Goal: Information Seeking & Learning: Learn about a topic

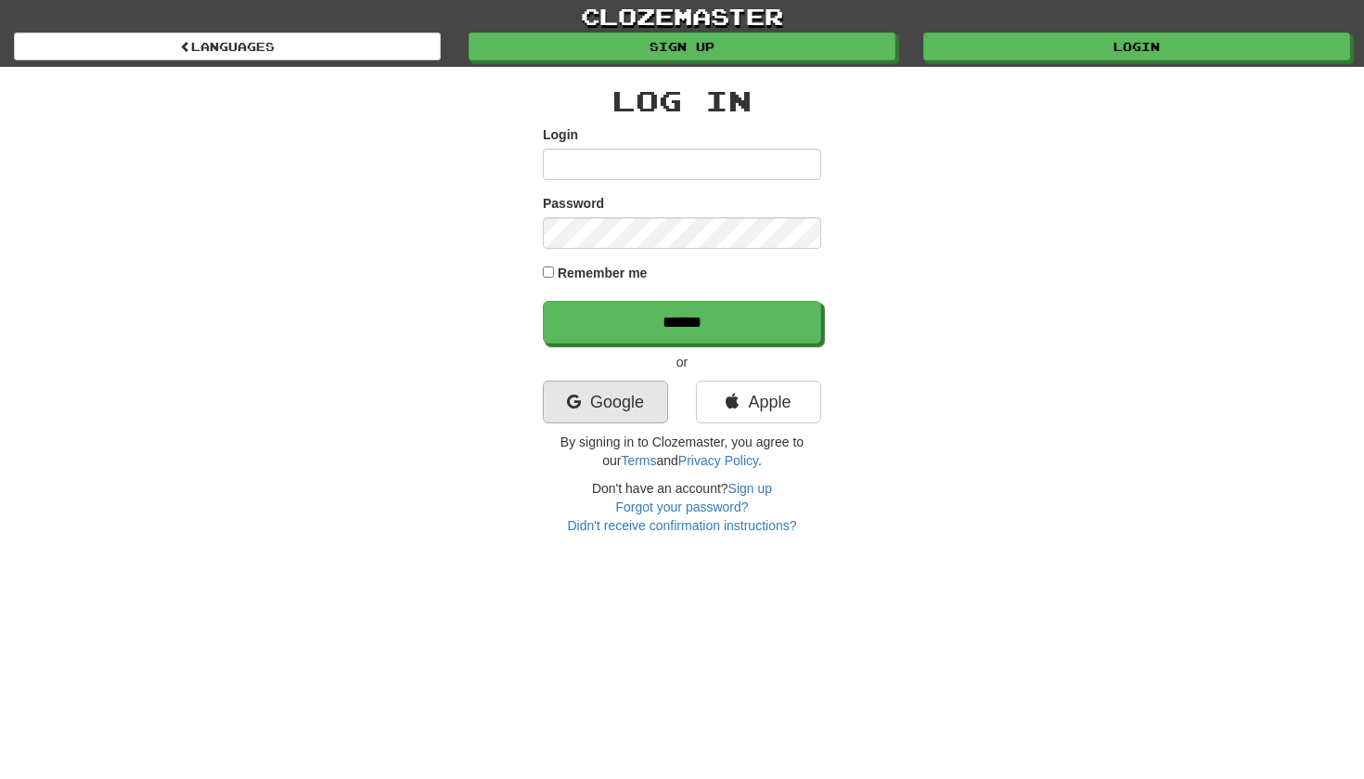
click at [614, 398] on link "Google" at bounding box center [605, 402] width 125 height 43
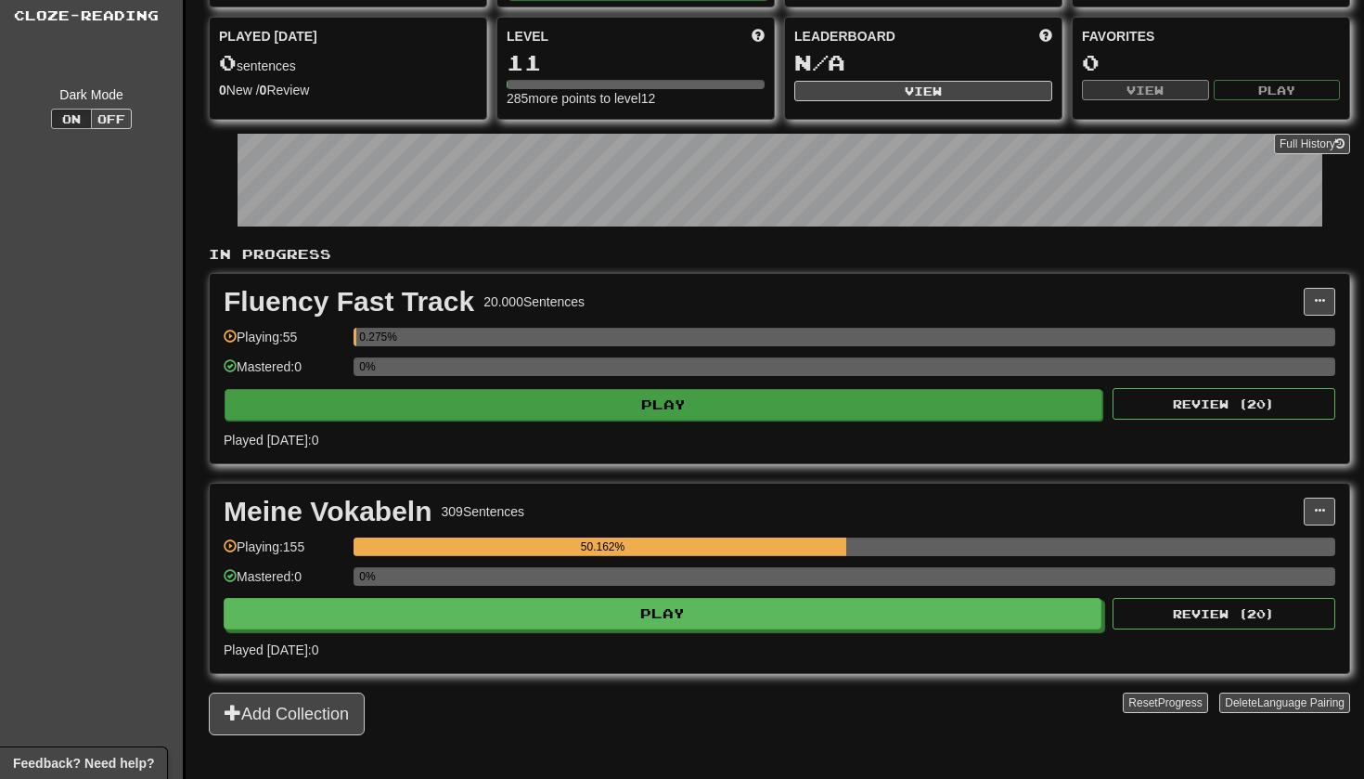
scroll to position [156, 0]
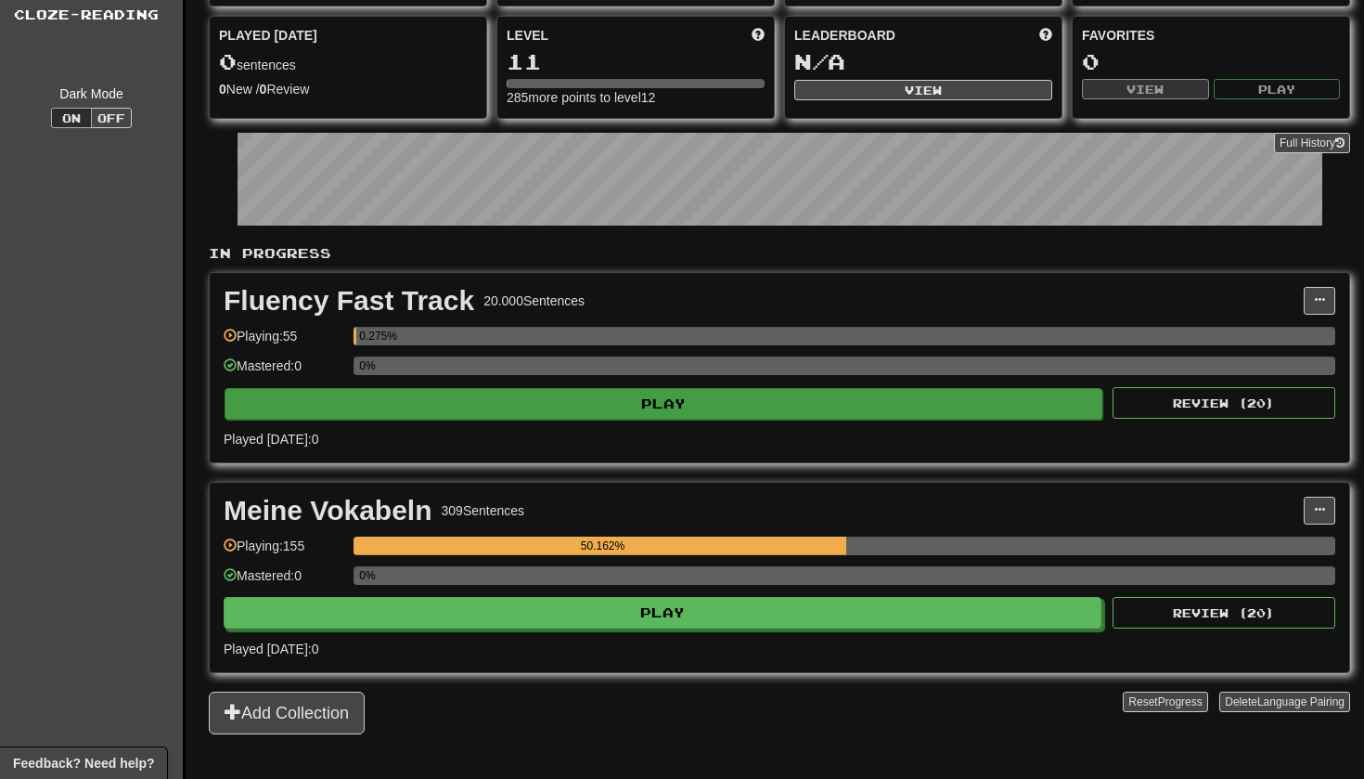
click at [605, 399] on button "Play" at bounding box center [664, 404] width 878 height 32
select select "**"
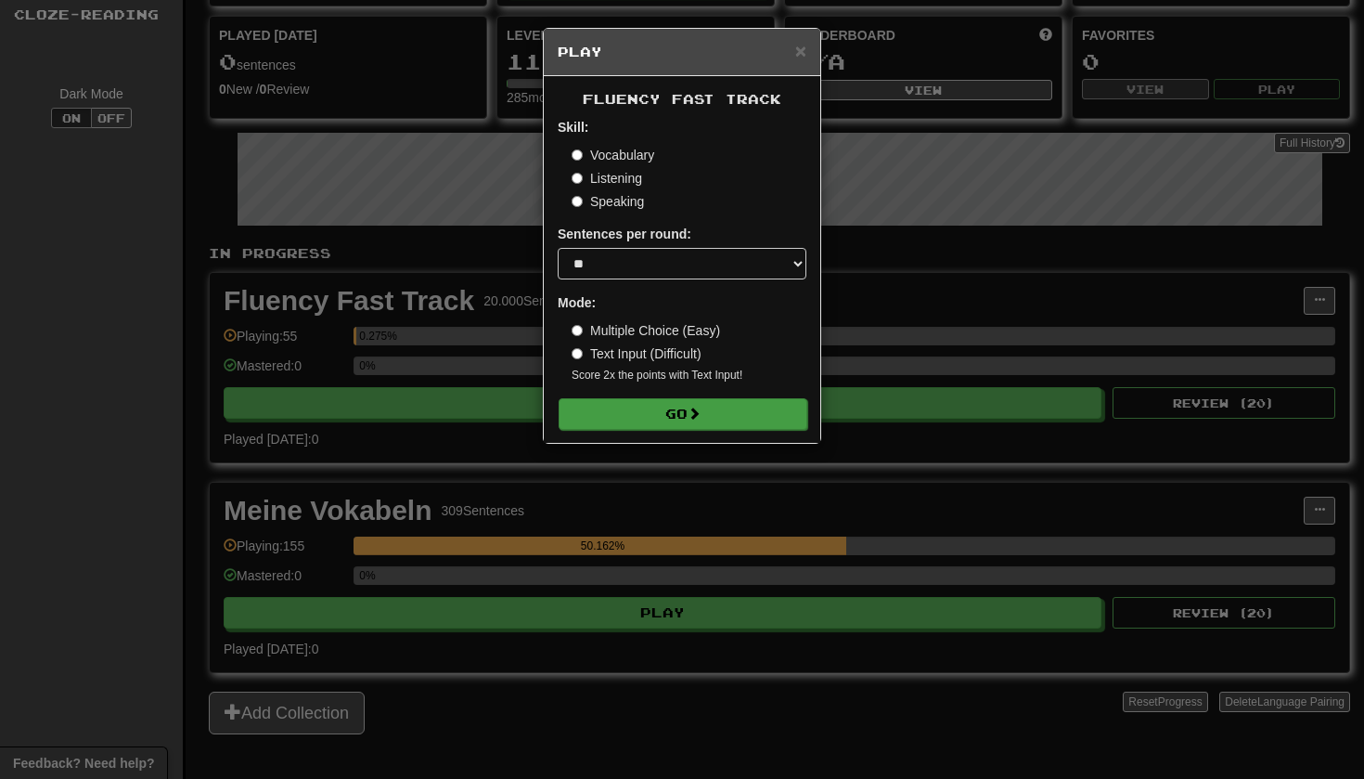
click at [686, 420] on button "Go" at bounding box center [683, 414] width 249 height 32
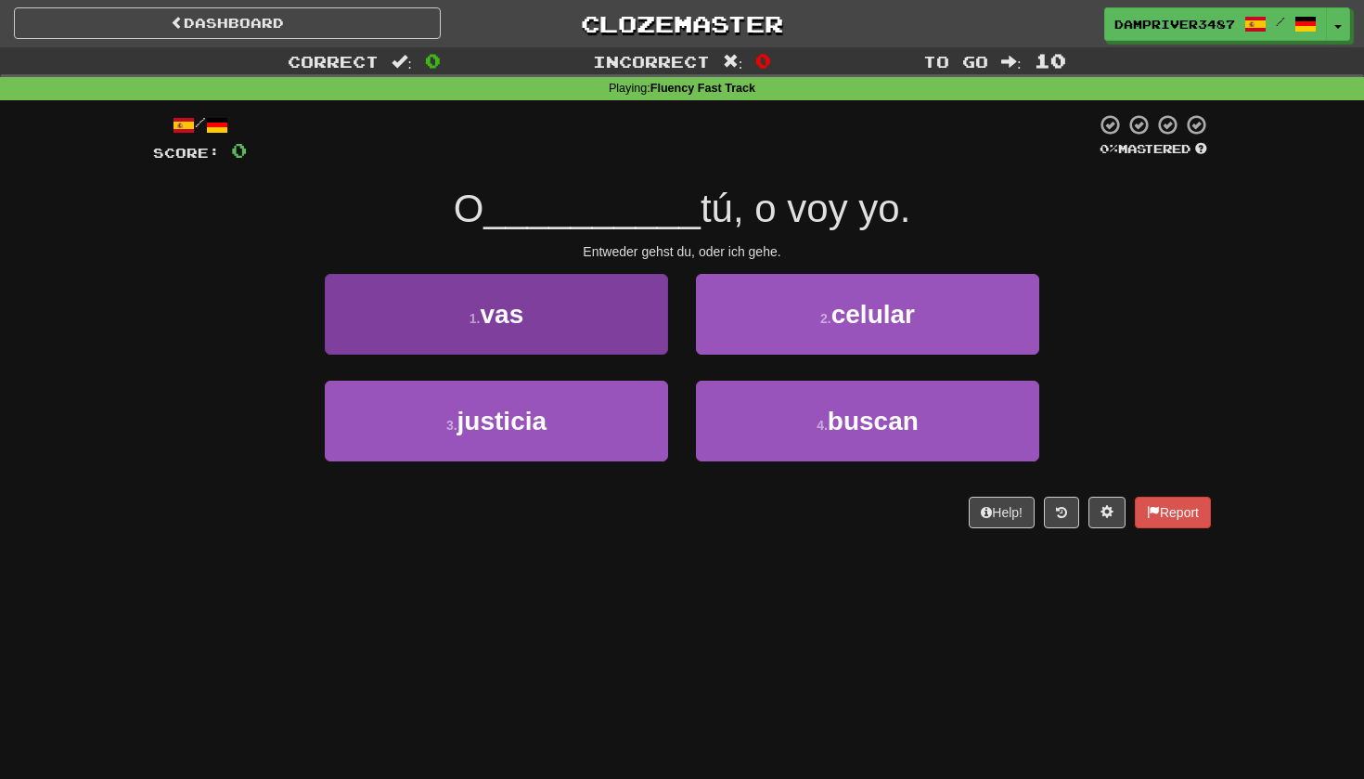
click at [500, 304] on span "vas" at bounding box center [502, 314] width 44 height 29
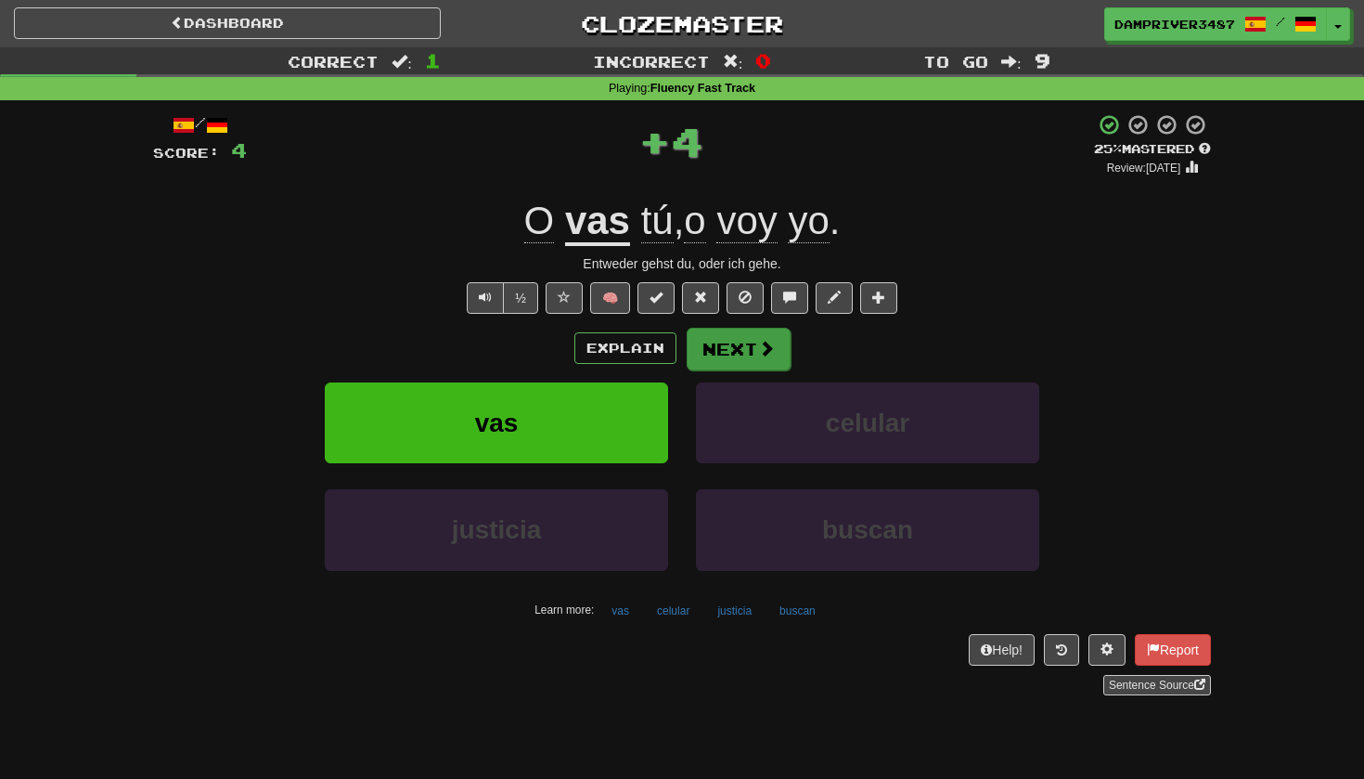
click at [740, 351] on button "Next" at bounding box center [739, 349] width 104 height 43
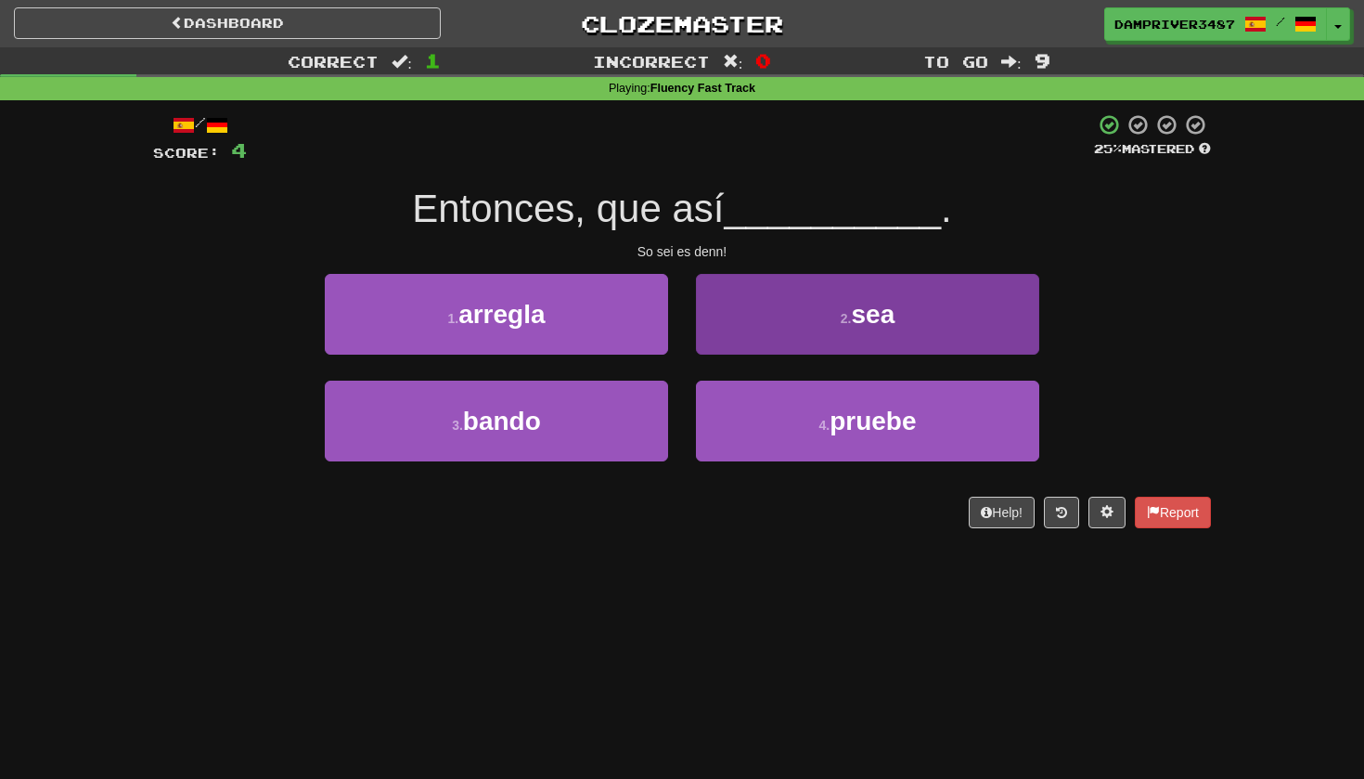
click at [770, 291] on button "2 . sea" at bounding box center [867, 314] width 343 height 81
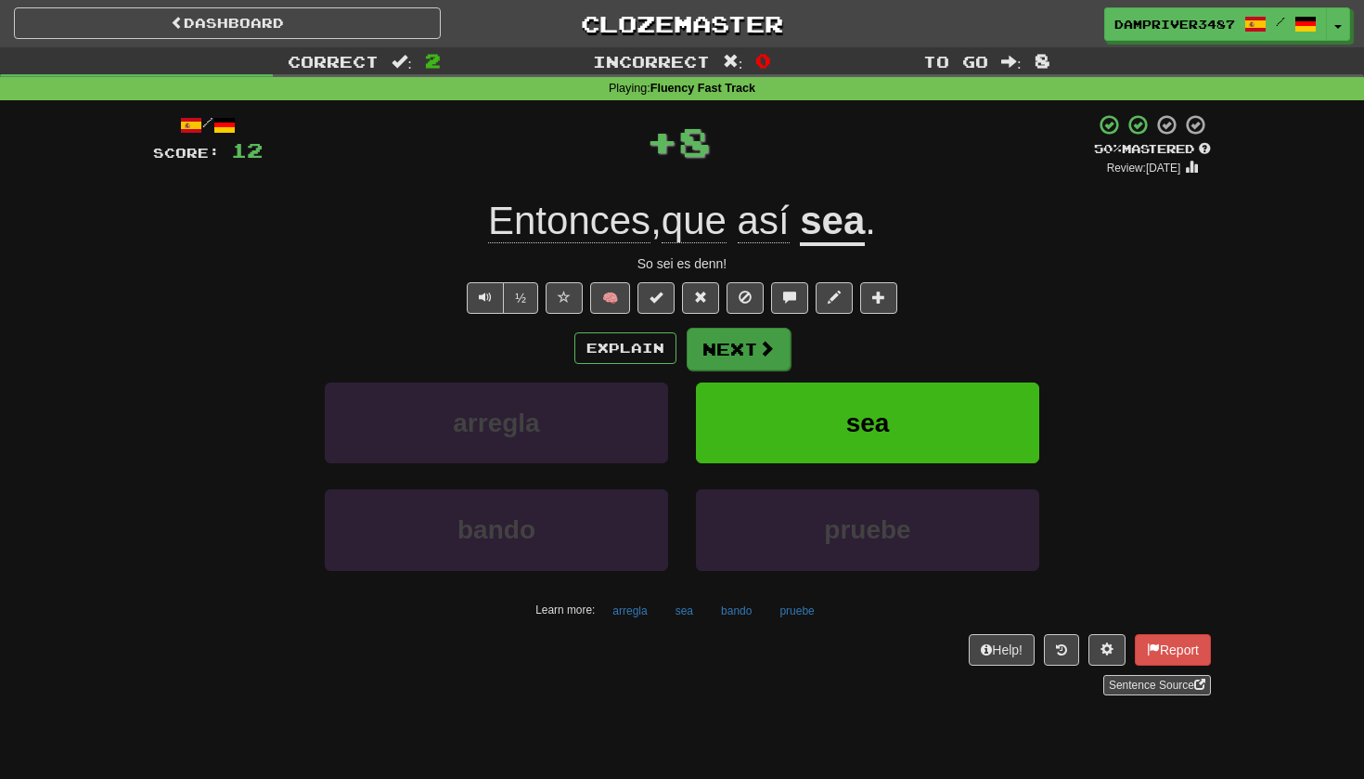
click at [760, 358] on button "Next" at bounding box center [739, 349] width 104 height 43
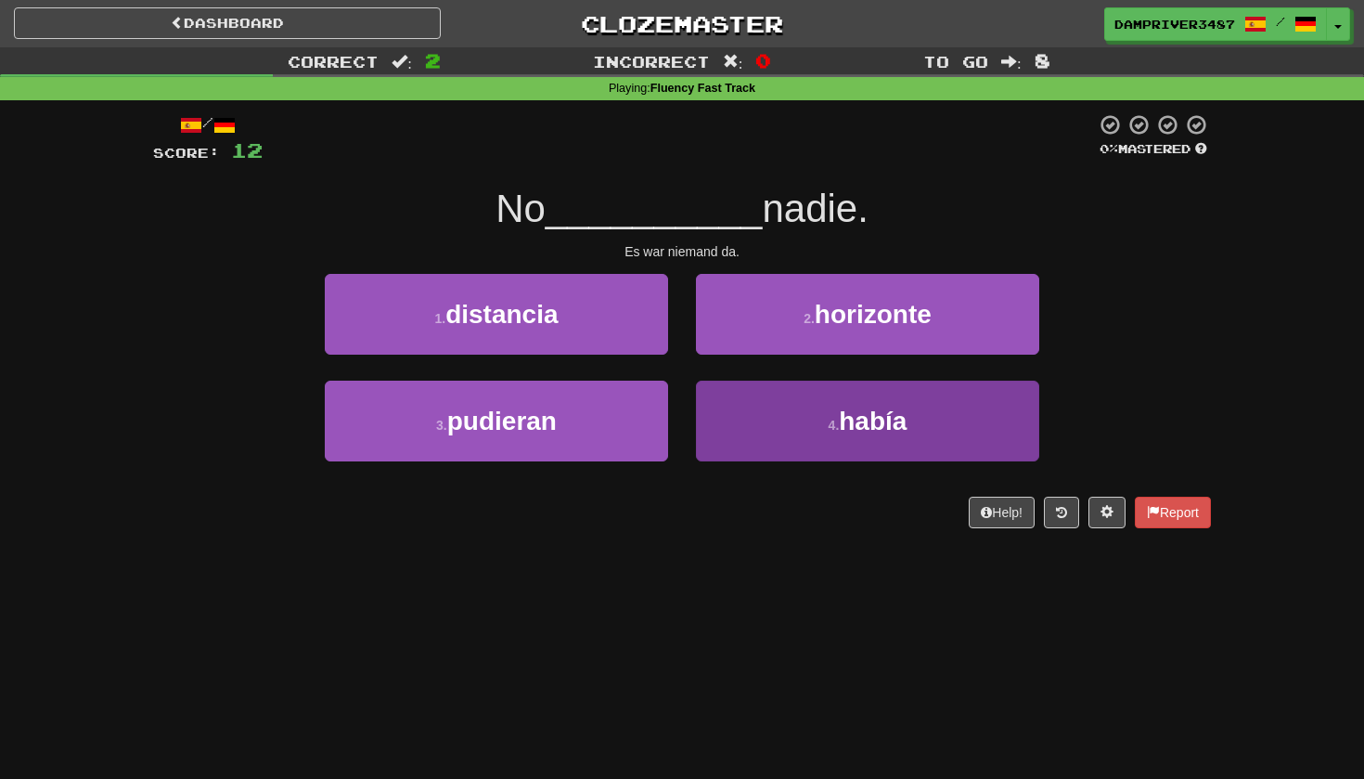
click at [882, 436] on button "4 . había" at bounding box center [867, 421] width 343 height 81
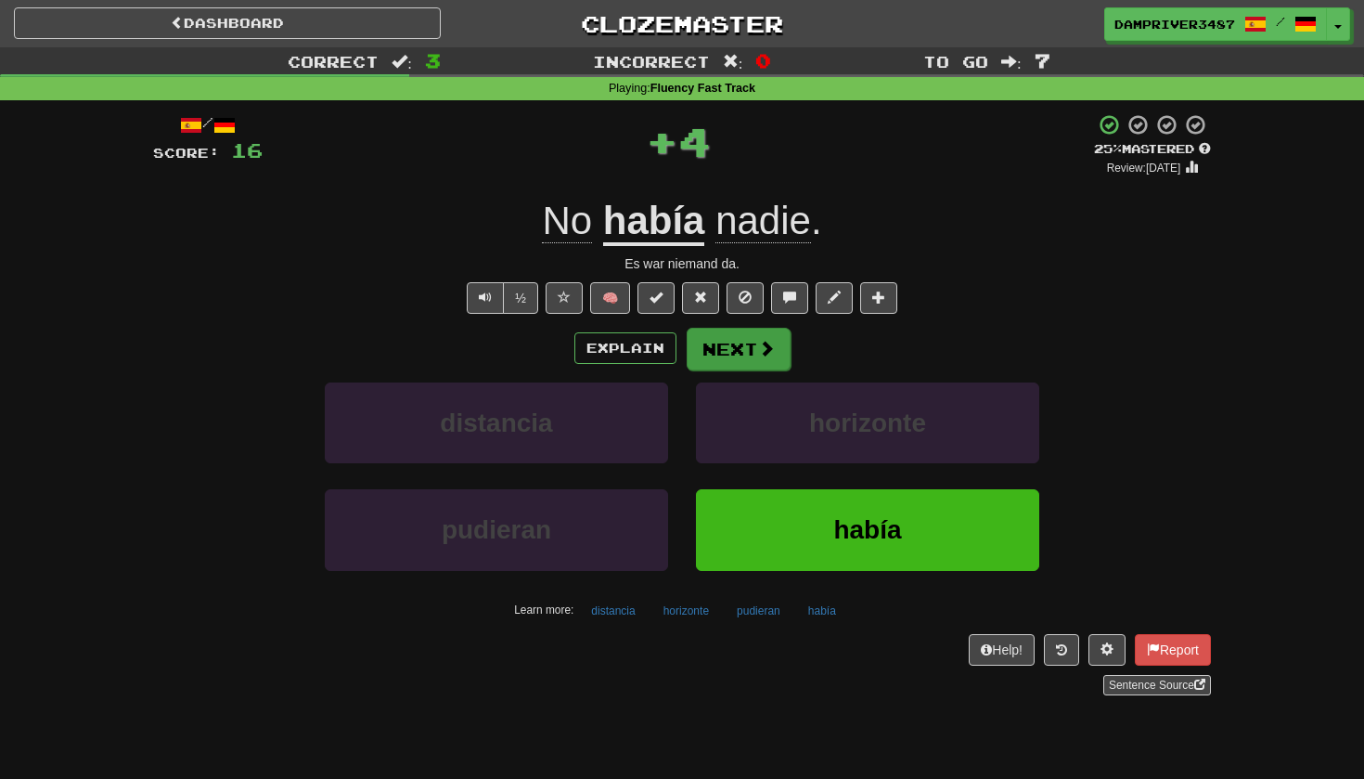
click at [749, 342] on button "Next" at bounding box center [739, 349] width 104 height 43
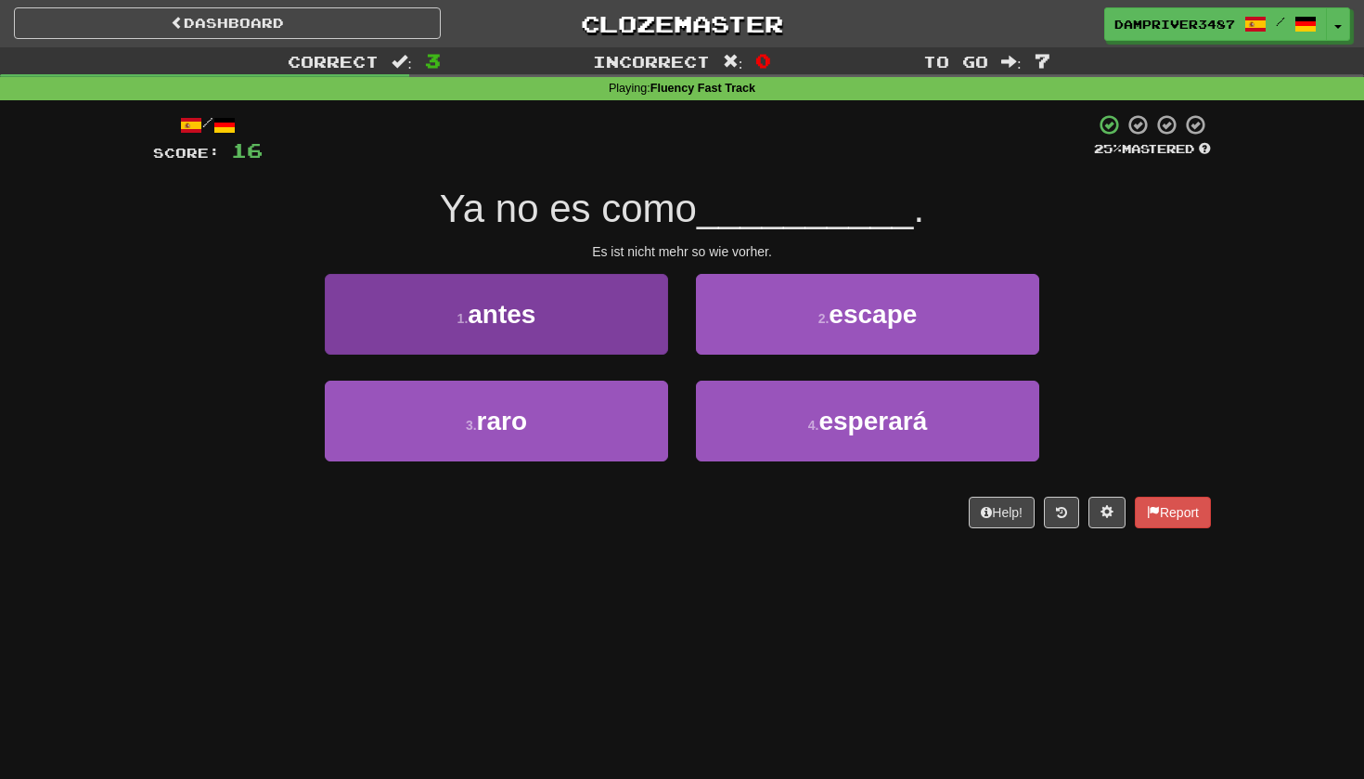
click at [462, 291] on button "1 . antes" at bounding box center [496, 314] width 343 height 81
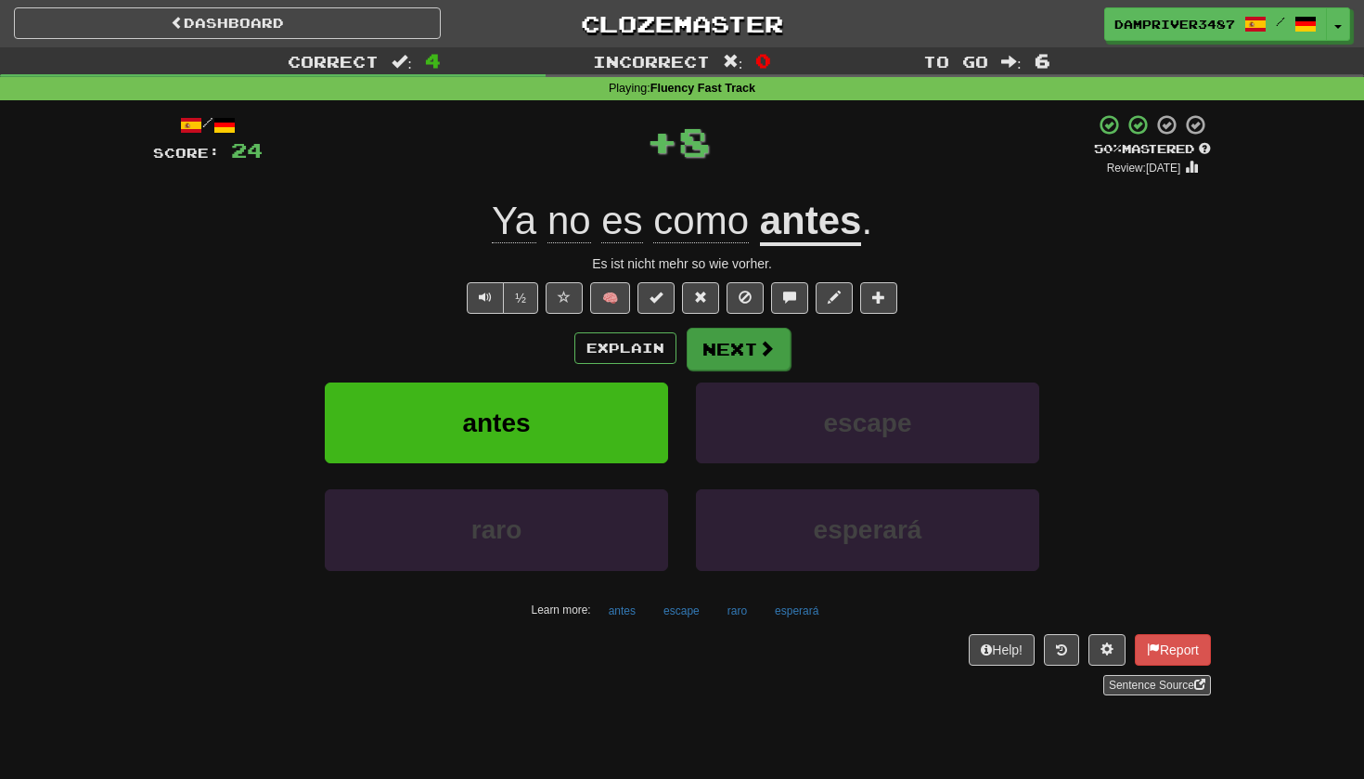
click at [723, 331] on button "Next" at bounding box center [739, 349] width 104 height 43
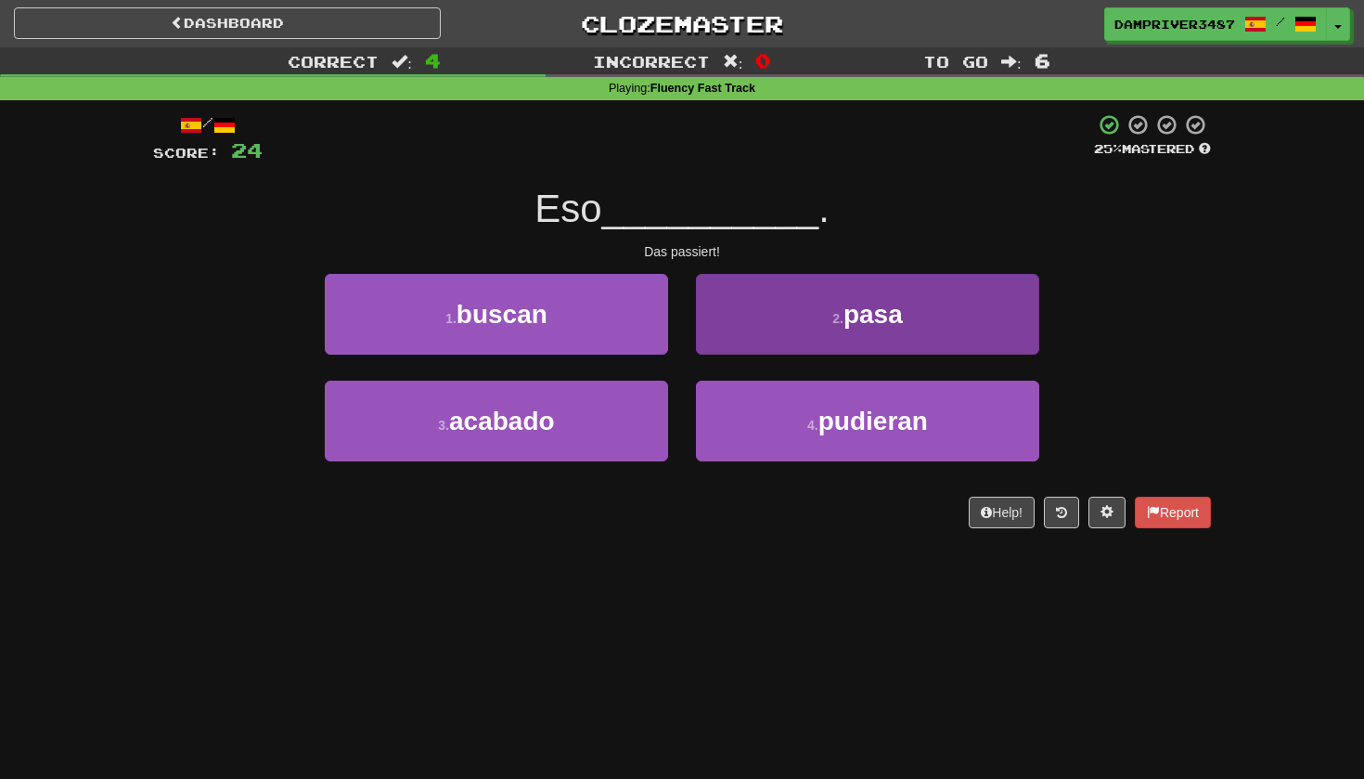
click at [917, 312] on button "2 . pasa" at bounding box center [867, 314] width 343 height 81
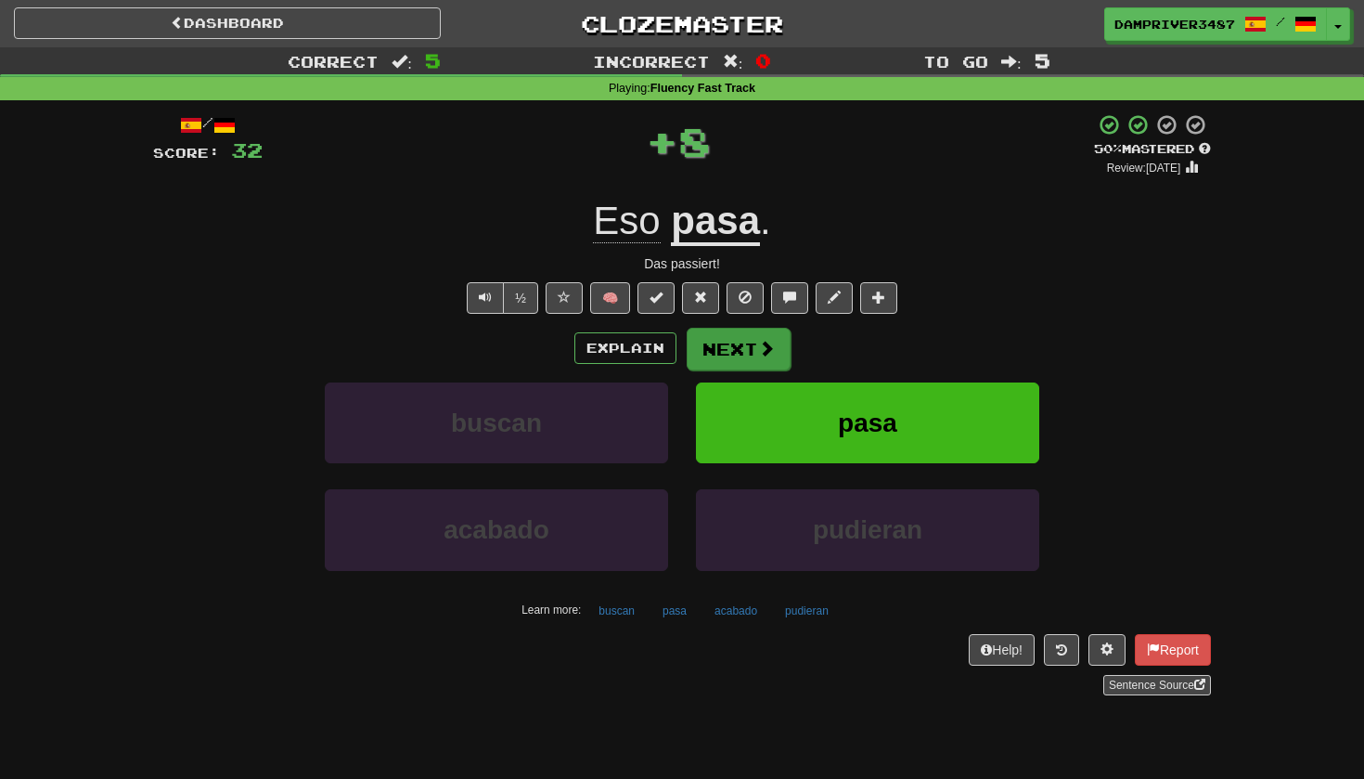
click at [712, 347] on button "Next" at bounding box center [739, 349] width 104 height 43
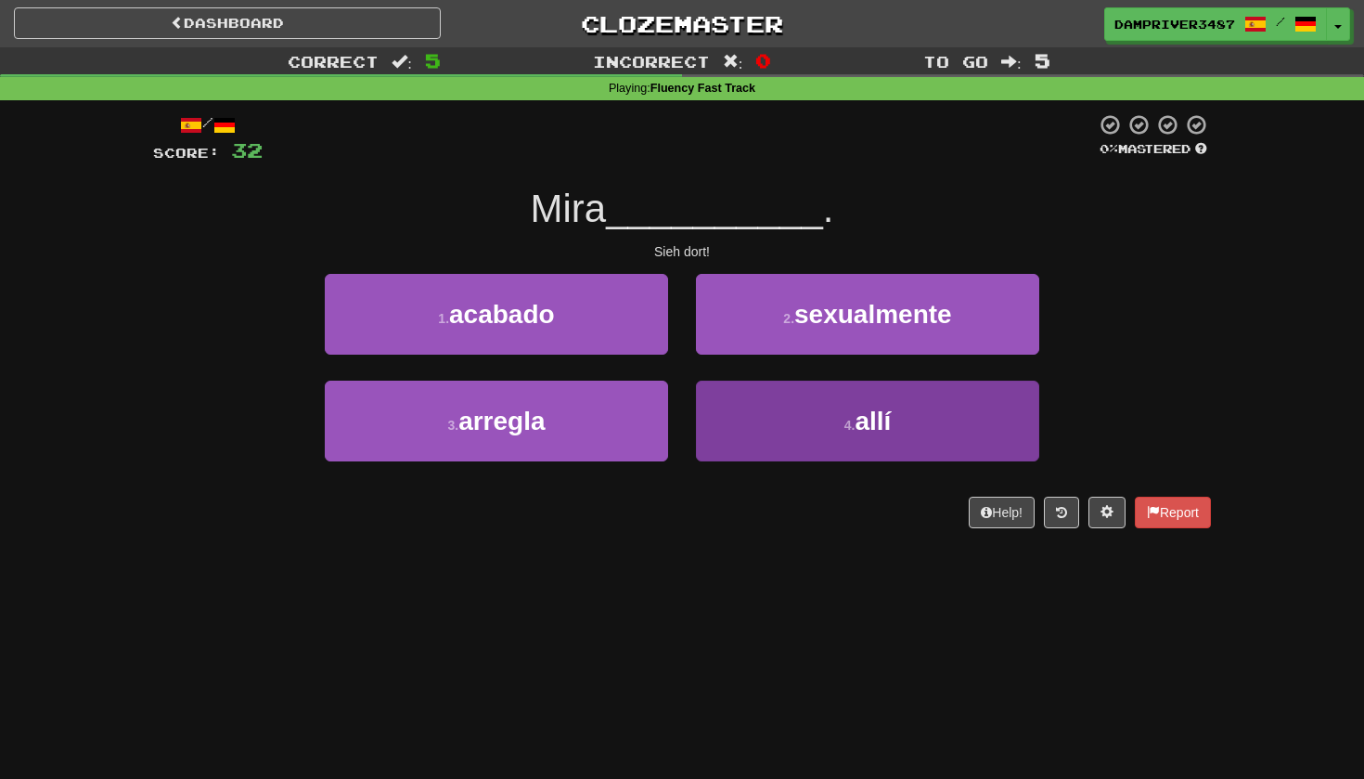
click at [822, 437] on button "4 . allí" at bounding box center [867, 421] width 343 height 81
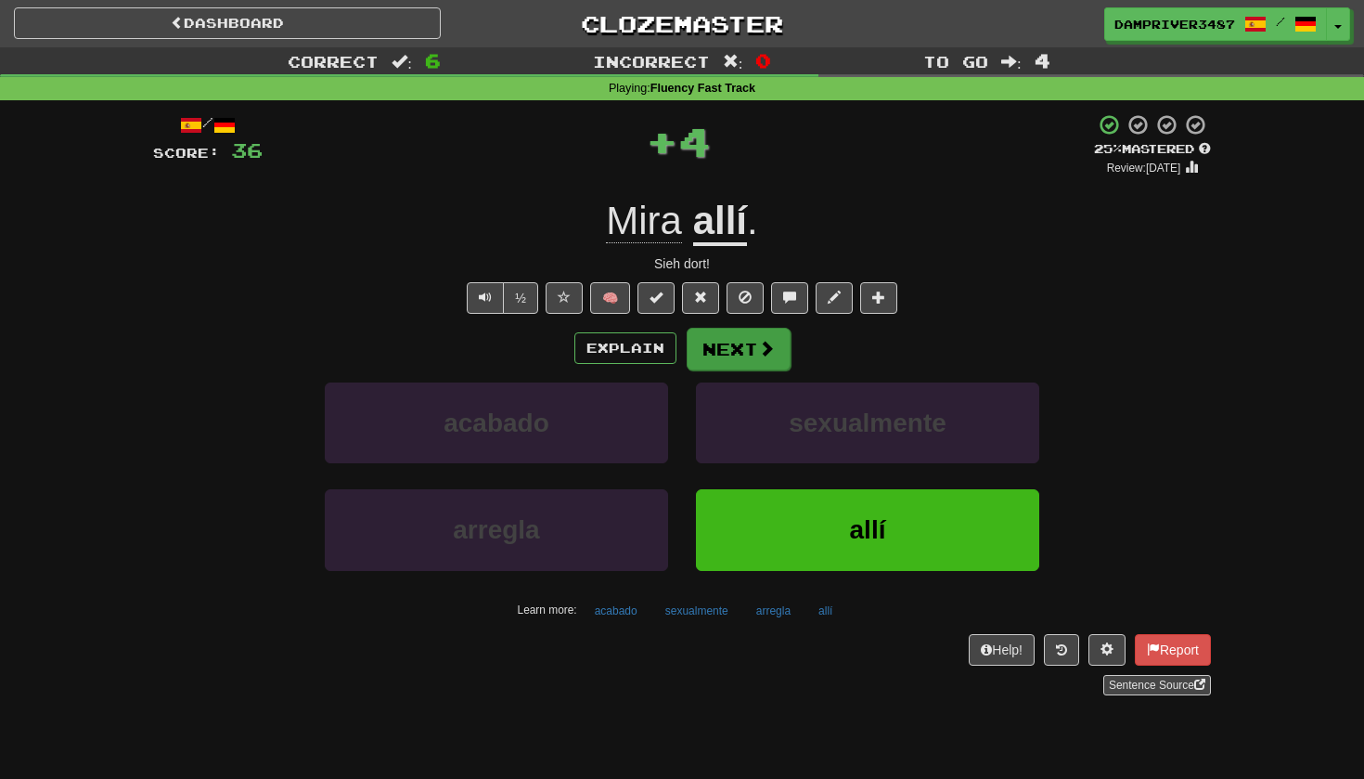
click at [739, 347] on button "Next" at bounding box center [739, 349] width 104 height 43
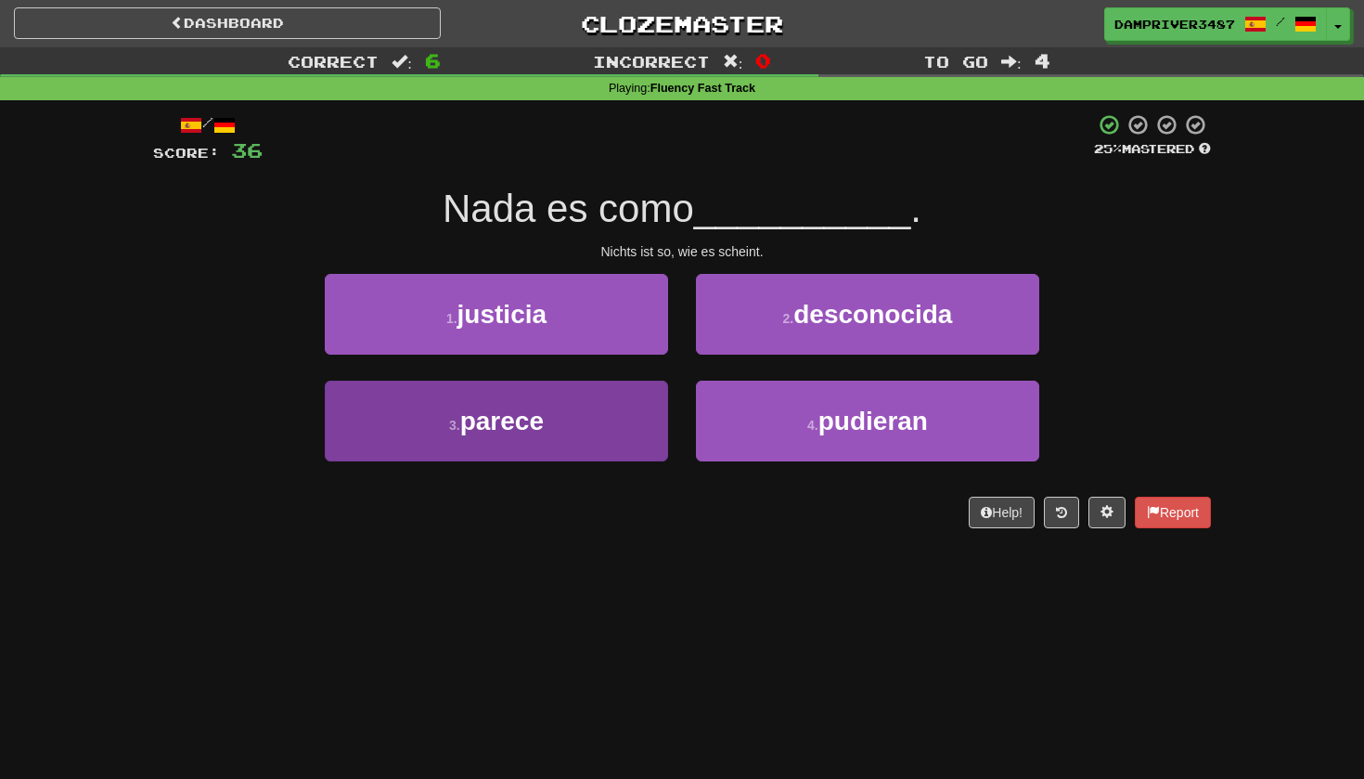
click at [594, 417] on button "3 . parece" at bounding box center [496, 421] width 343 height 81
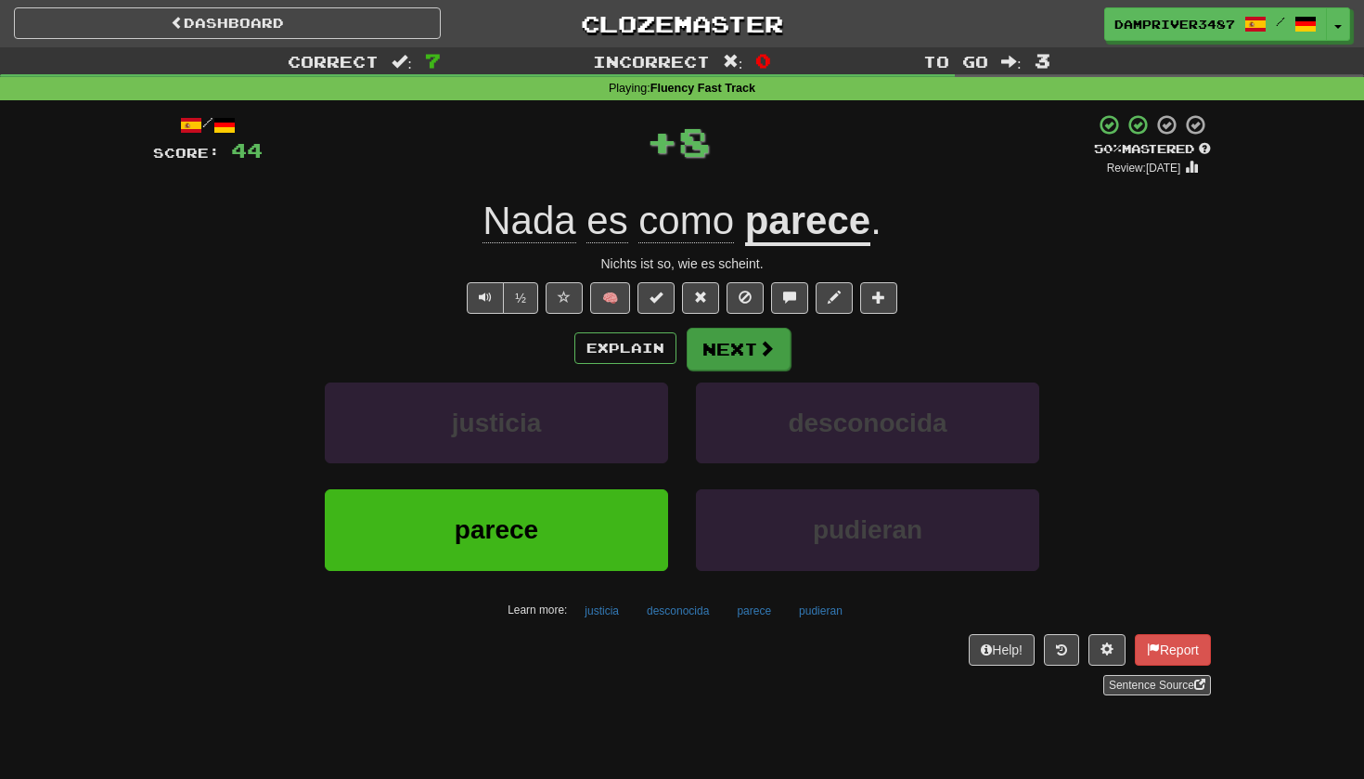
click at [722, 356] on button "Next" at bounding box center [739, 349] width 104 height 43
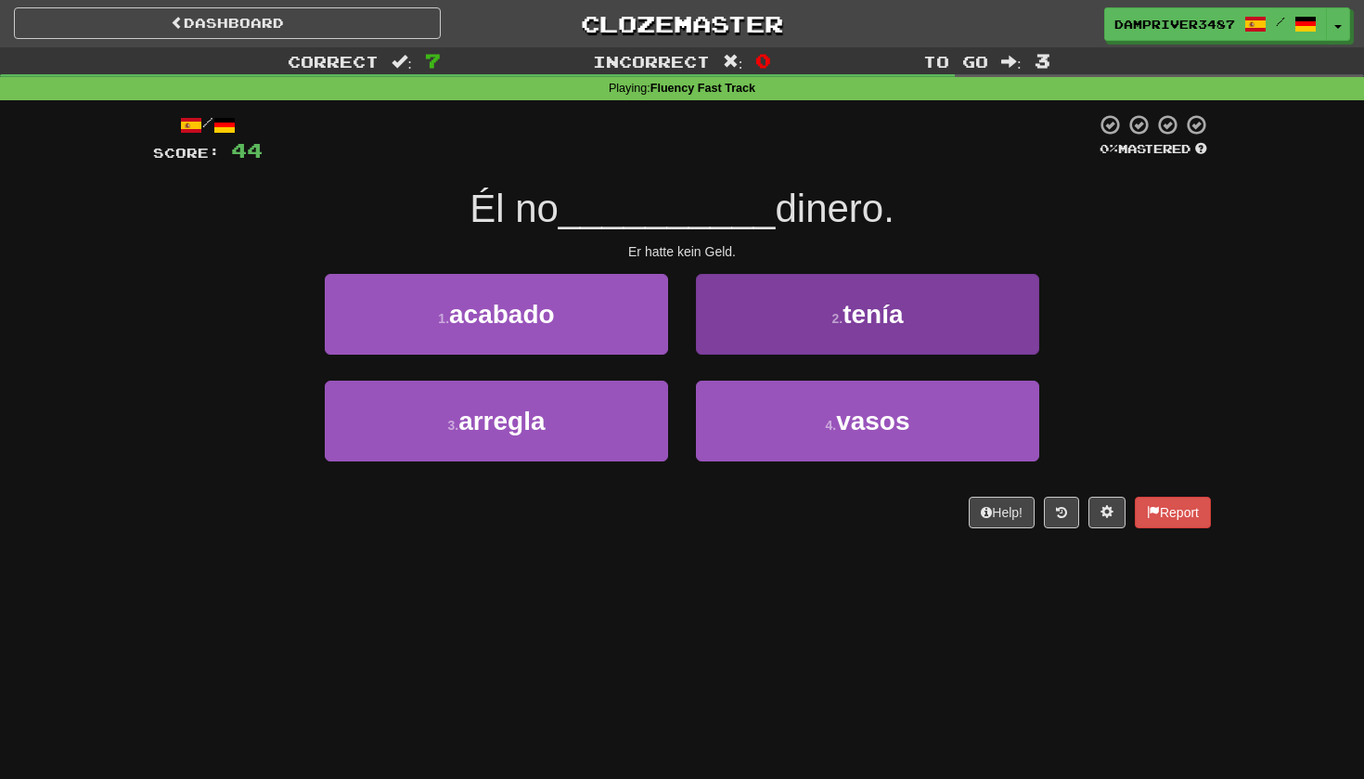
click at [810, 300] on button "2 . tenía" at bounding box center [867, 314] width 343 height 81
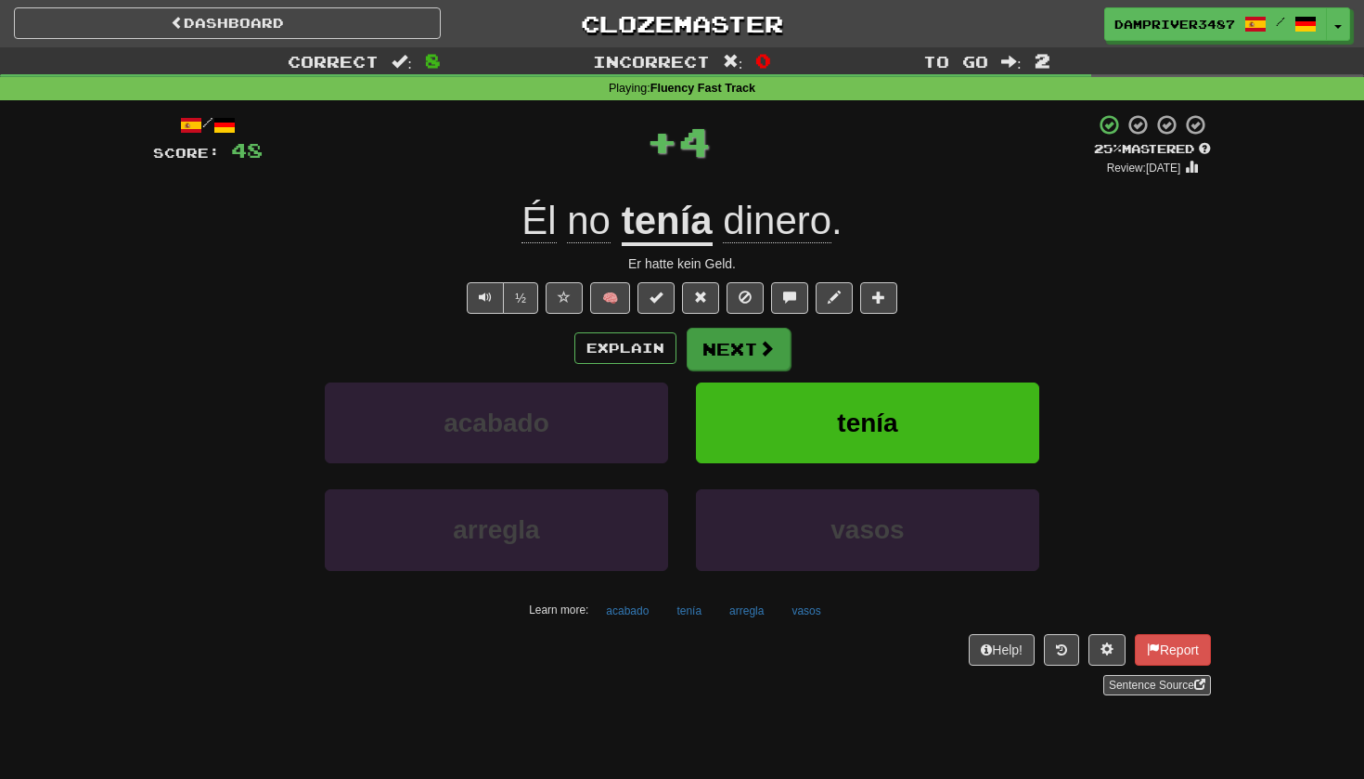
click at [749, 349] on button "Next" at bounding box center [739, 349] width 104 height 43
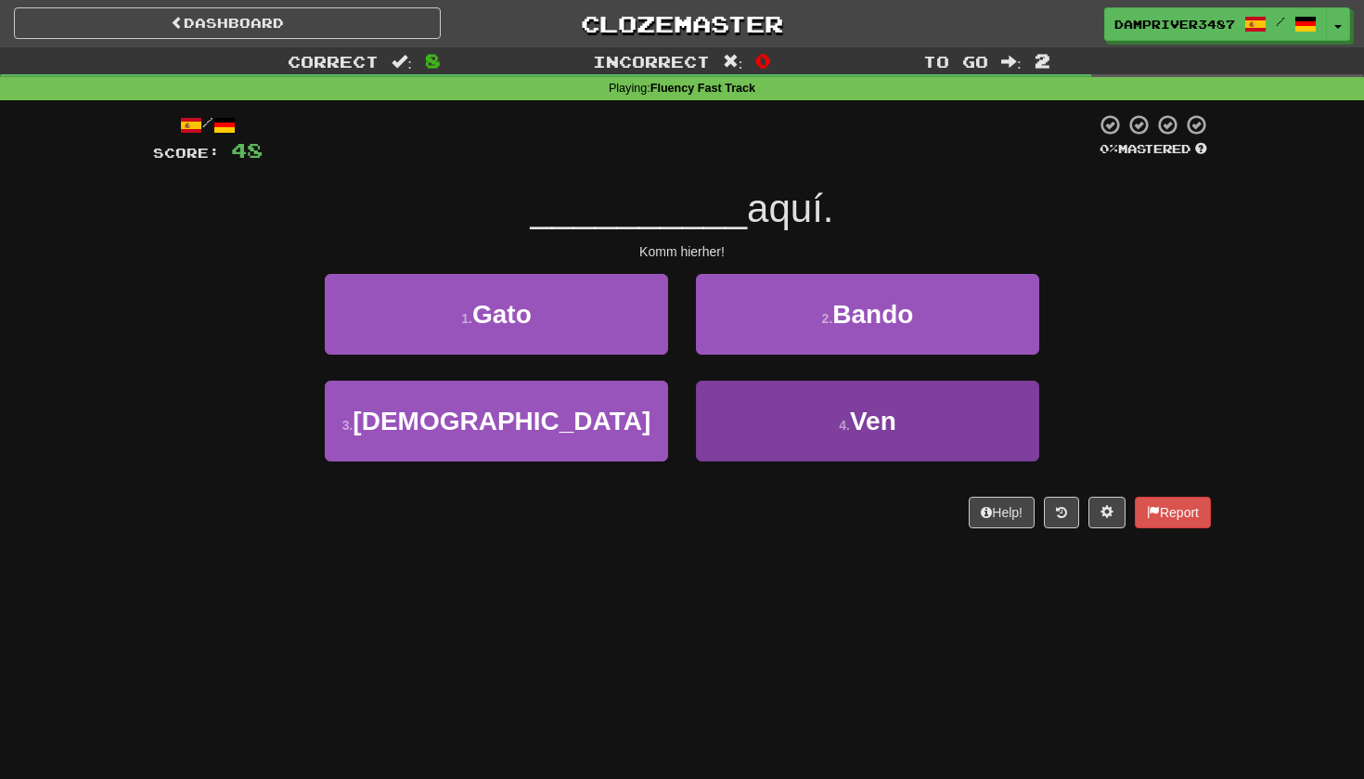
click at [881, 449] on button "4 . Ven" at bounding box center [867, 421] width 343 height 81
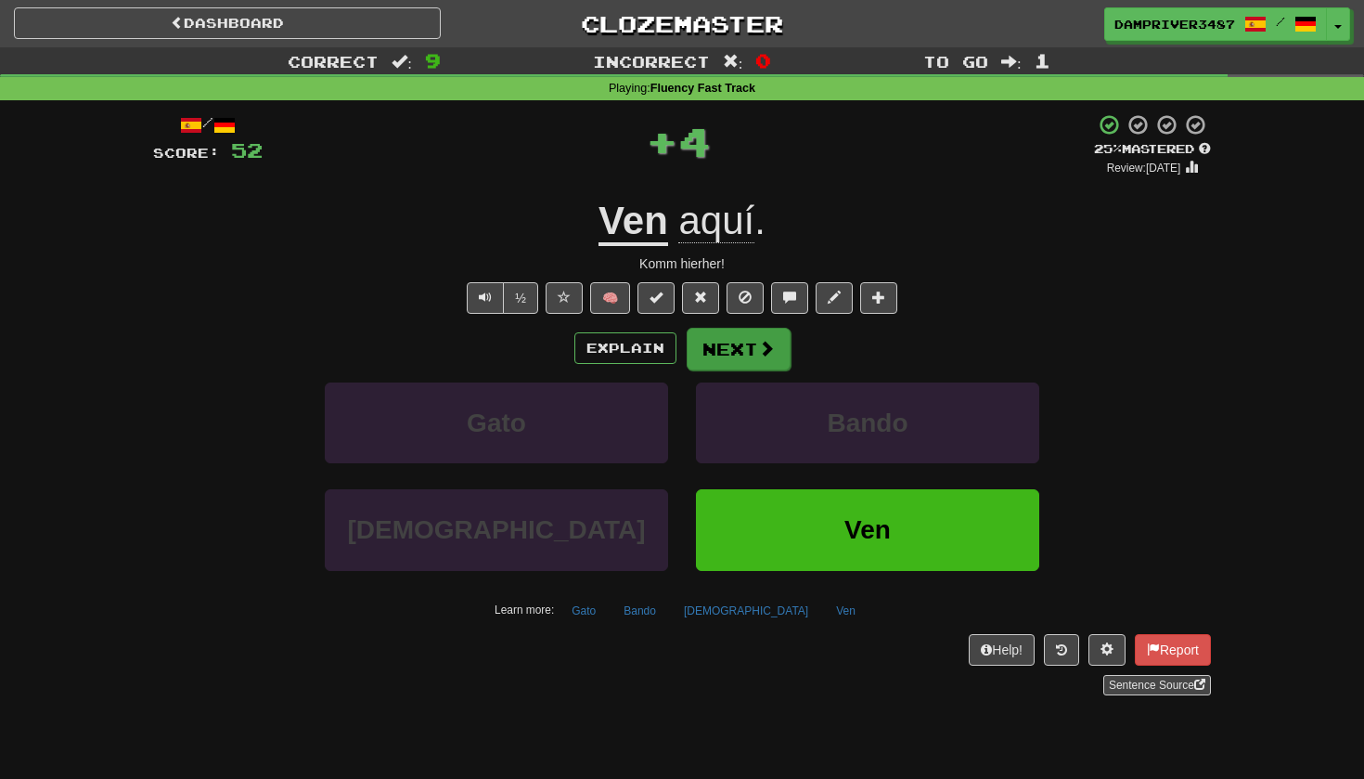
click at [739, 348] on button "Next" at bounding box center [739, 349] width 104 height 43
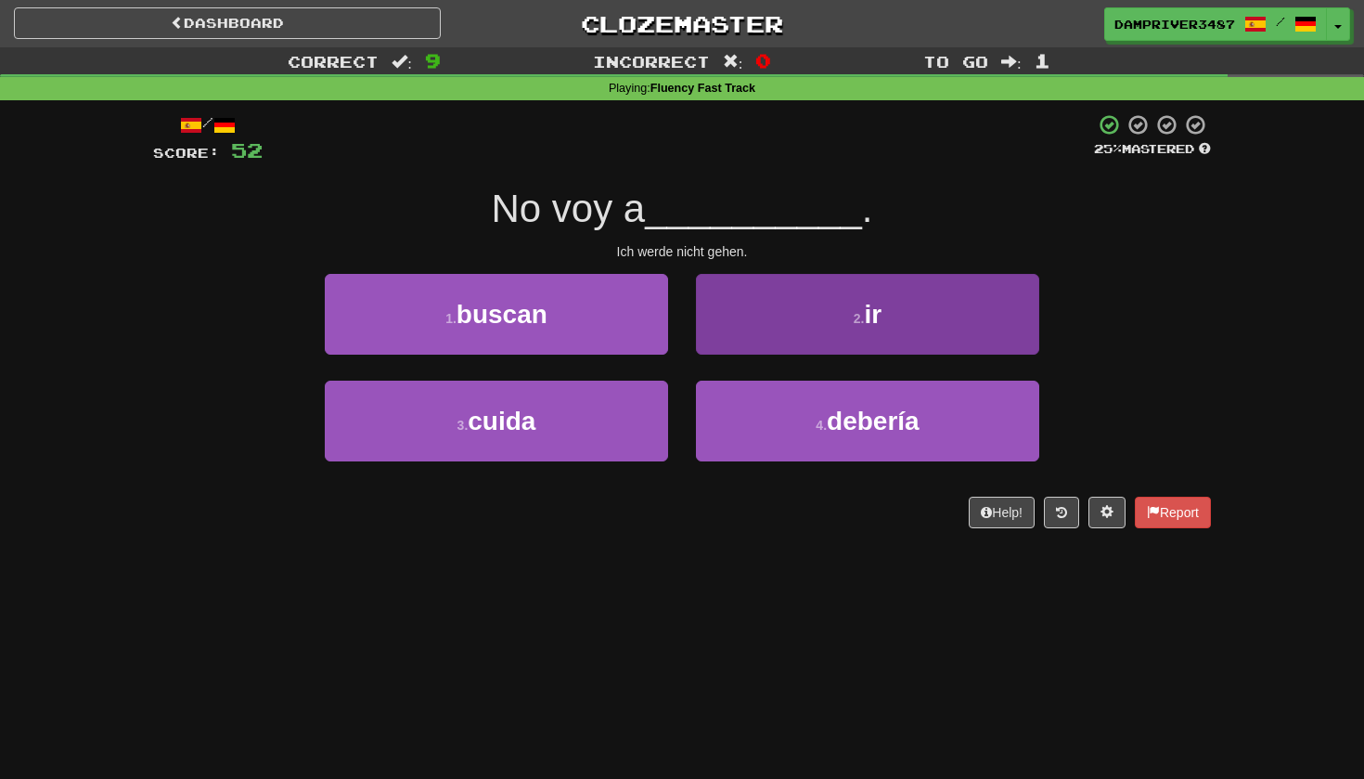
click at [821, 318] on button "2 . ir" at bounding box center [867, 314] width 343 height 81
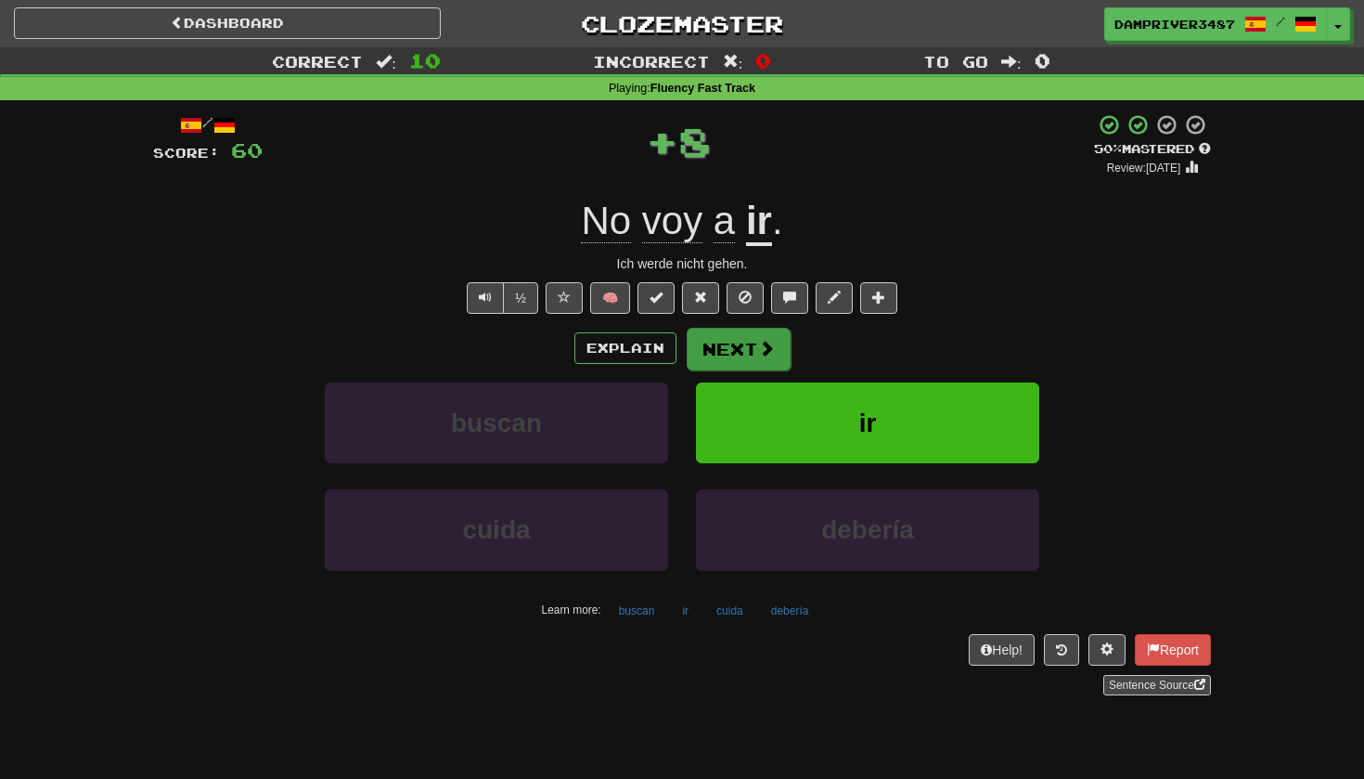
click at [746, 355] on button "Next" at bounding box center [739, 349] width 104 height 43
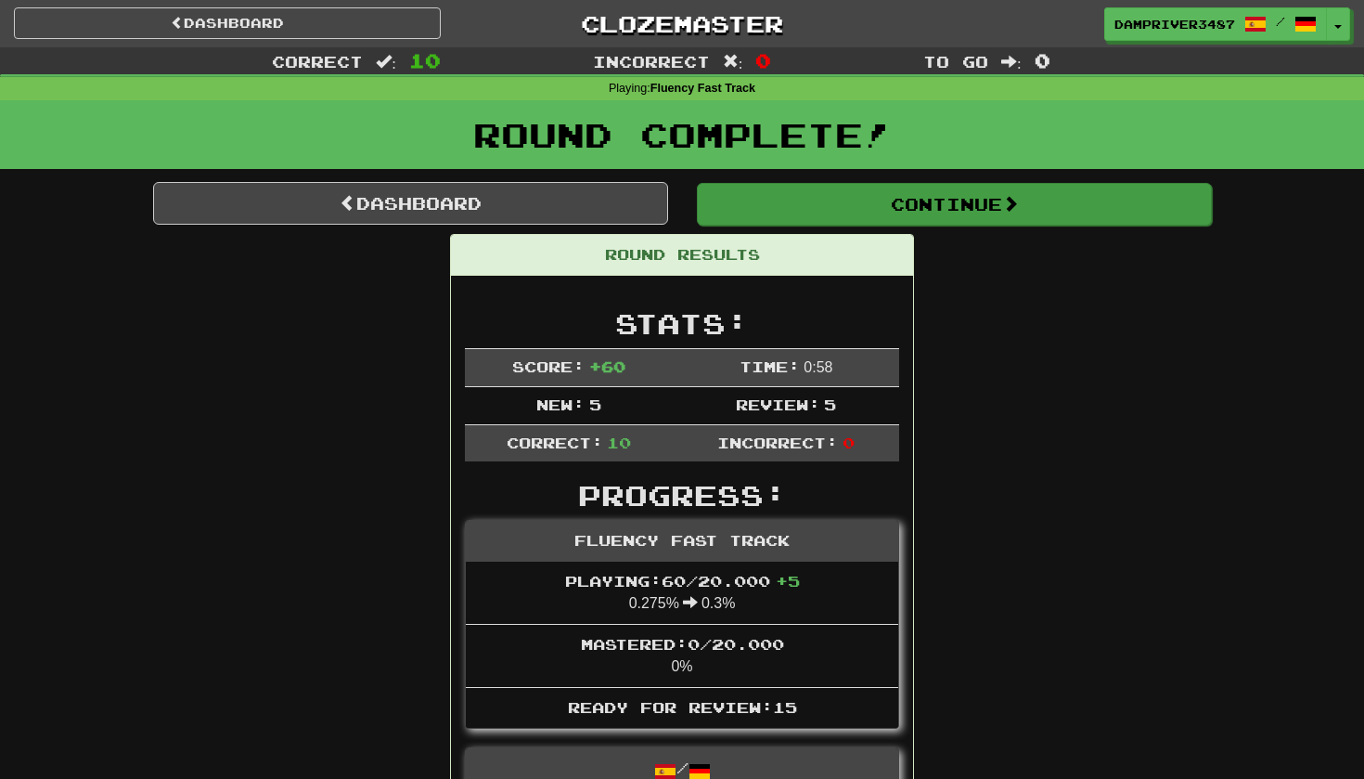
click at [955, 193] on button "Continue" at bounding box center [954, 204] width 515 height 43
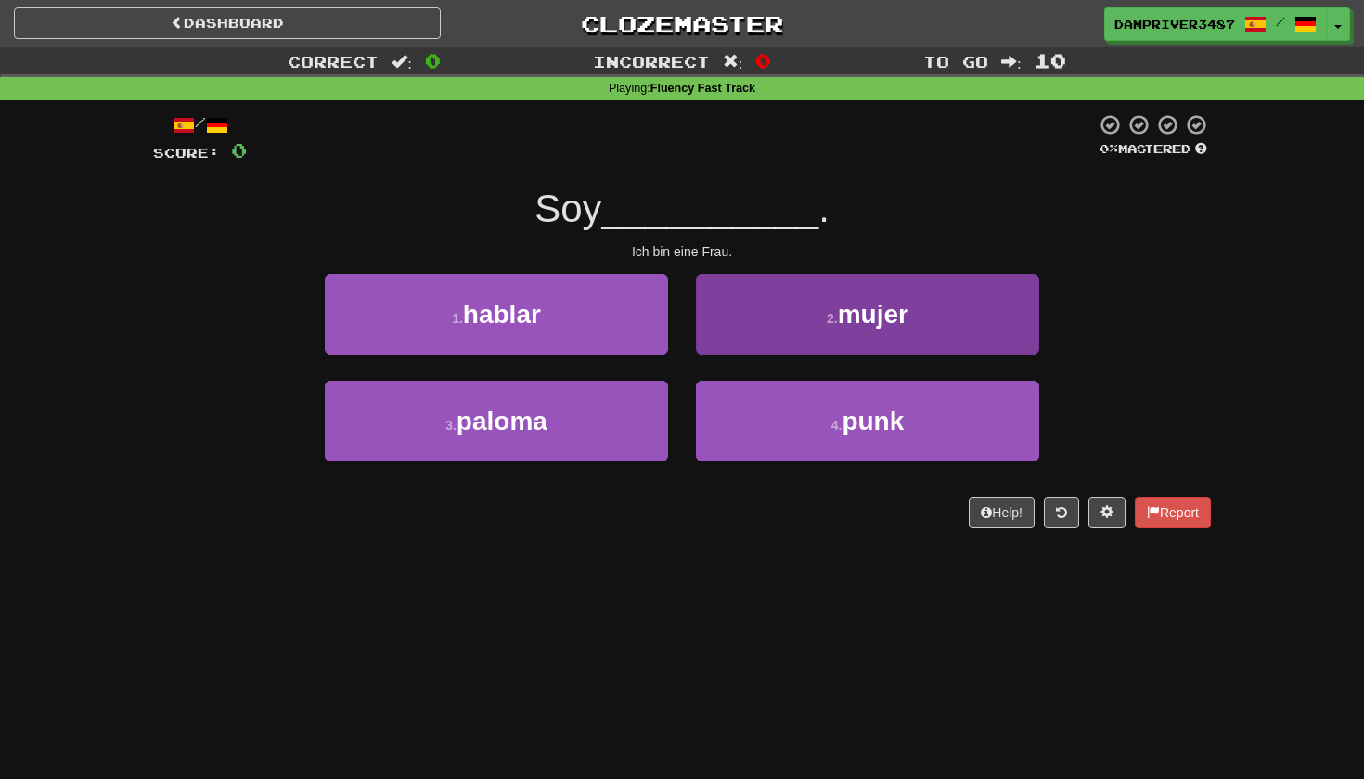
click at [895, 316] on span "mujer" at bounding box center [873, 314] width 71 height 29
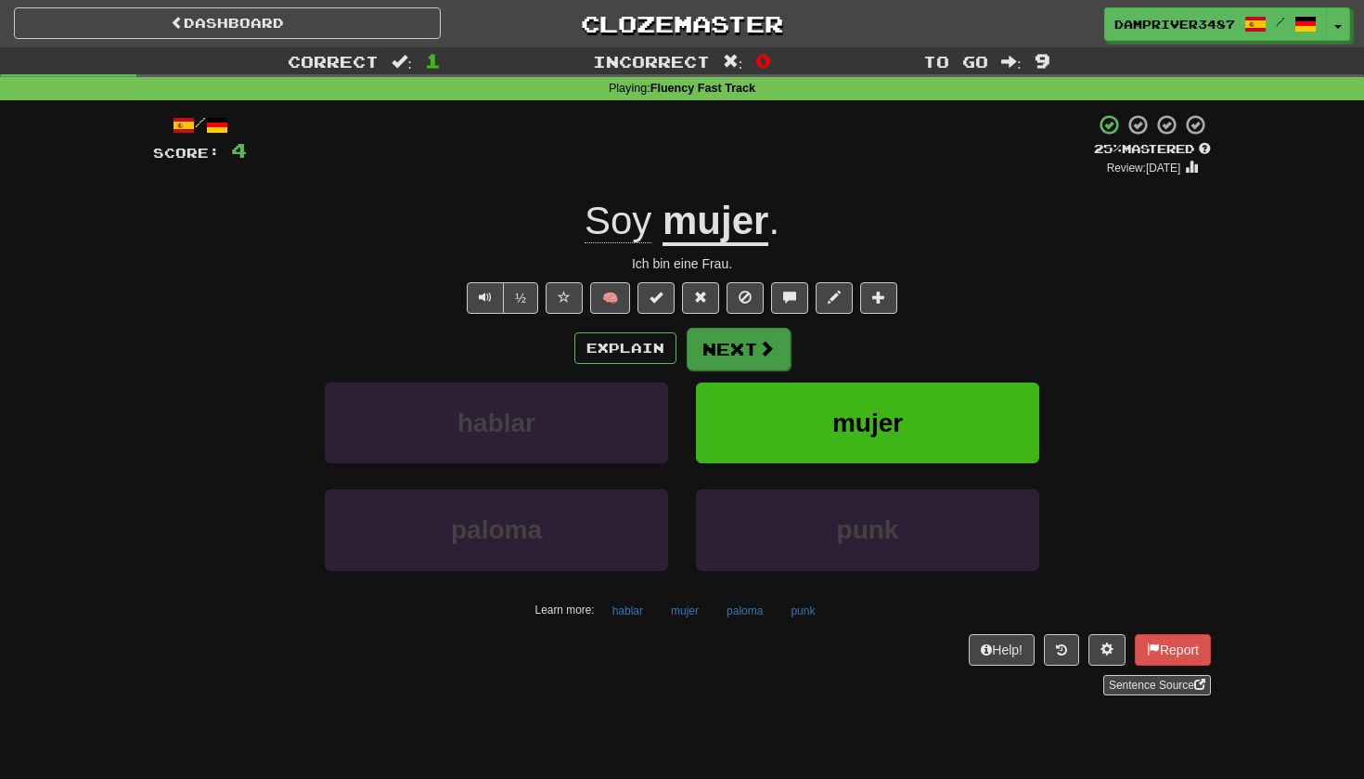
click at [765, 355] on span at bounding box center [766, 348] width 17 height 17
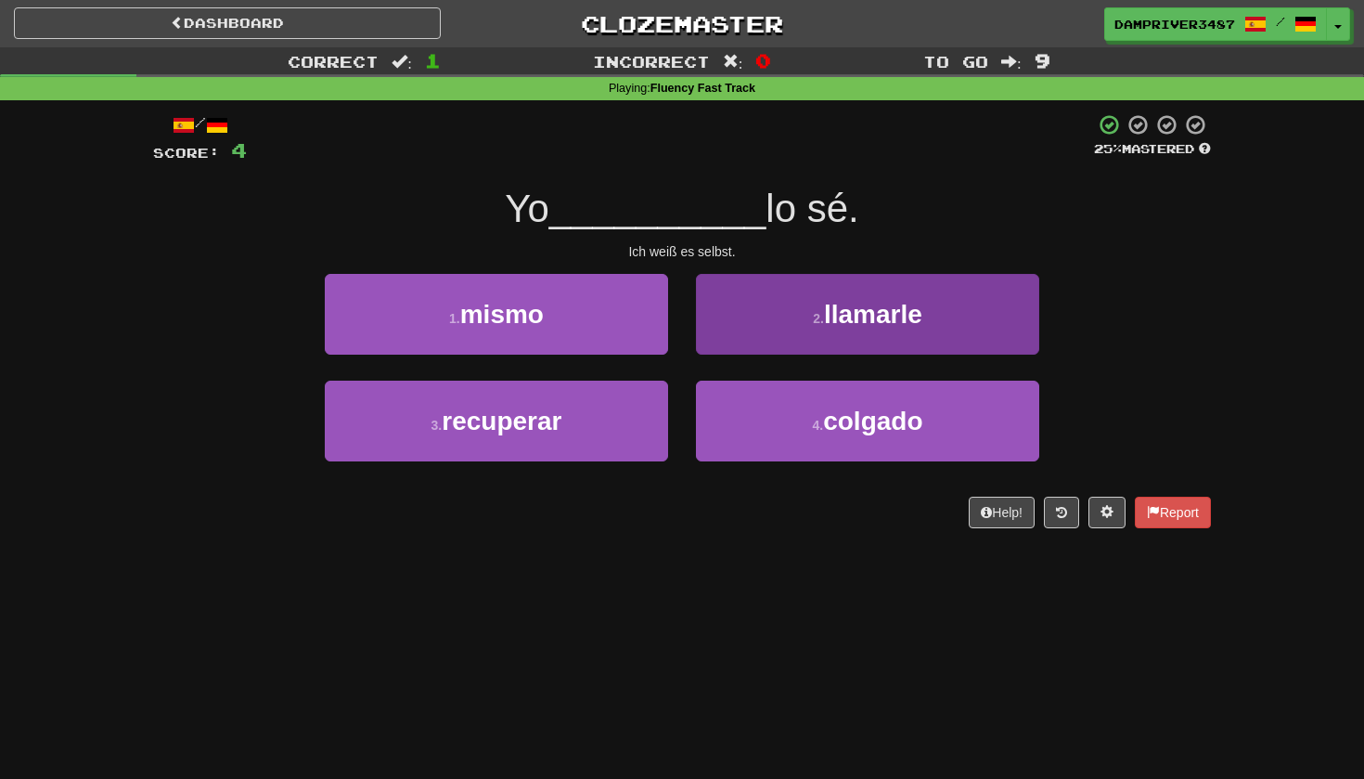
click at [895, 326] on span "llamarle" at bounding box center [873, 314] width 98 height 29
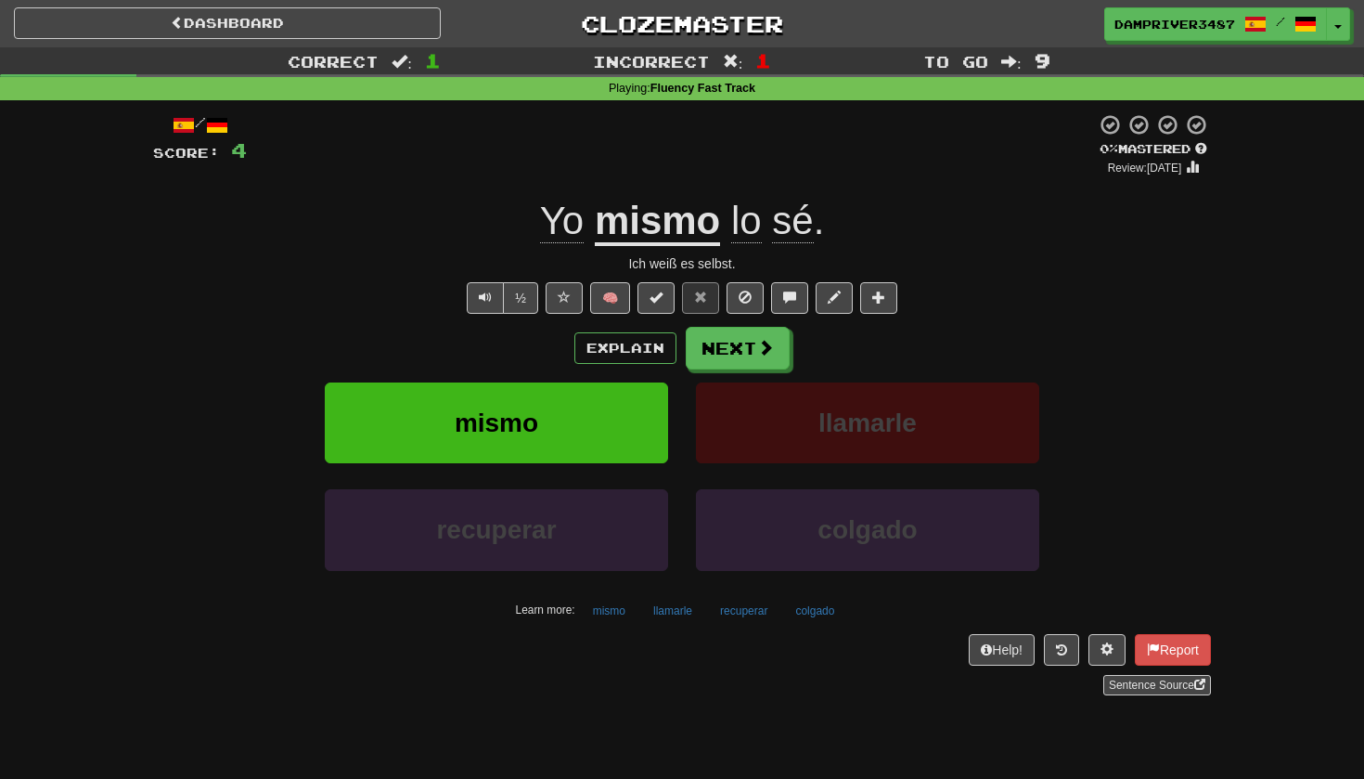
click at [666, 232] on u "mismo" at bounding box center [657, 222] width 125 height 47
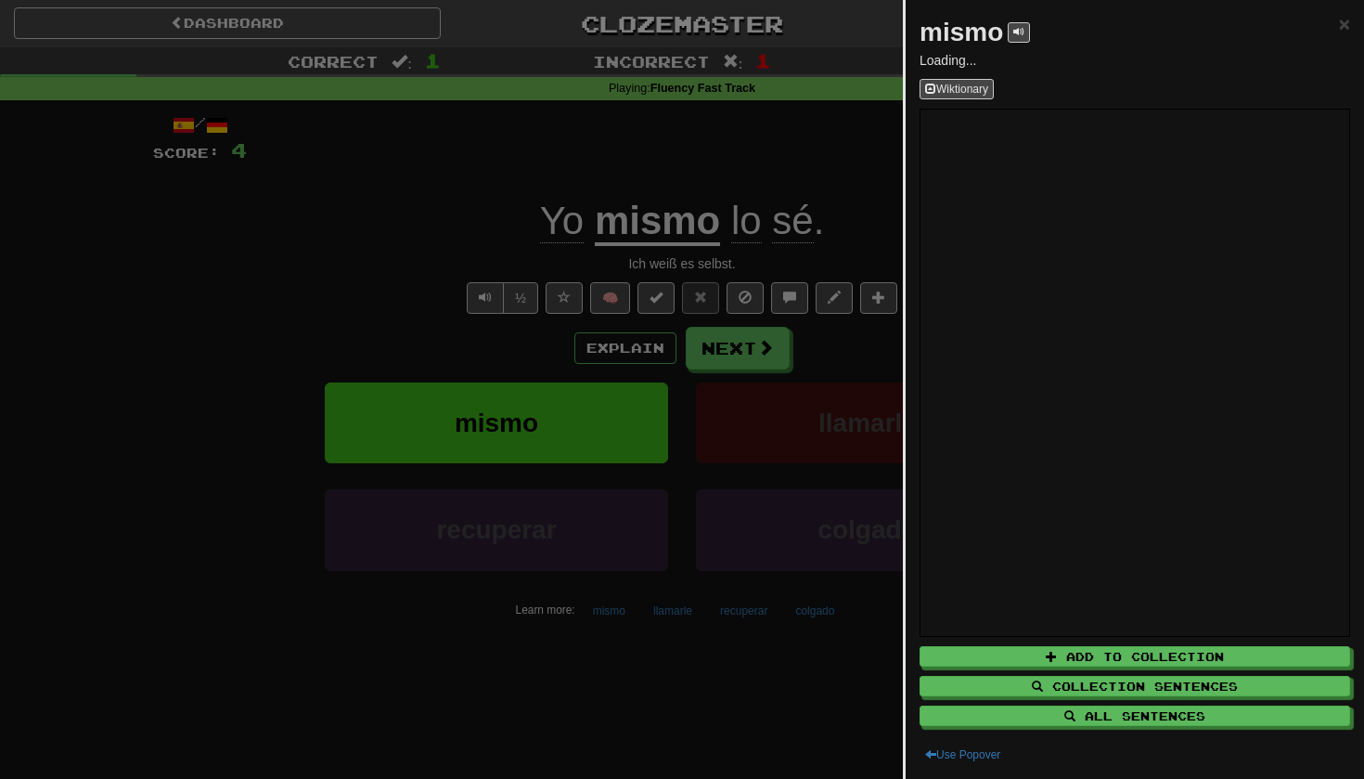
click at [300, 279] on div at bounding box center [682, 389] width 1364 height 779
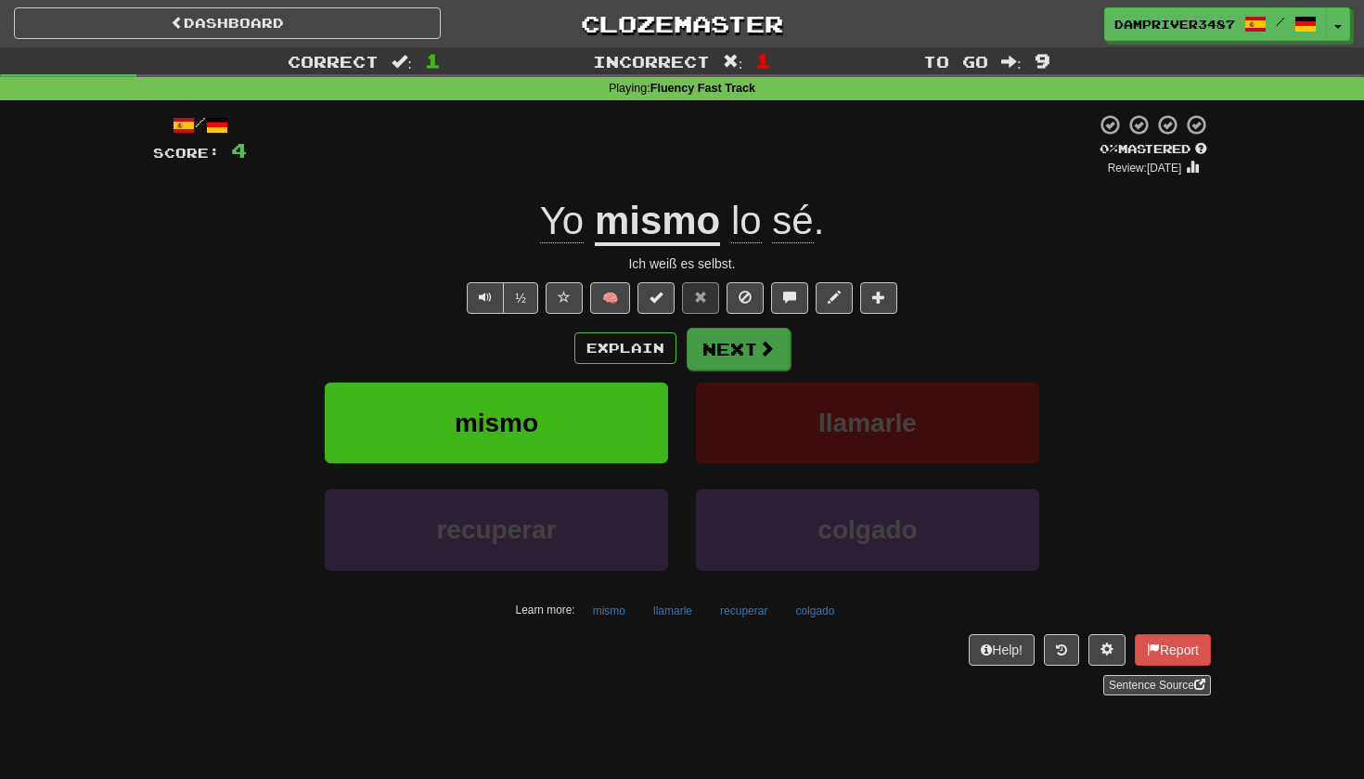
click at [754, 346] on button "Next" at bounding box center [739, 349] width 104 height 43
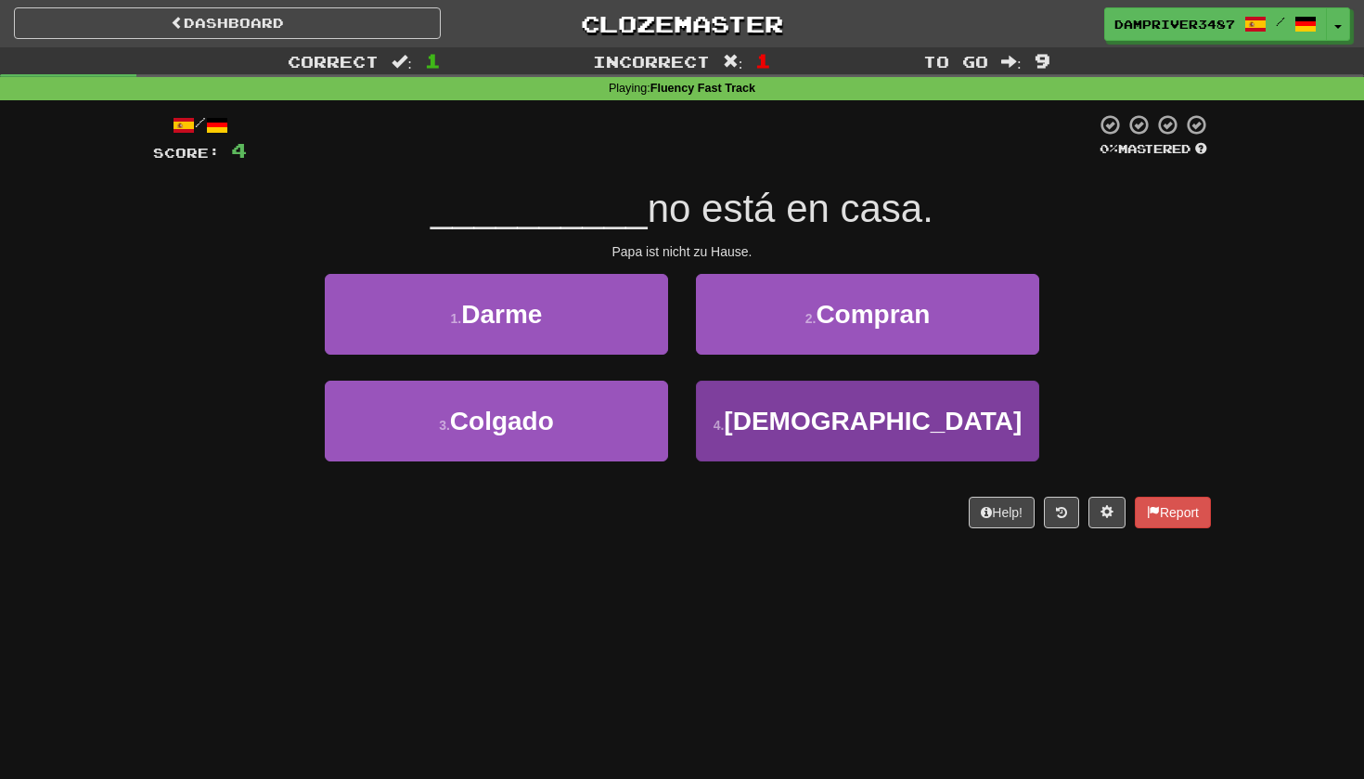
click at [725, 429] on small "4 ." at bounding box center [719, 425] width 11 height 15
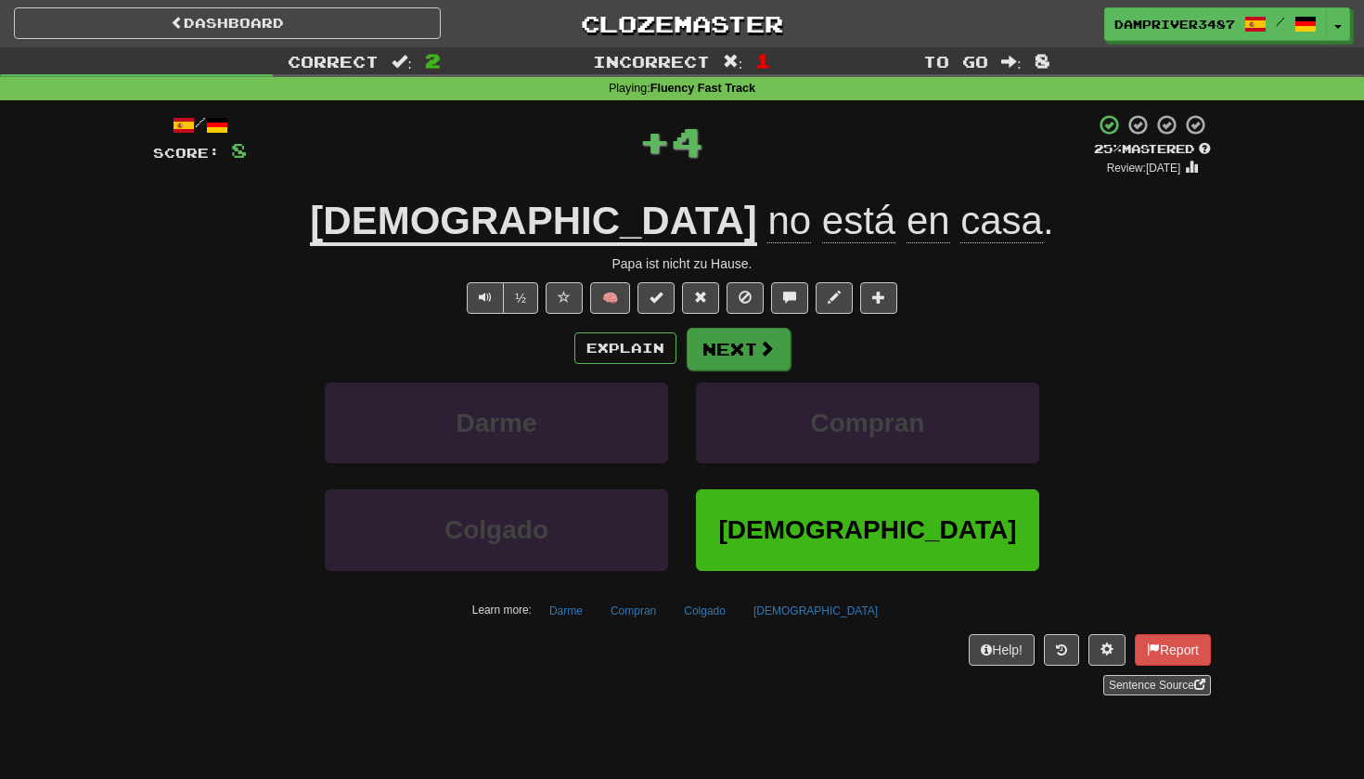
click at [751, 342] on button "Next" at bounding box center [739, 349] width 104 height 43
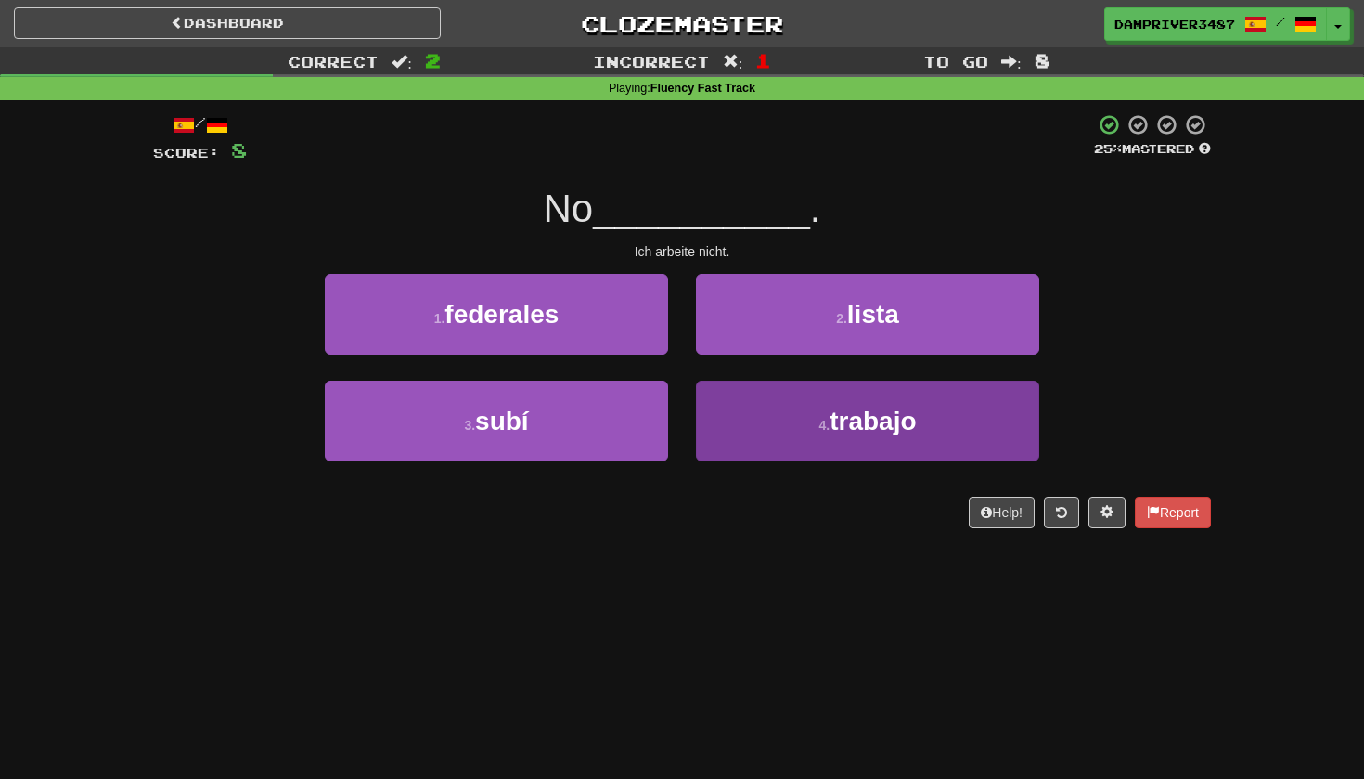
click at [802, 440] on button "4 . trabajo" at bounding box center [867, 421] width 343 height 81
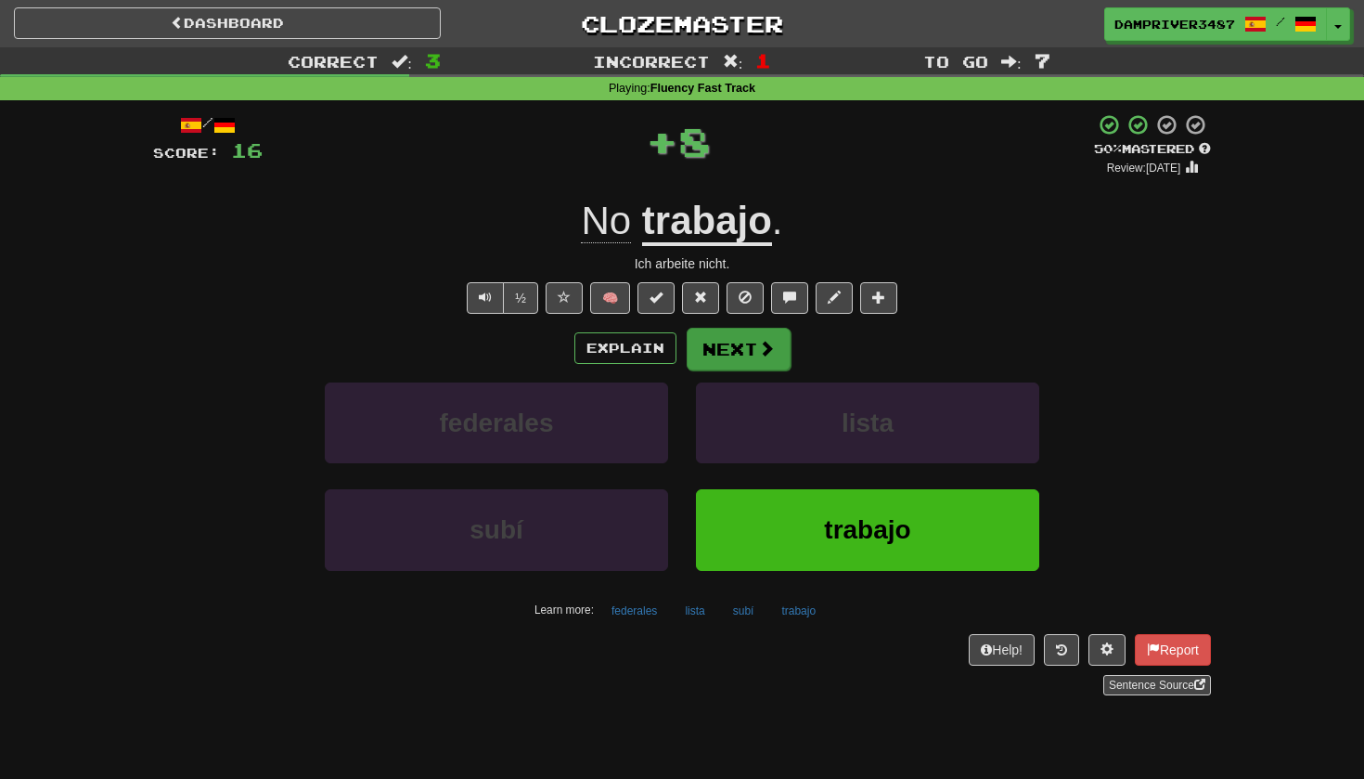
click at [721, 342] on button "Next" at bounding box center [739, 349] width 104 height 43
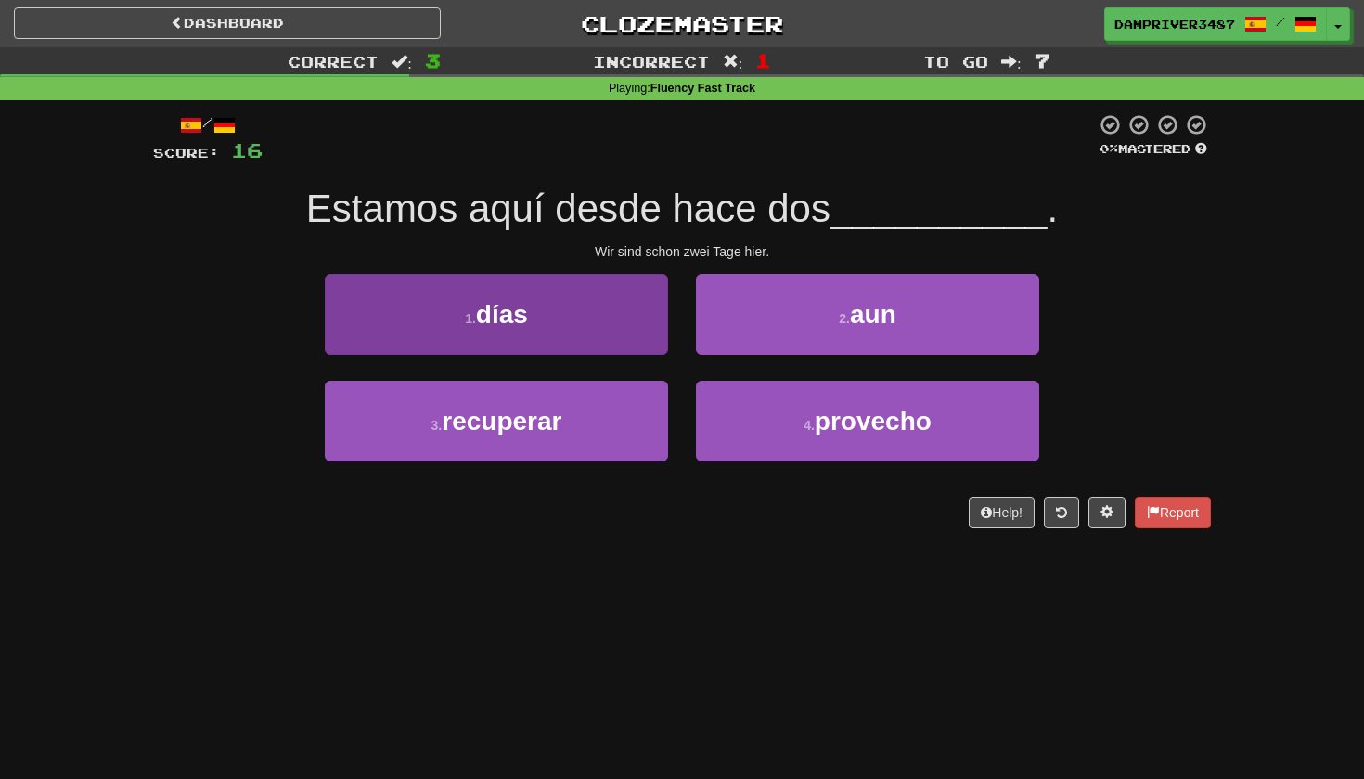
click at [563, 283] on button "1 . días" at bounding box center [496, 314] width 343 height 81
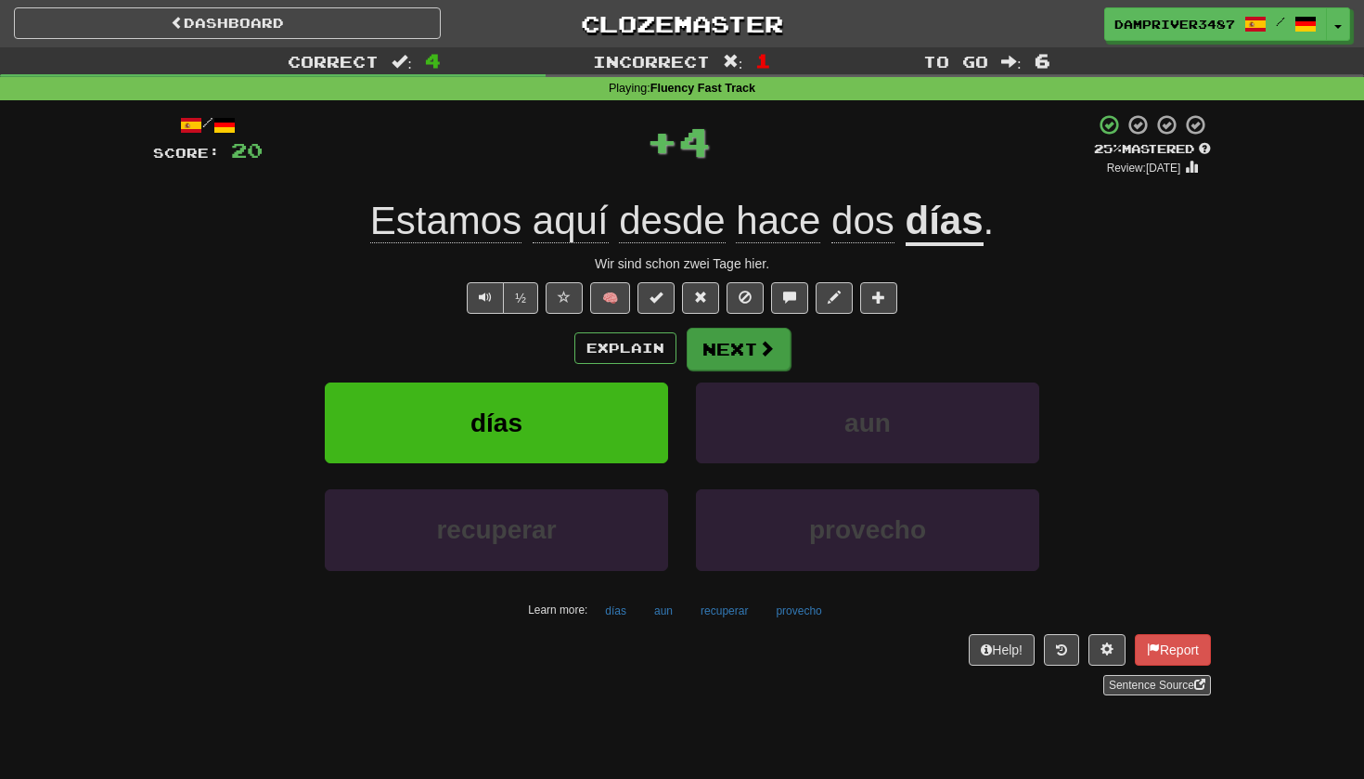
click at [758, 358] on button "Next" at bounding box center [739, 349] width 104 height 43
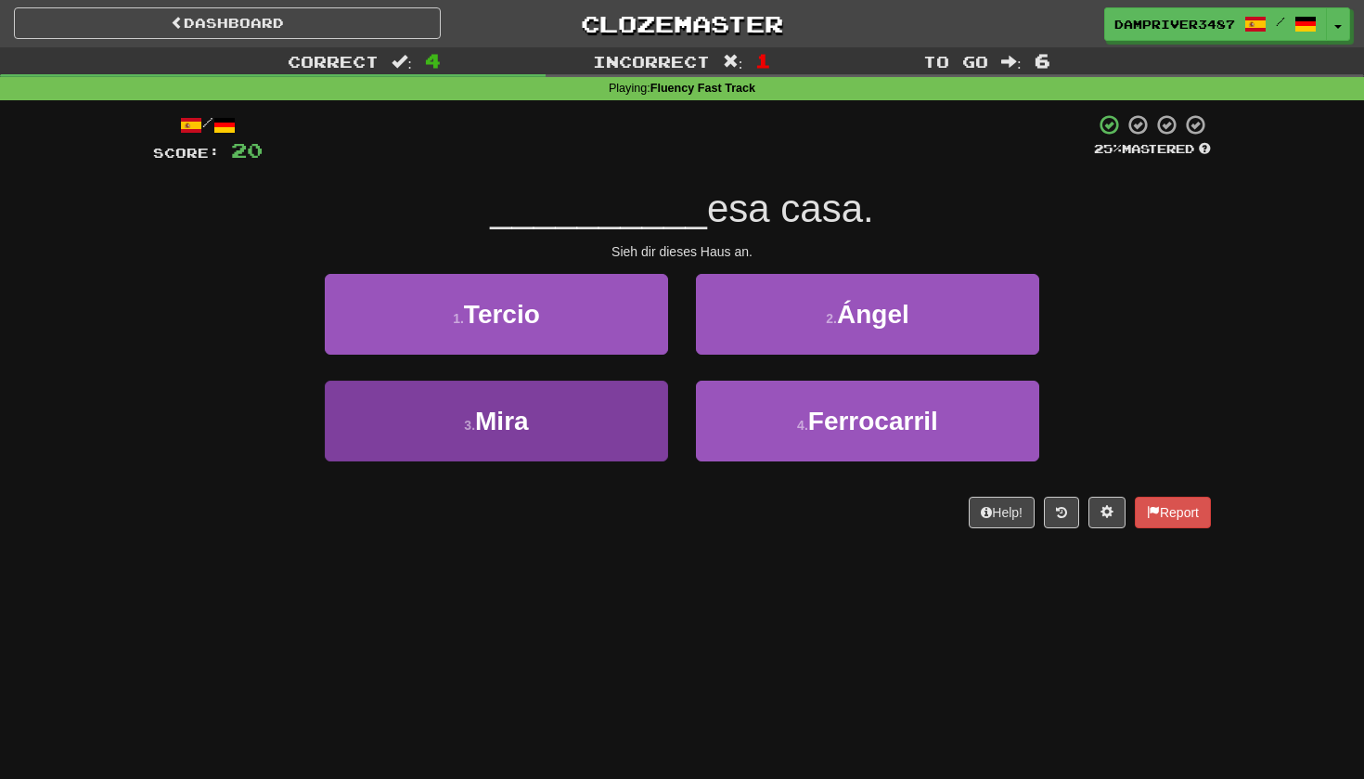
click at [479, 425] on span "Mira" at bounding box center [502, 421] width 54 height 29
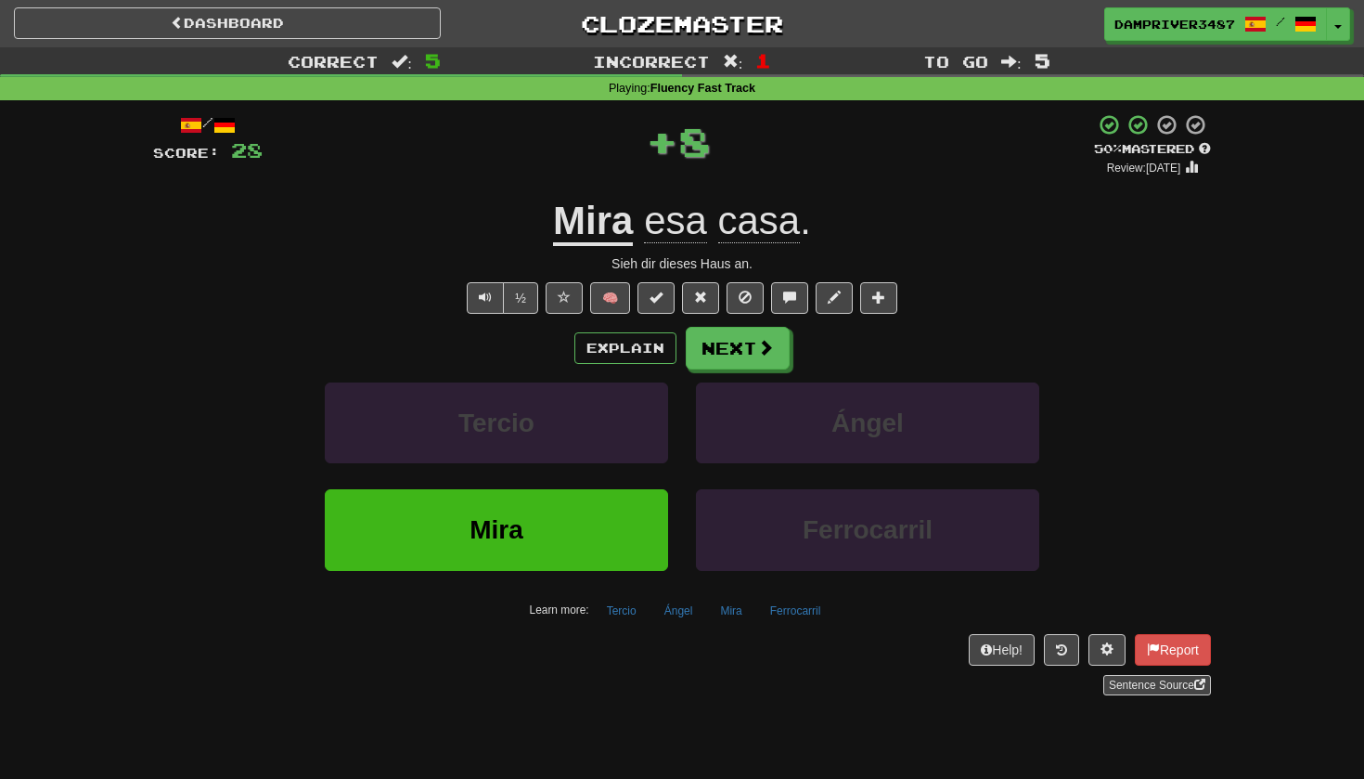
click at [479, 425] on span "Tercio" at bounding box center [497, 422] width 76 height 29
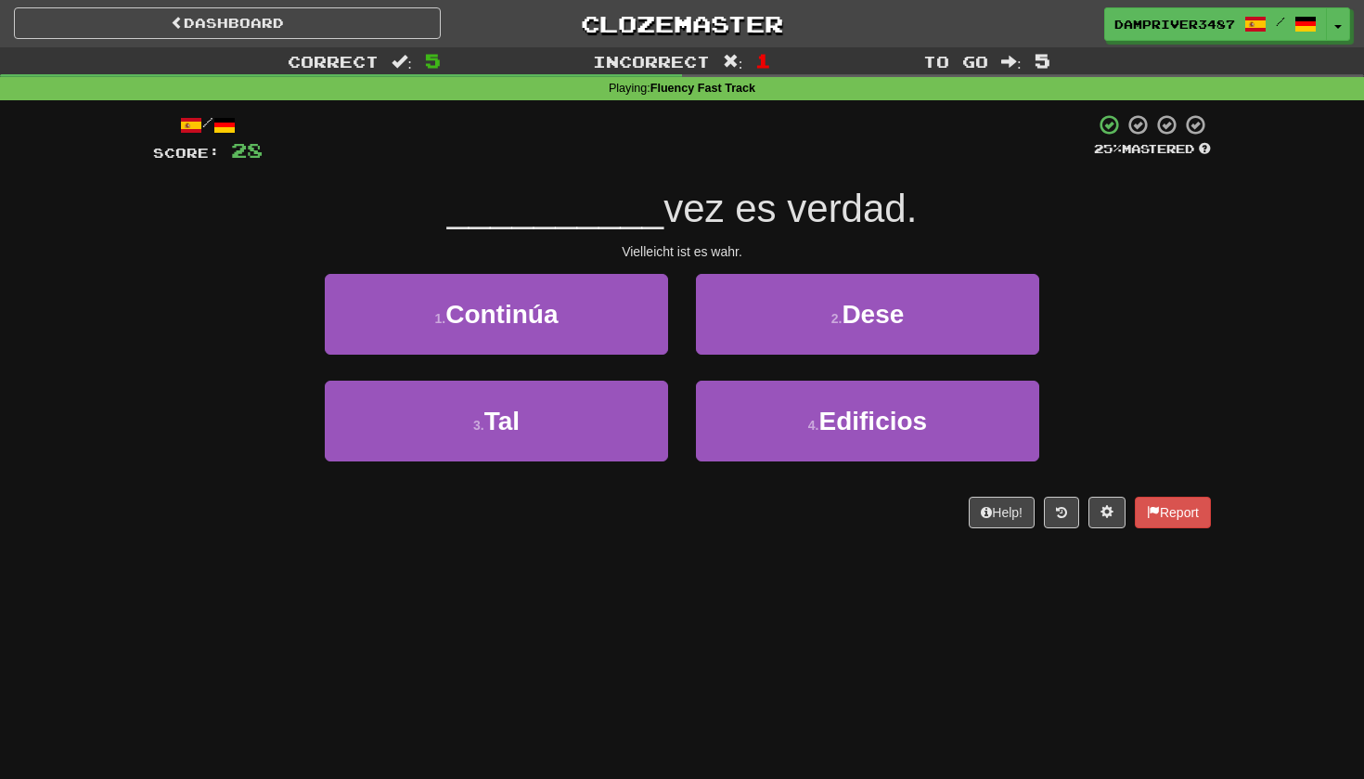
click at [479, 425] on small "3 ." at bounding box center [478, 425] width 11 height 15
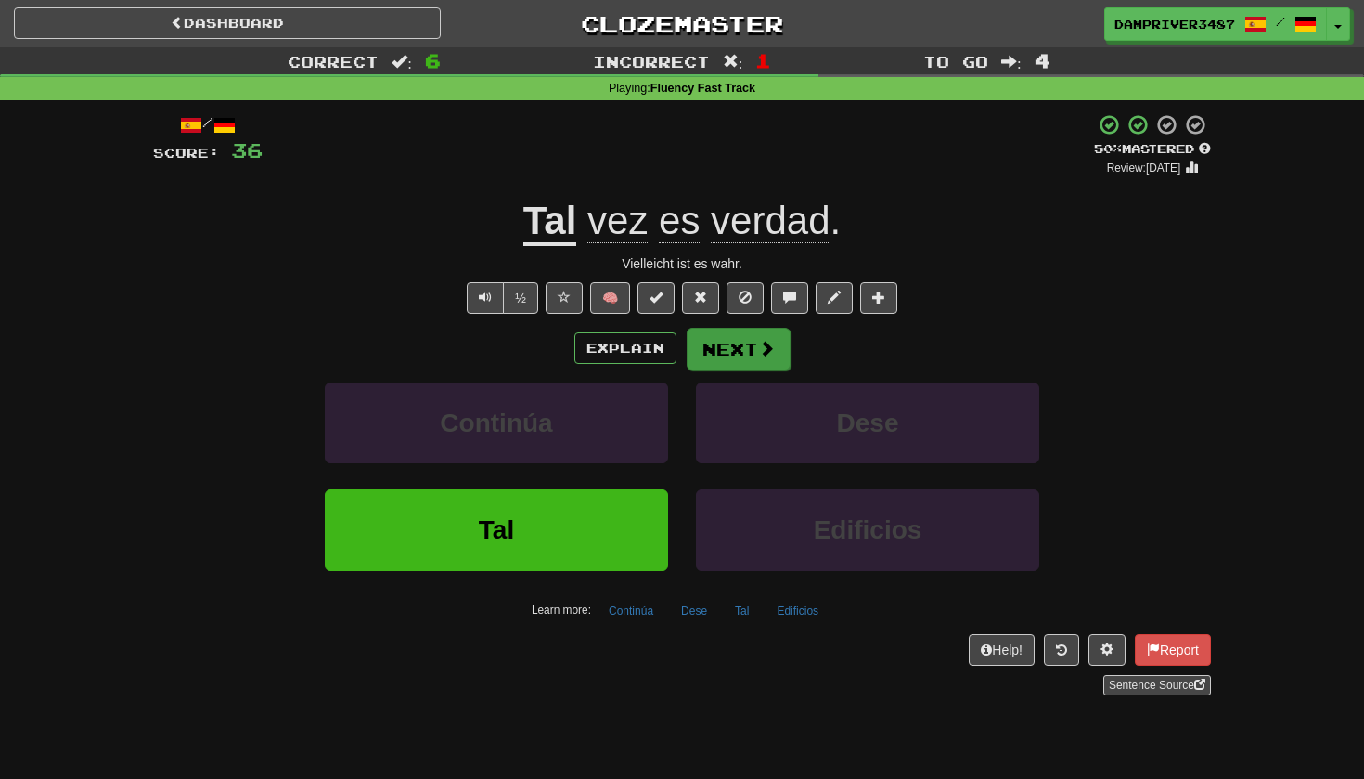
click at [766, 345] on span at bounding box center [766, 348] width 17 height 17
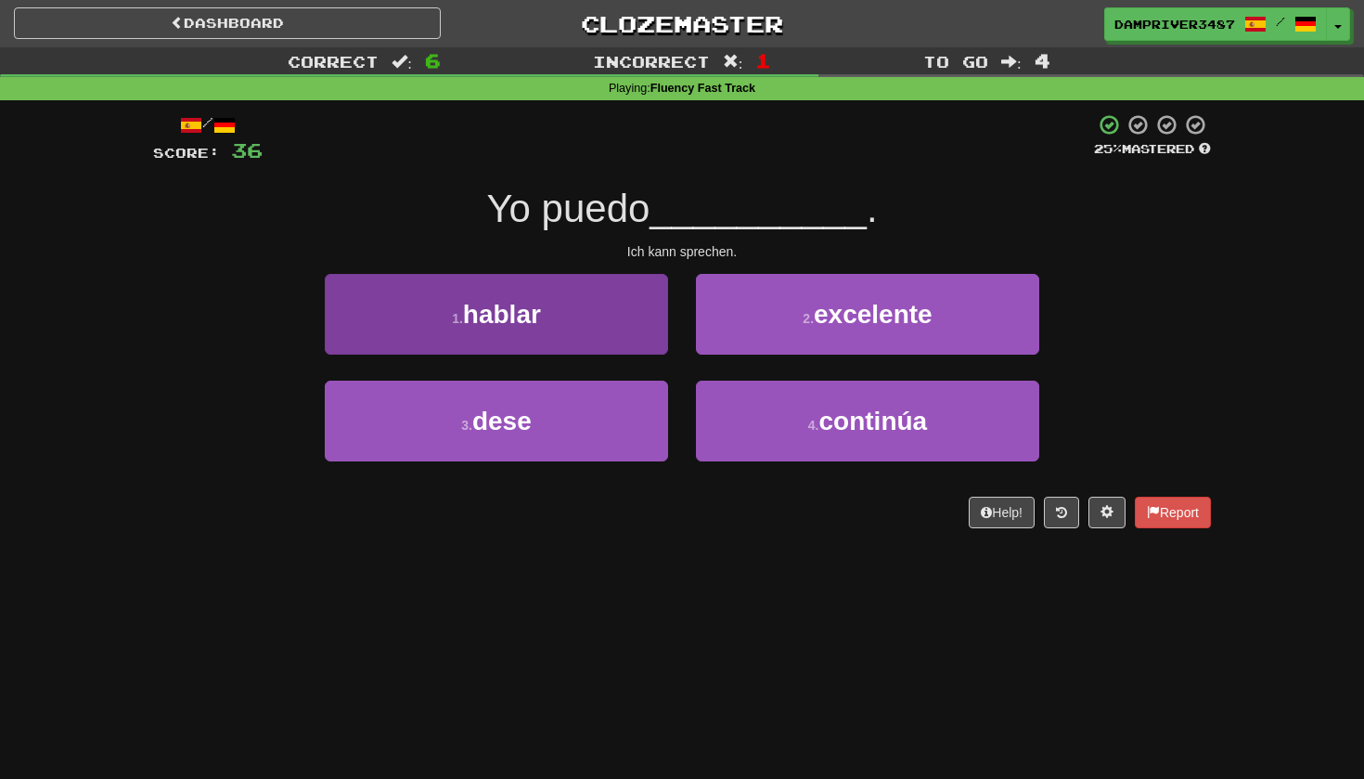
click at [531, 305] on span "hablar" at bounding box center [502, 314] width 78 height 29
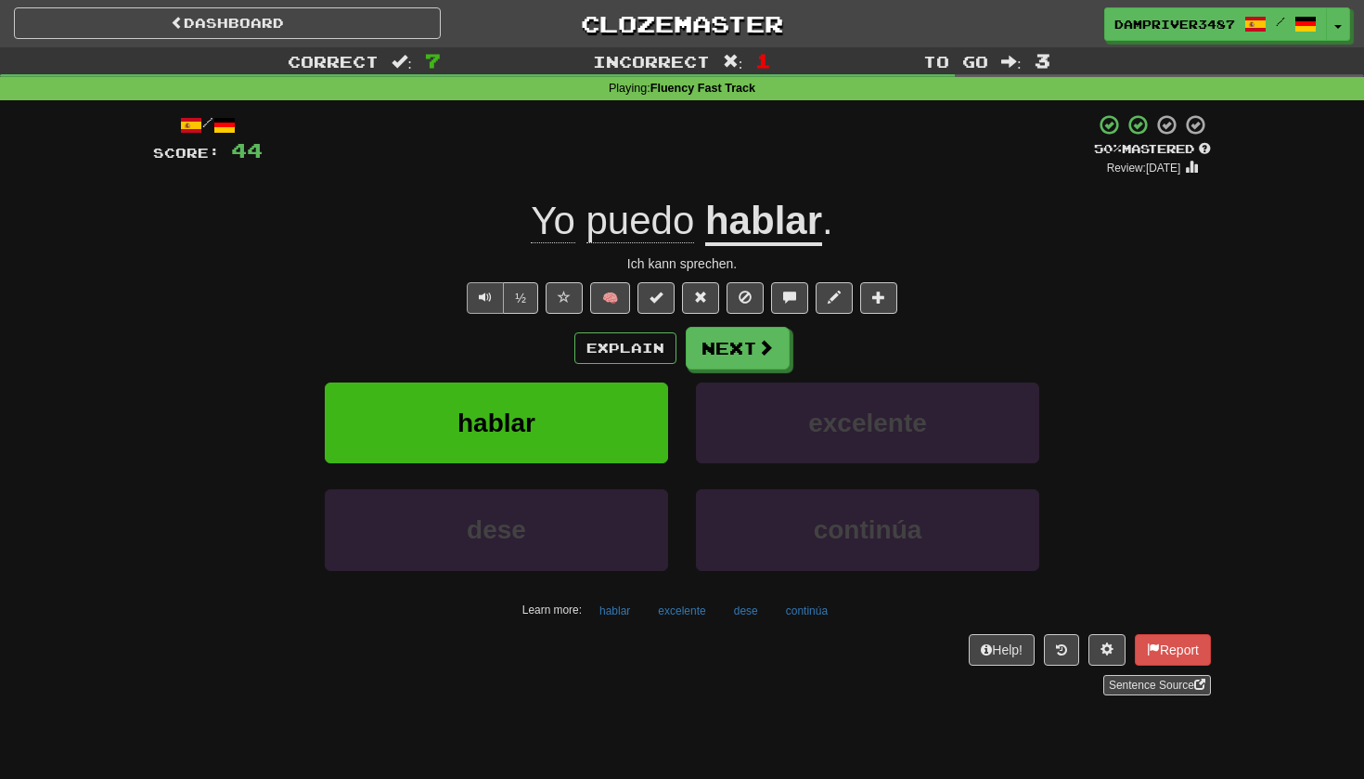
click at [484, 291] on span "Text-to-speech controls" at bounding box center [485, 297] width 13 height 13
click at [761, 345] on span at bounding box center [766, 348] width 17 height 17
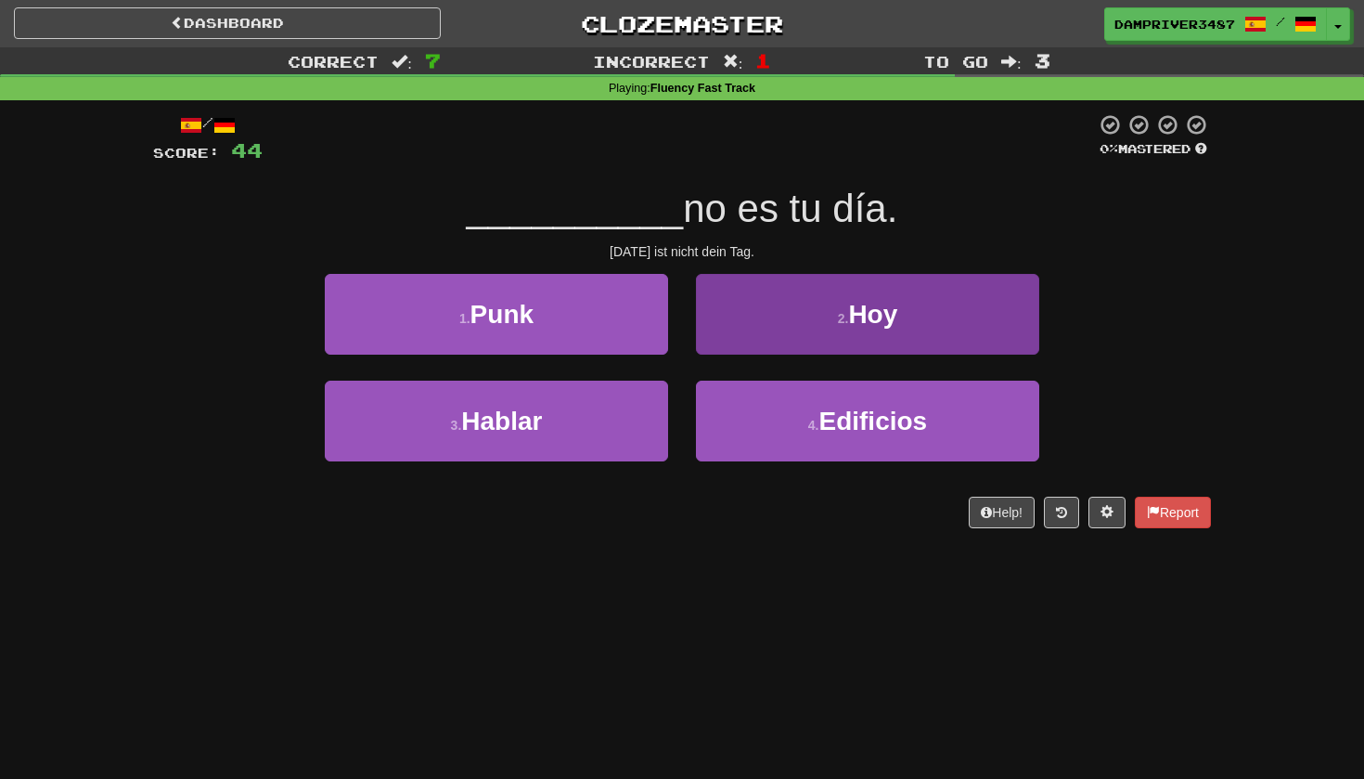
click at [825, 325] on button "2 . Hoy" at bounding box center [867, 314] width 343 height 81
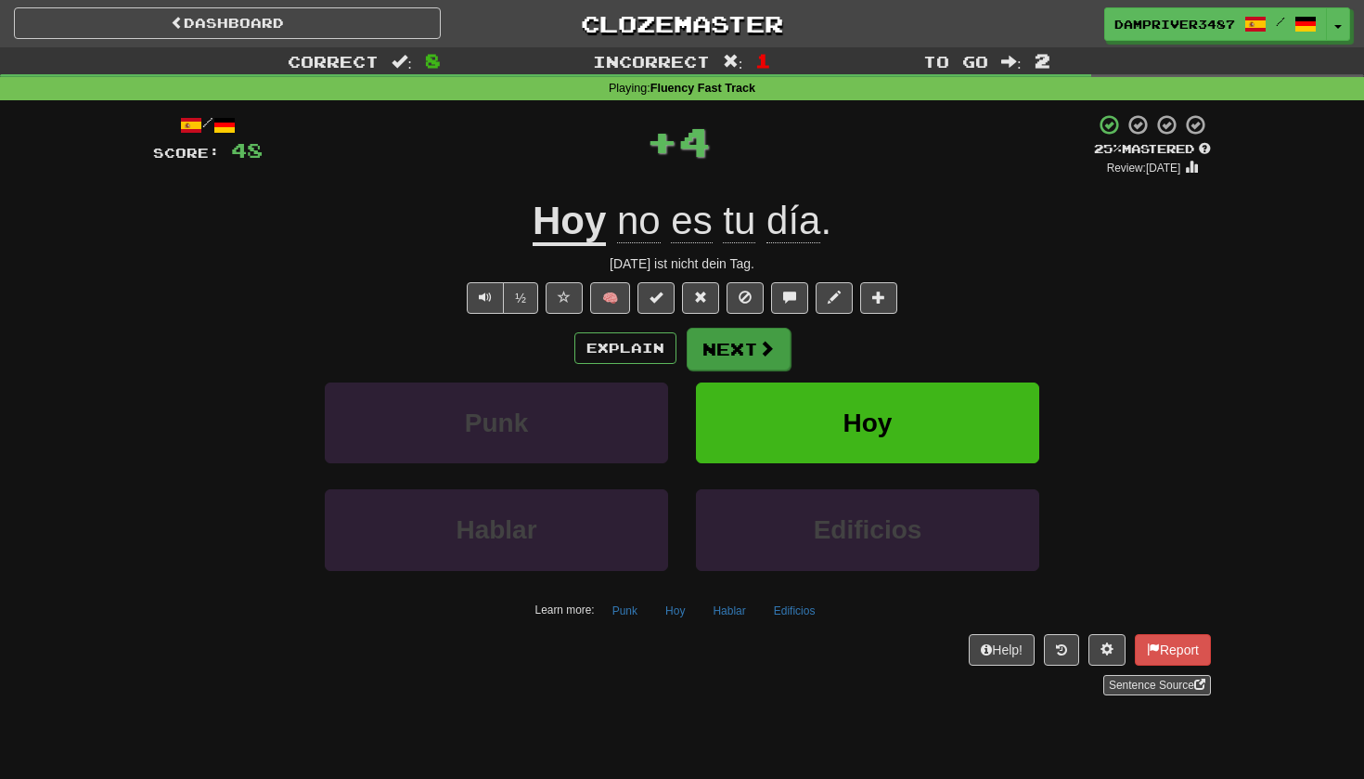
click at [749, 348] on button "Next" at bounding box center [739, 349] width 104 height 43
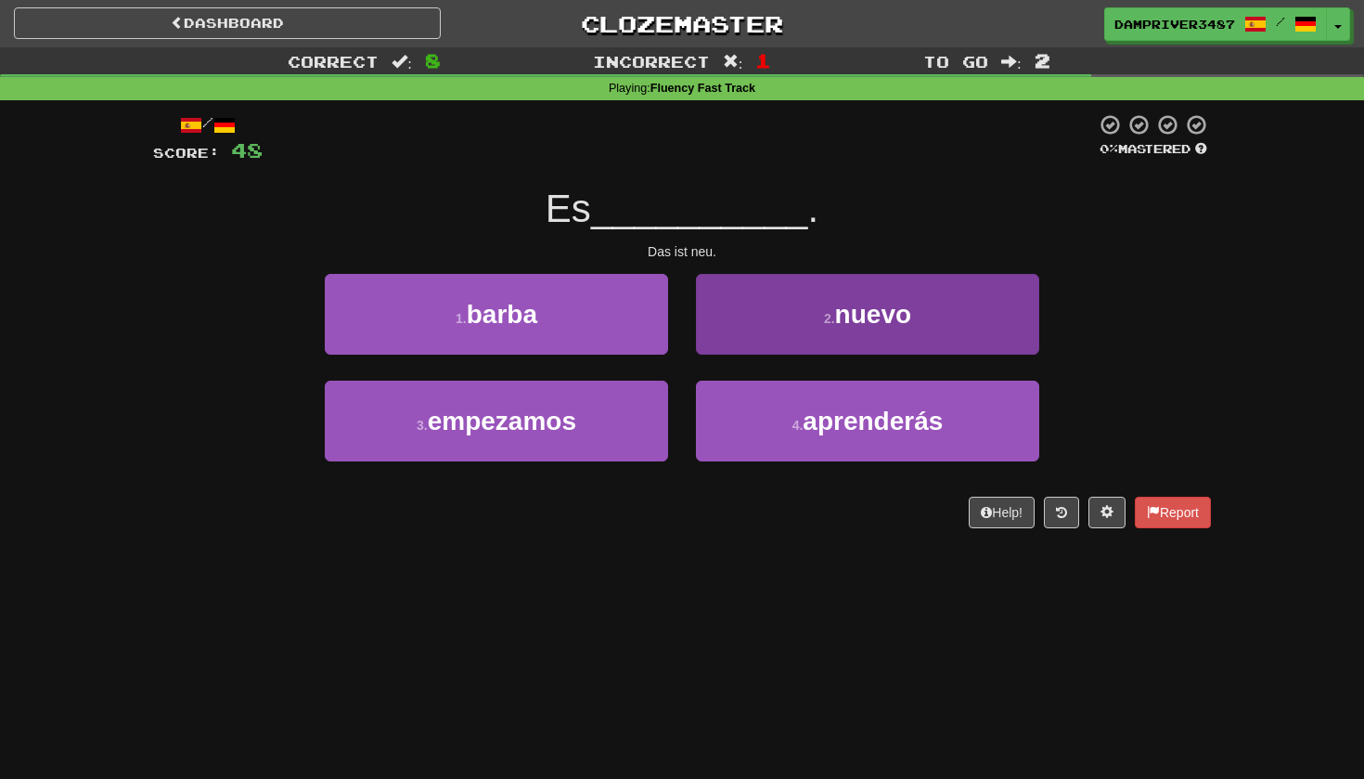
click at [821, 299] on button "2 . nuevo" at bounding box center [867, 314] width 343 height 81
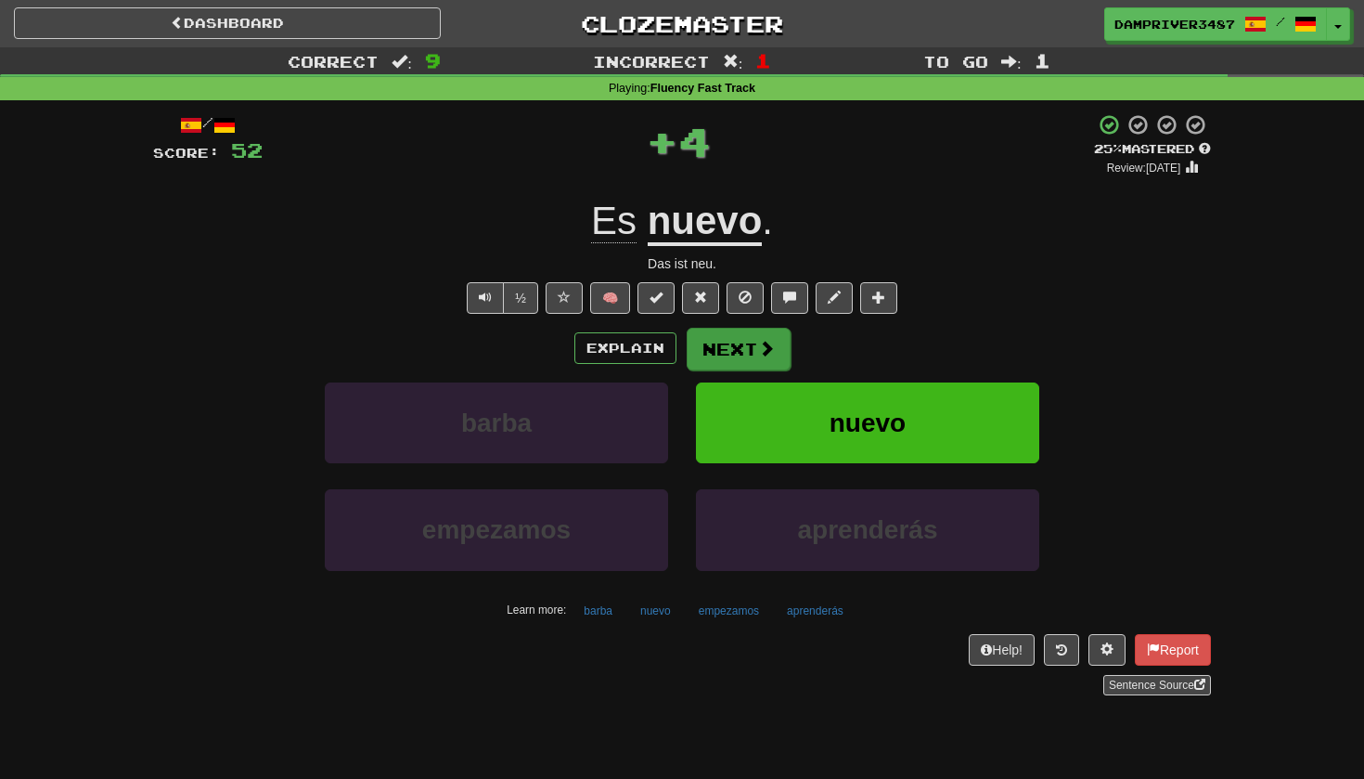
click at [749, 342] on button "Next" at bounding box center [739, 349] width 104 height 43
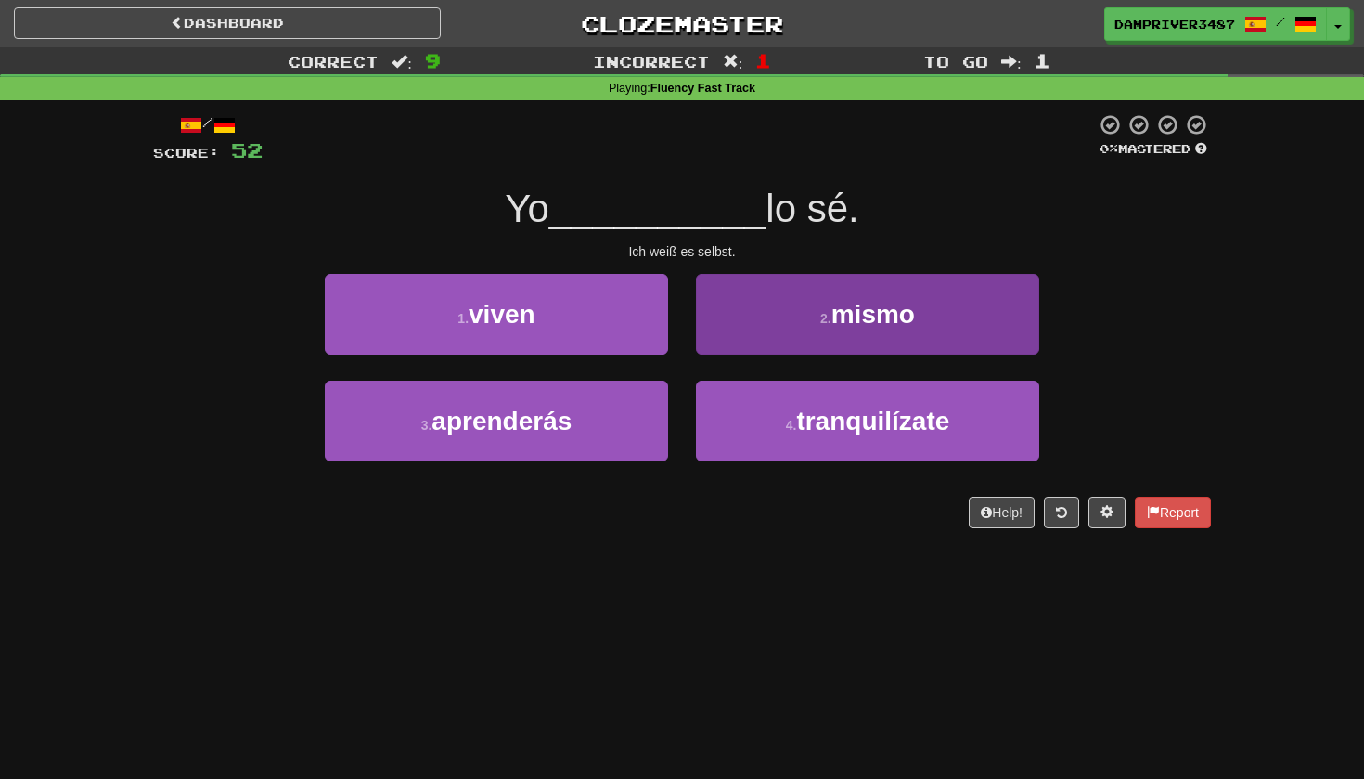
click at [818, 320] on button "2 . mismo" at bounding box center [867, 314] width 343 height 81
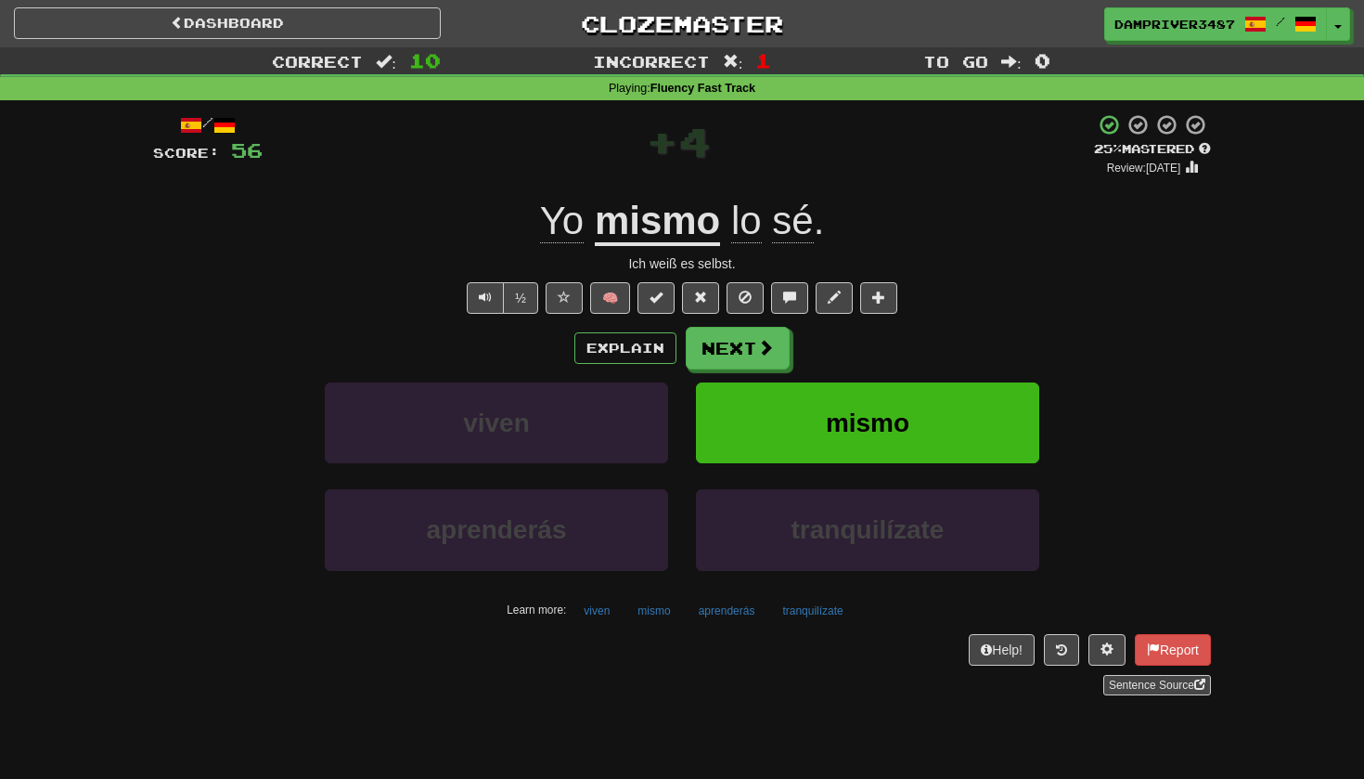
click at [666, 208] on u "mismo" at bounding box center [657, 222] width 125 height 47
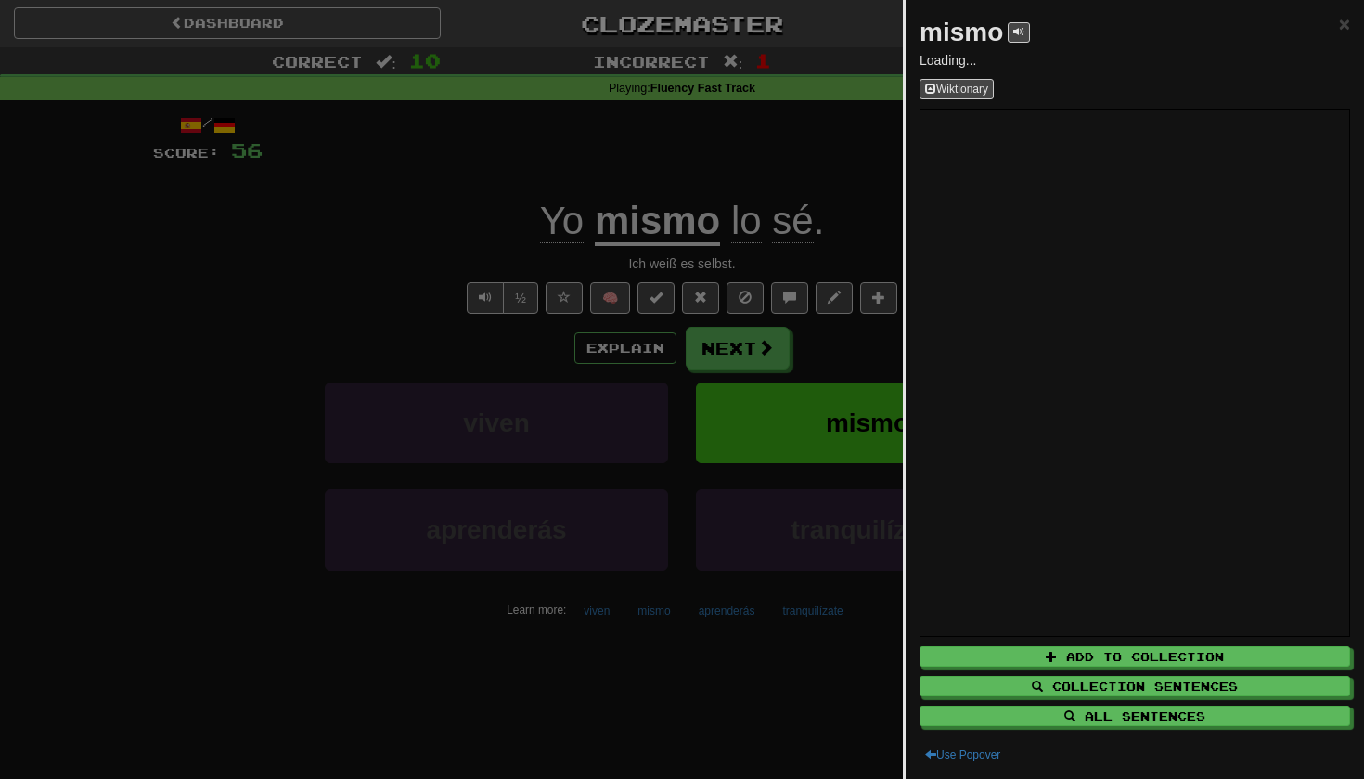
click at [433, 236] on div at bounding box center [682, 389] width 1364 height 779
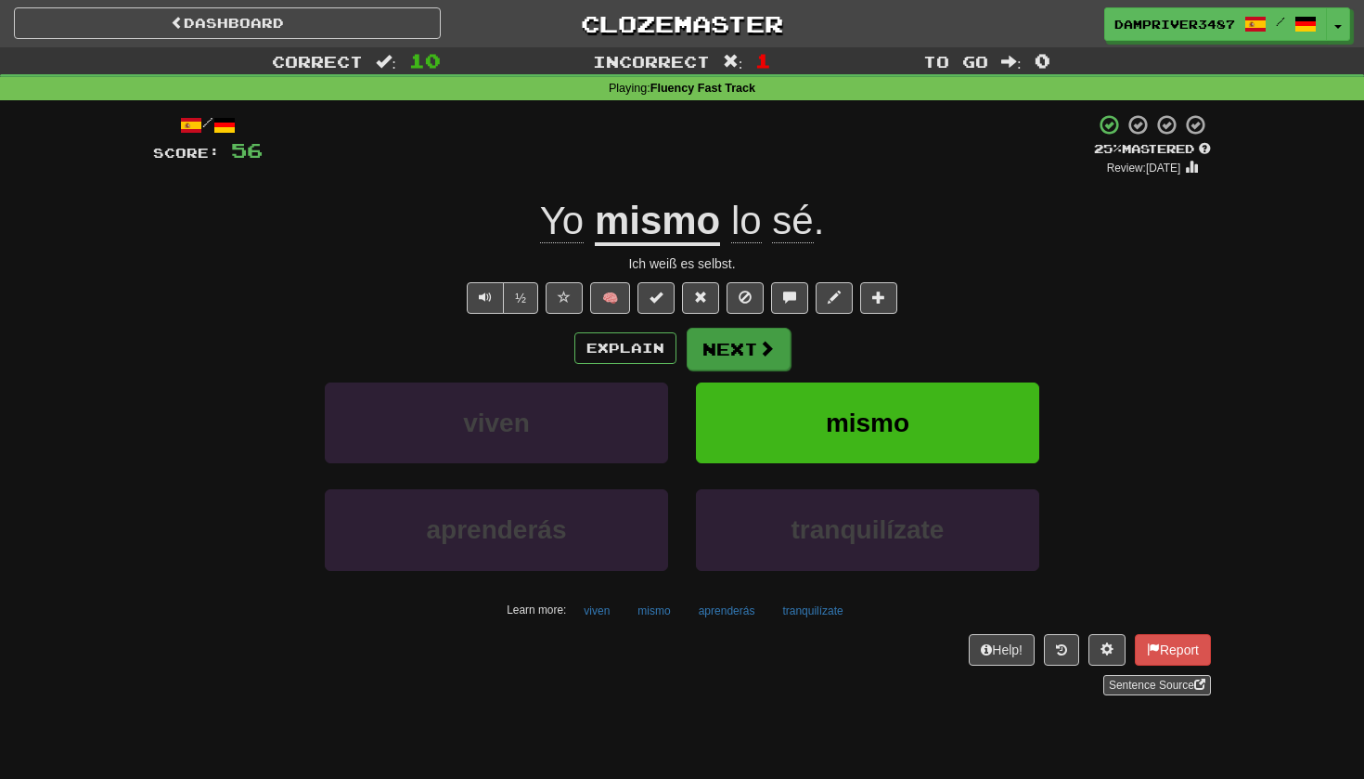
click at [755, 353] on button "Next" at bounding box center [739, 349] width 104 height 43
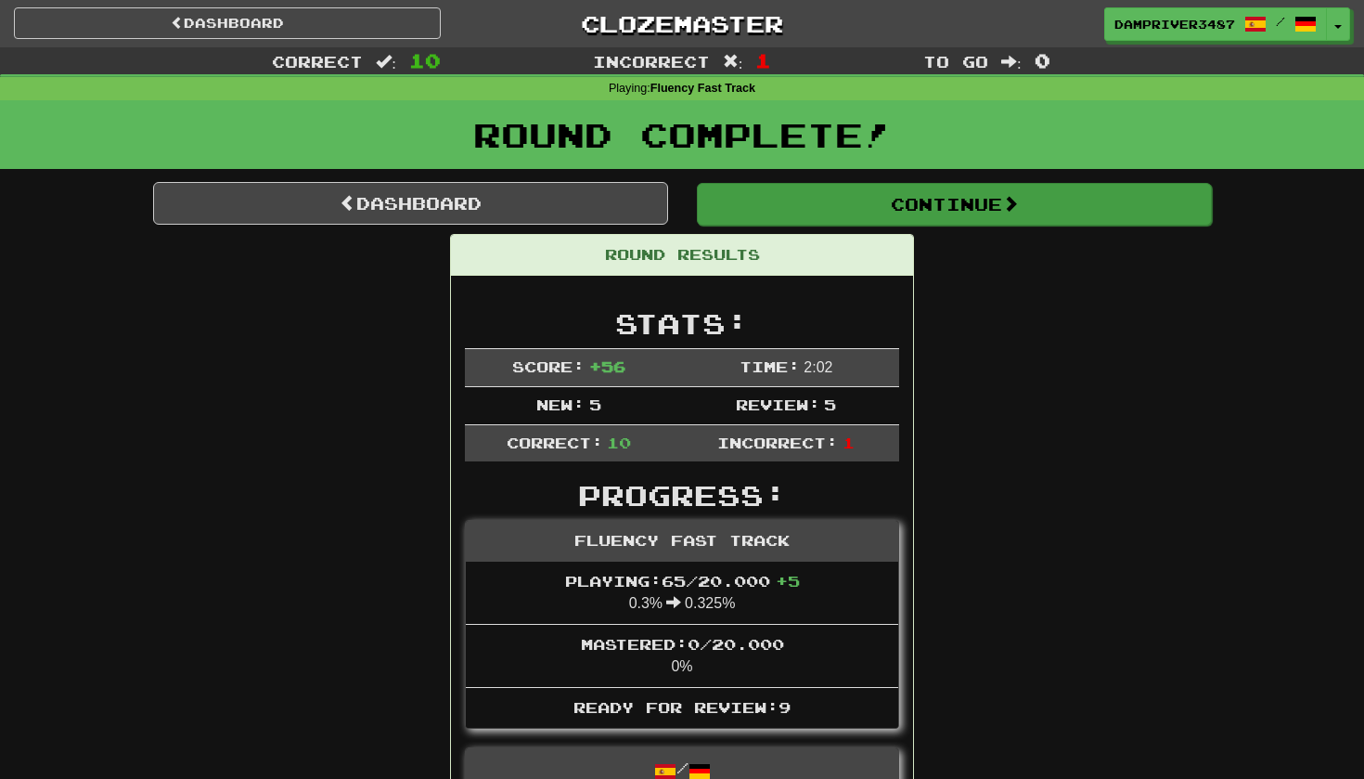
click at [1008, 213] on button "Continue" at bounding box center [954, 204] width 515 height 43
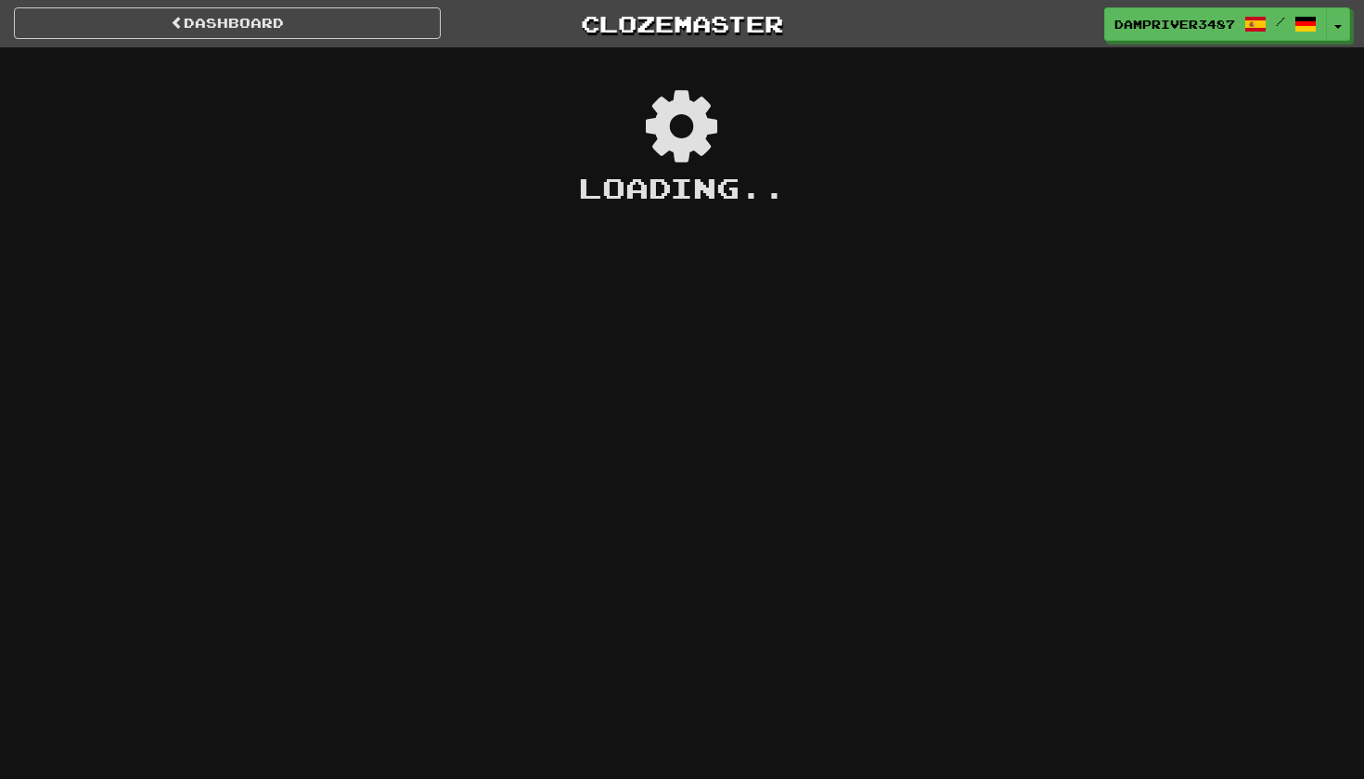
click at [1008, 213] on div "Dashboard Clozemaster DampRiver3487 / Toggle Dropdown Dashboard Leaderboard Act…" at bounding box center [682, 389] width 1364 height 779
click at [600, 203] on div "Loading ." at bounding box center [682, 188] width 1364 height 40
click at [426, 204] on div "Loading .." at bounding box center [682, 188] width 1364 height 40
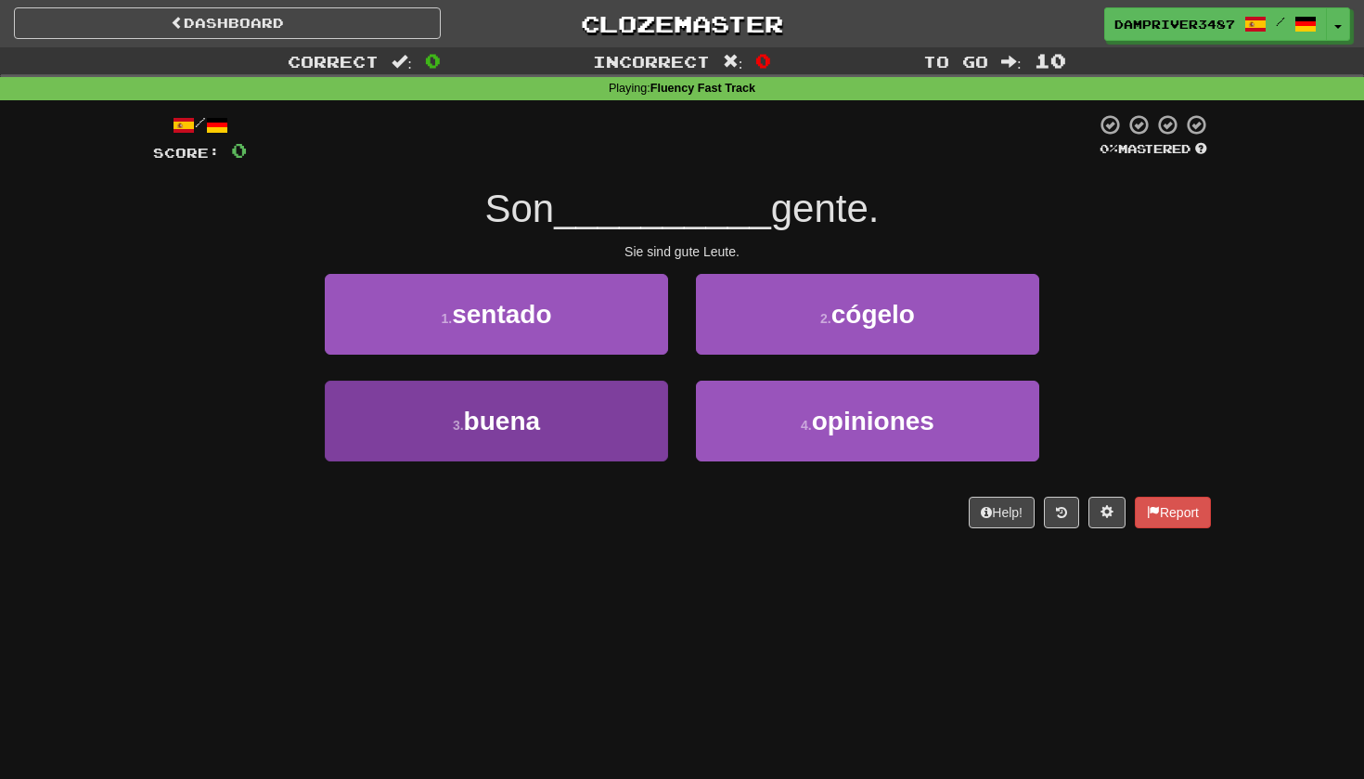
click at [485, 407] on span "buena" at bounding box center [502, 421] width 76 height 29
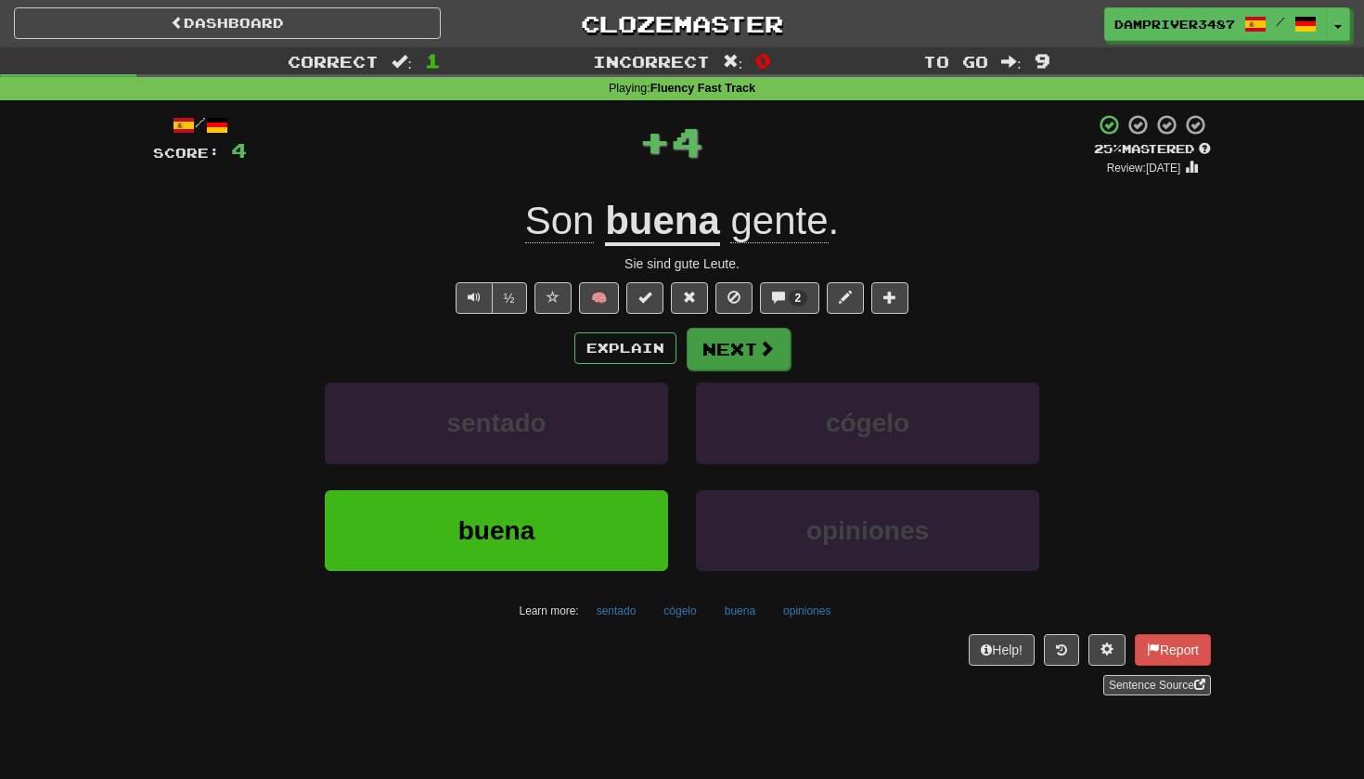
click at [765, 340] on span at bounding box center [766, 348] width 17 height 17
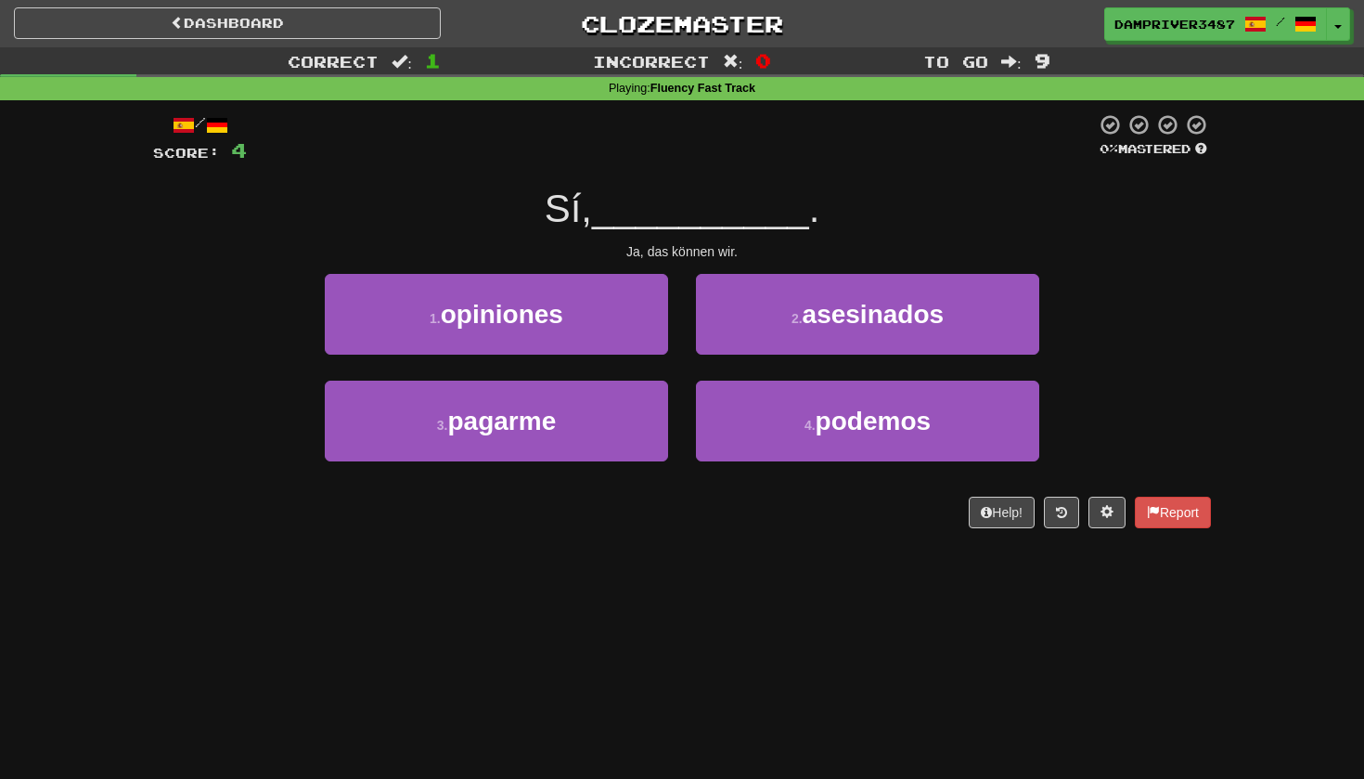
click at [859, 463] on div "4 . podemos" at bounding box center [867, 434] width 371 height 107
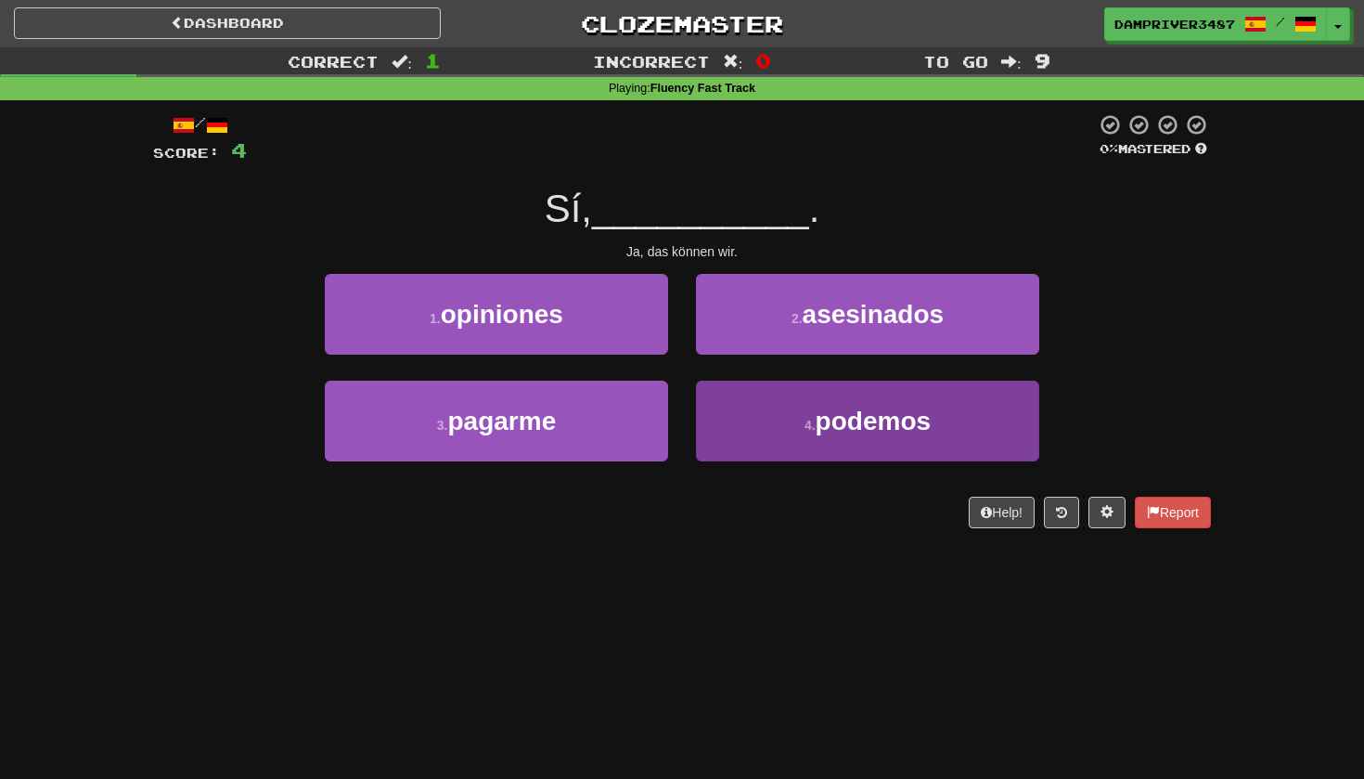
click at [859, 421] on span "podemos" at bounding box center [873, 421] width 115 height 29
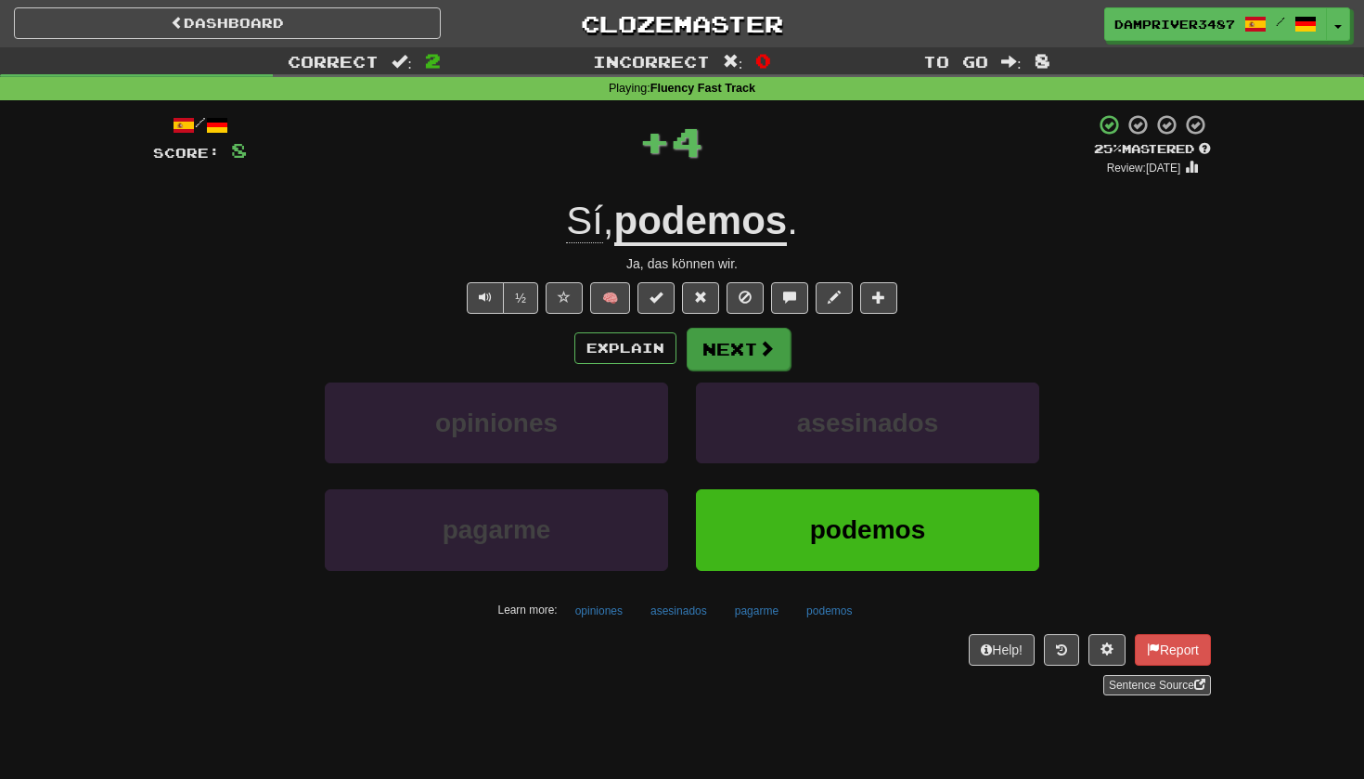
click at [750, 345] on button "Next" at bounding box center [739, 349] width 104 height 43
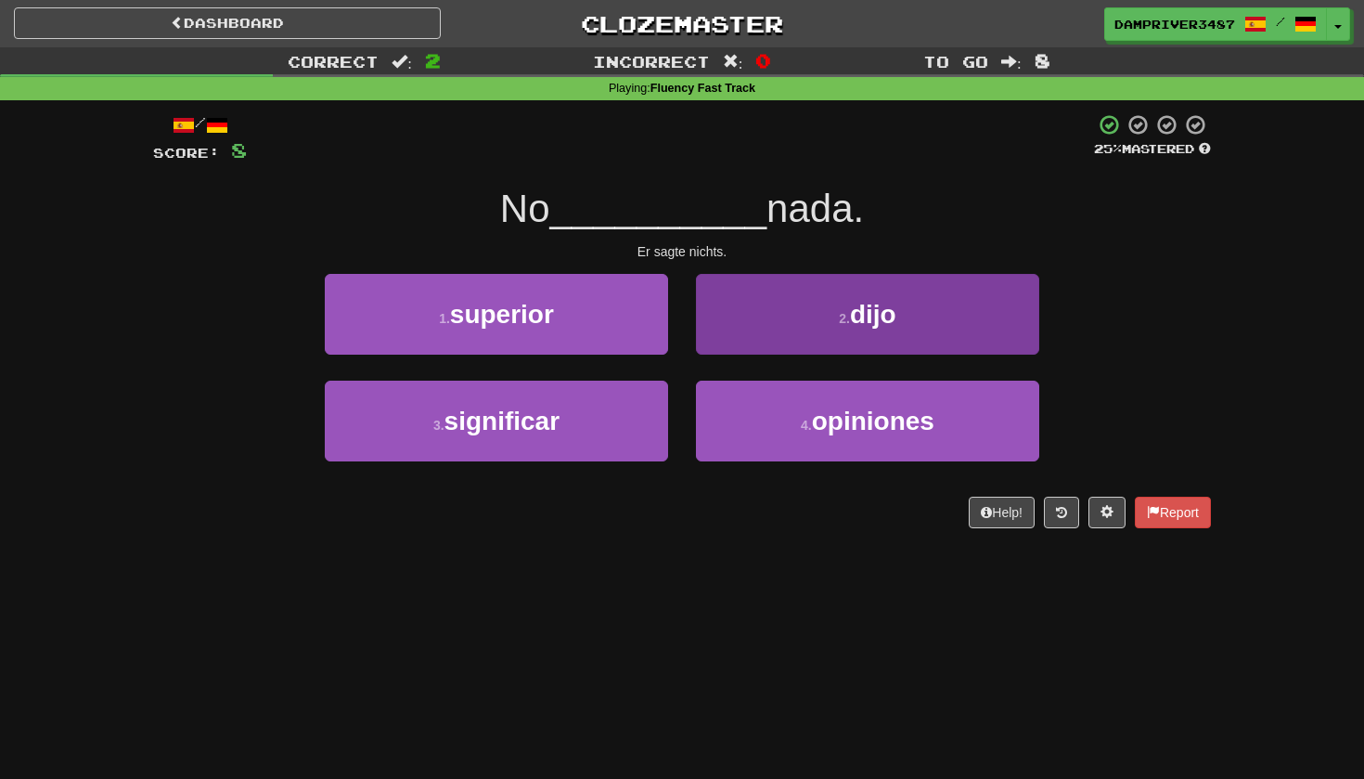
click at [824, 329] on button "2 . dijo" at bounding box center [867, 314] width 343 height 81
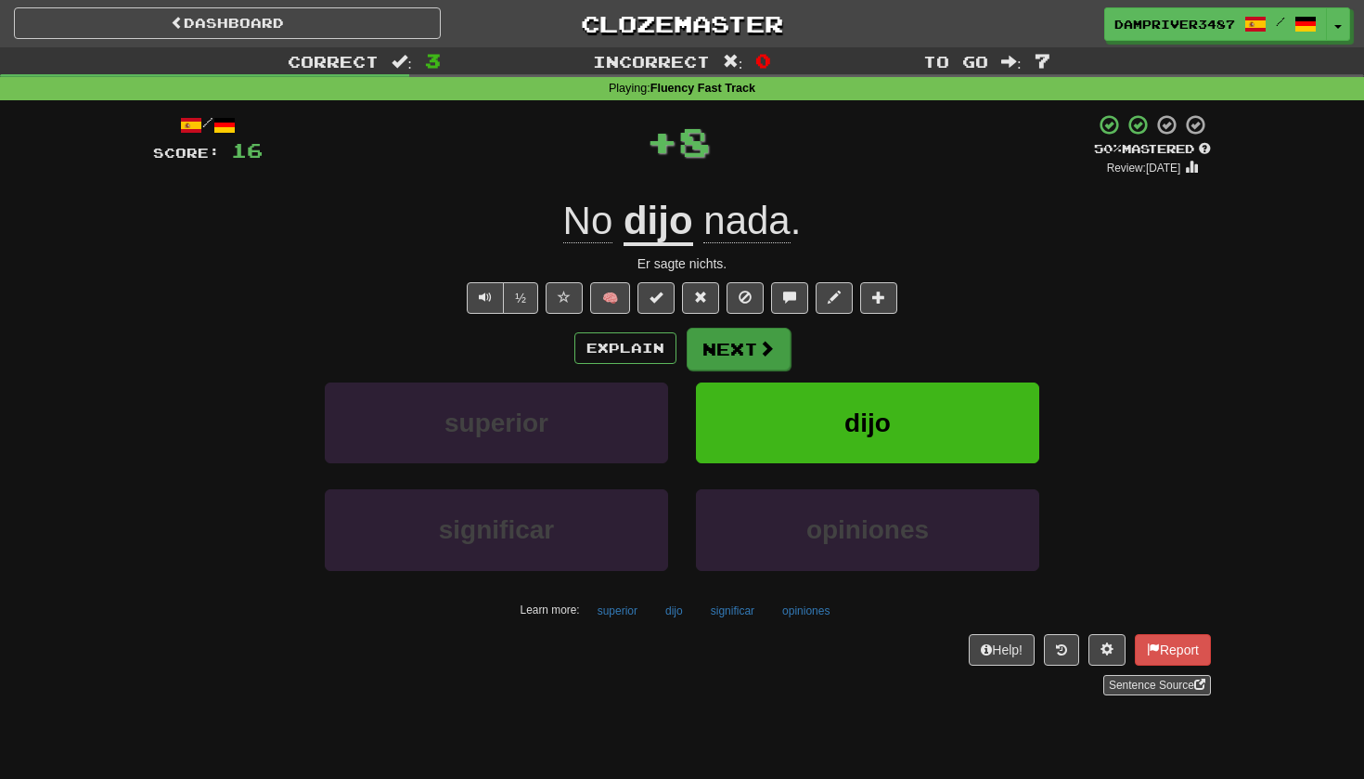
click at [762, 343] on span at bounding box center [766, 348] width 17 height 17
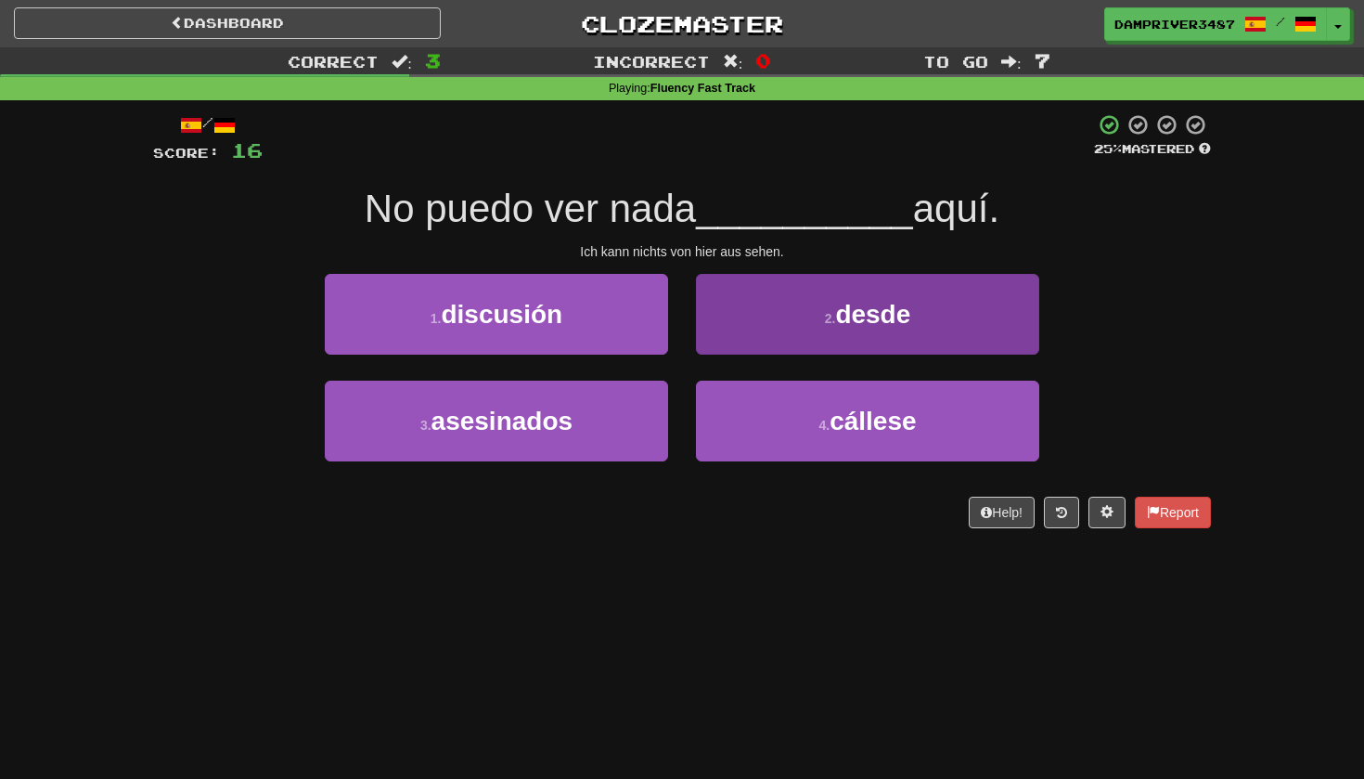
click at [833, 345] on button "2 . desde" at bounding box center [867, 314] width 343 height 81
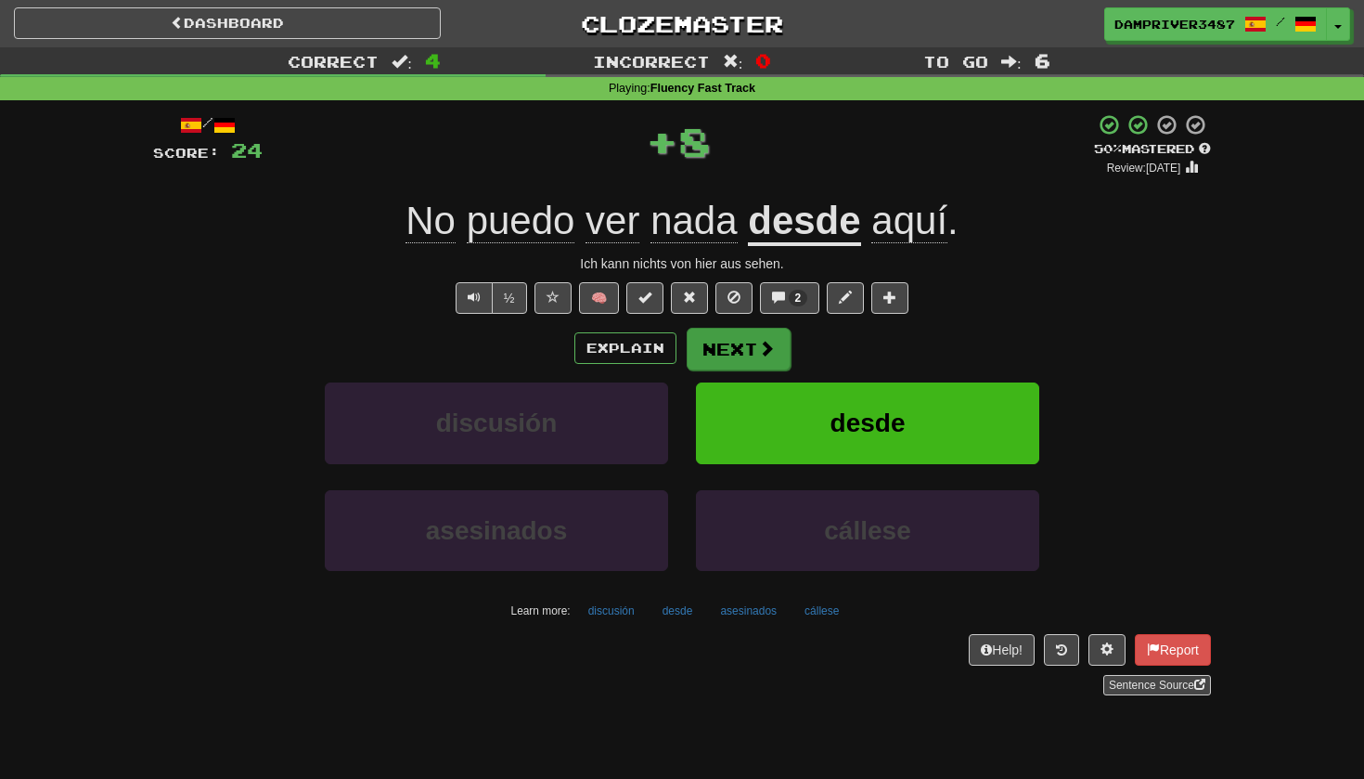
click at [760, 340] on span at bounding box center [766, 348] width 17 height 17
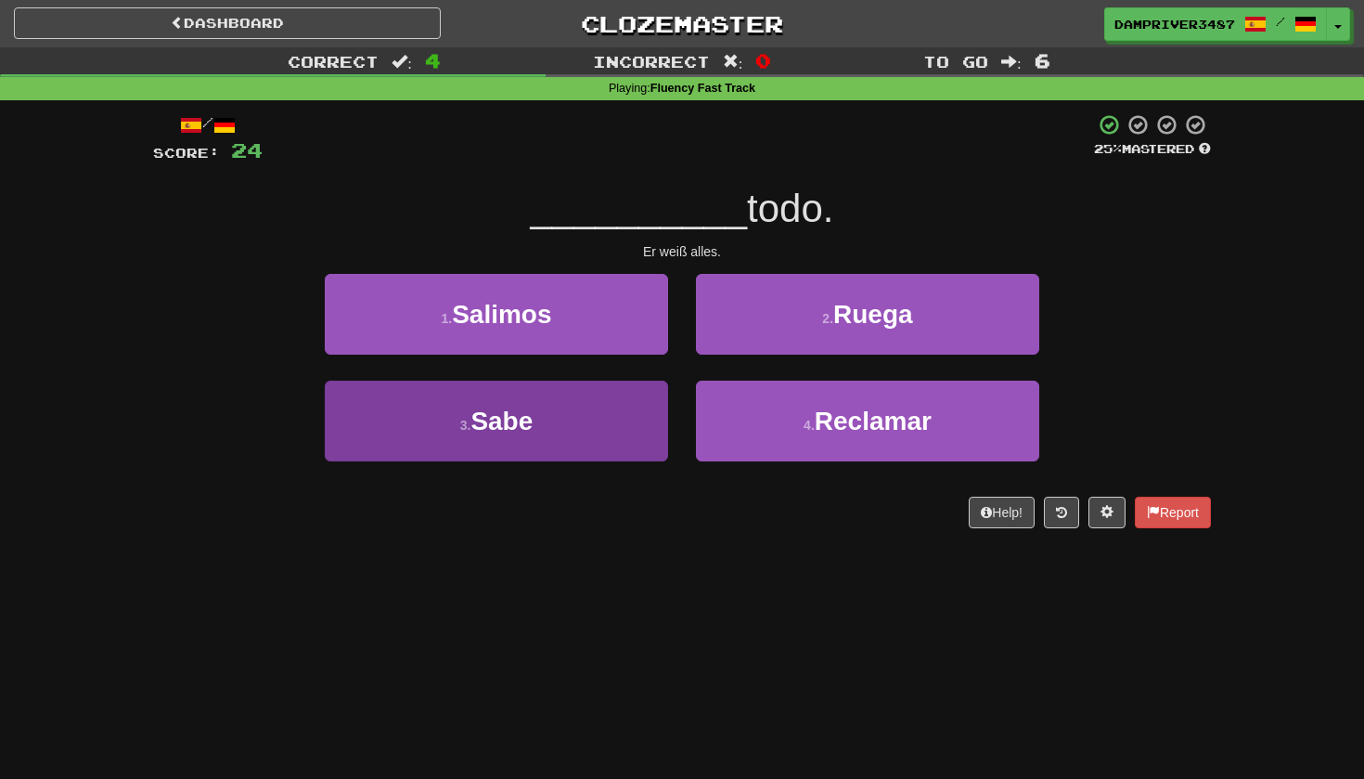
click at [536, 417] on button "3 . Sabe" at bounding box center [496, 421] width 343 height 81
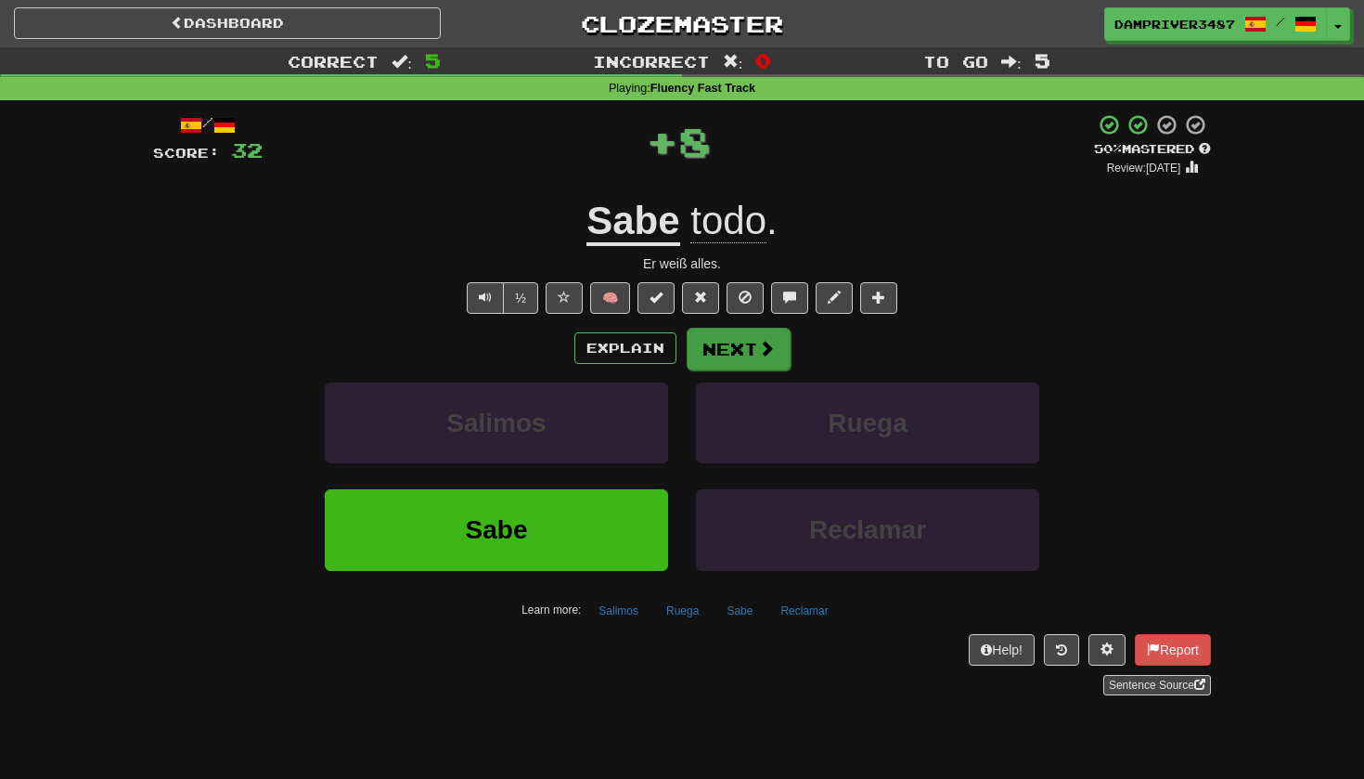
click at [754, 350] on button "Next" at bounding box center [739, 349] width 104 height 43
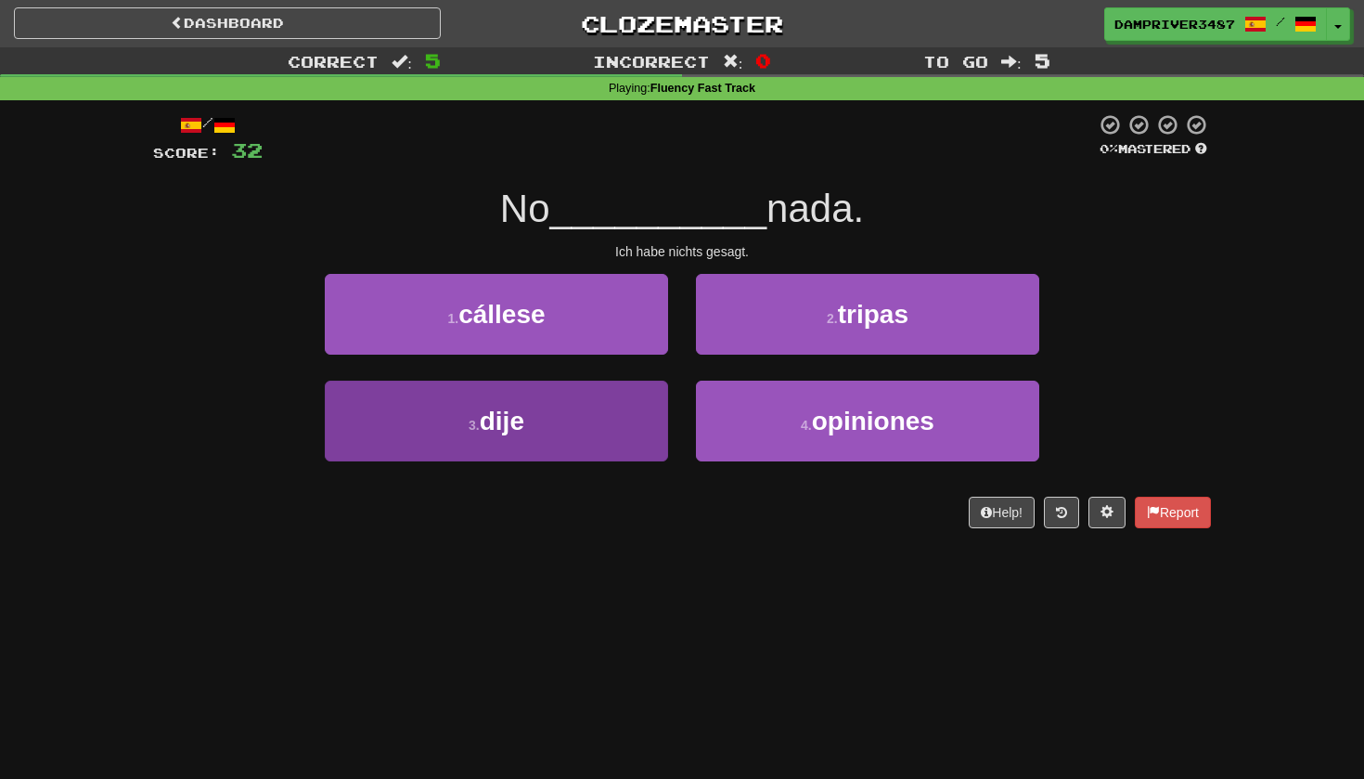
click at [524, 407] on span "dije" at bounding box center [502, 421] width 45 height 29
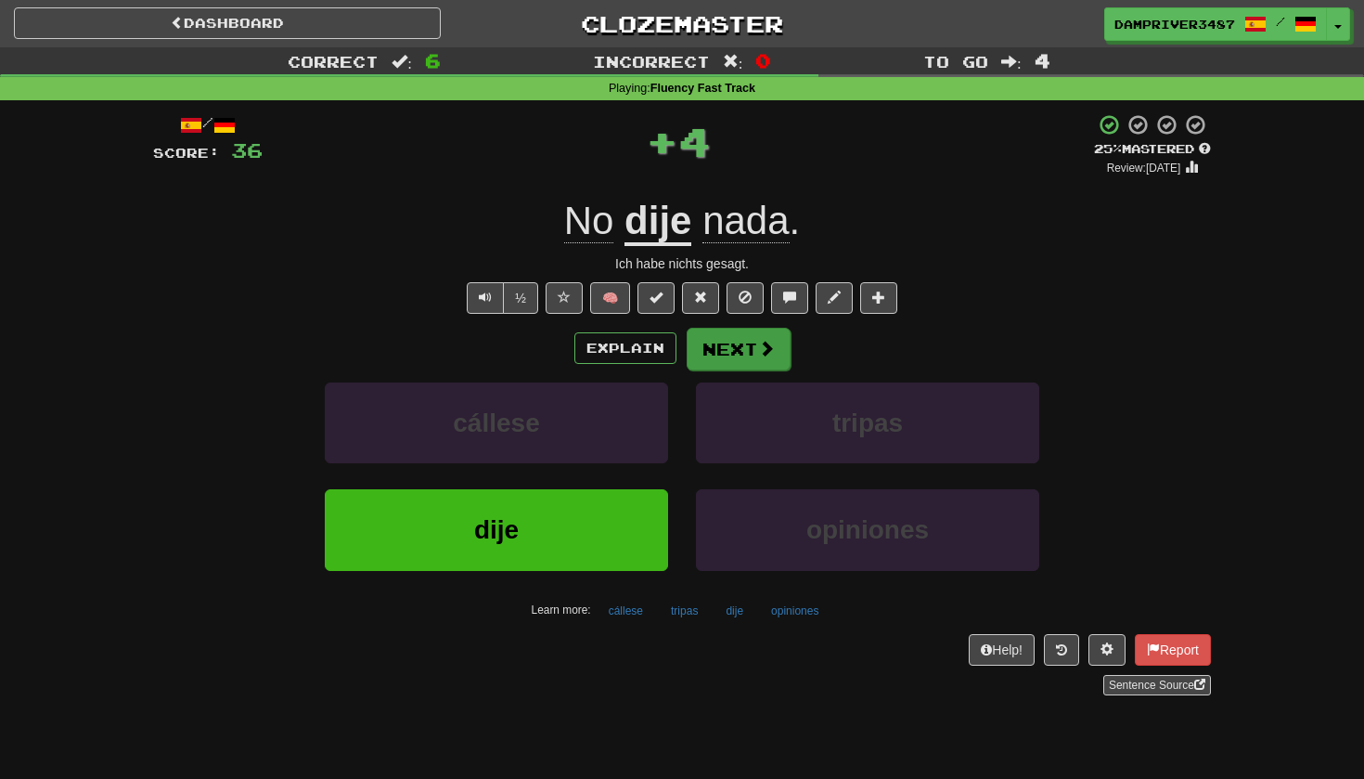
click at [765, 361] on button "Next" at bounding box center [739, 349] width 104 height 43
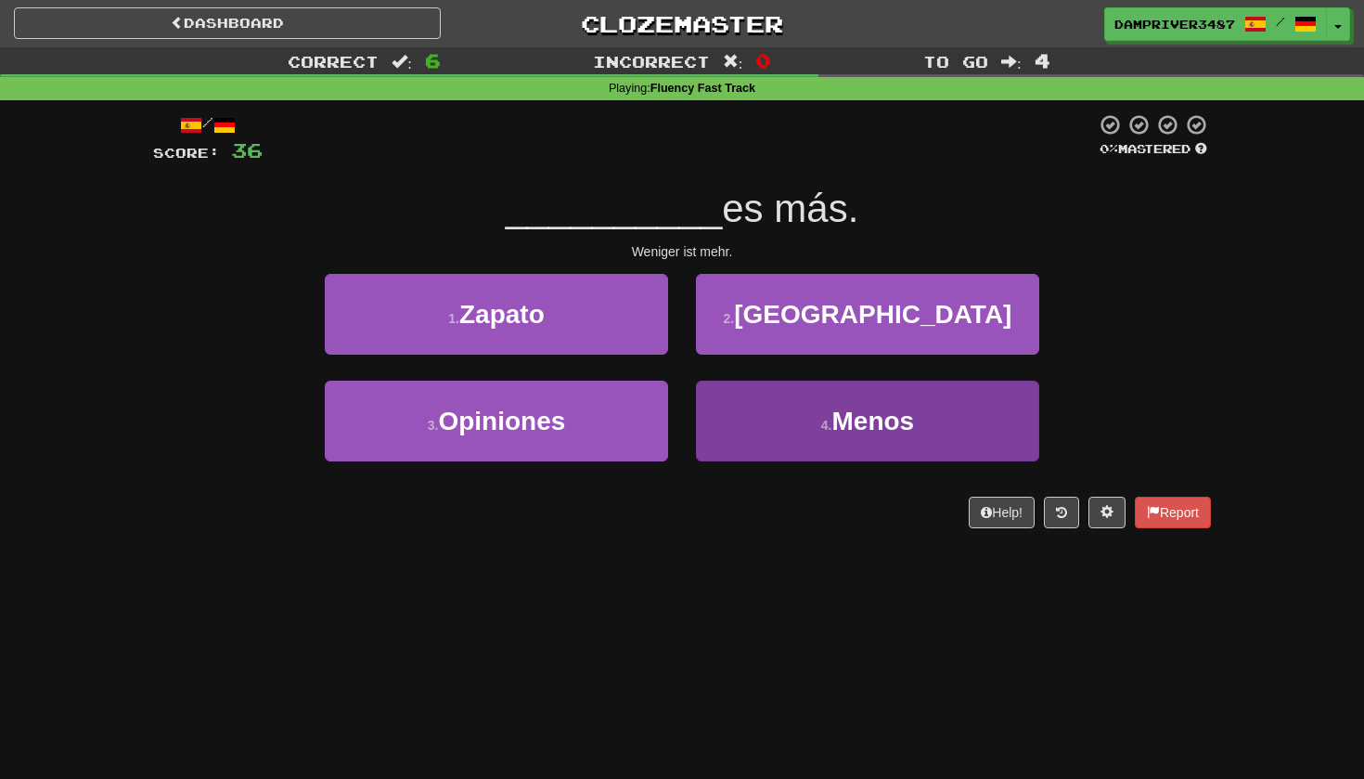
click at [825, 421] on small "4 ." at bounding box center [826, 425] width 11 height 15
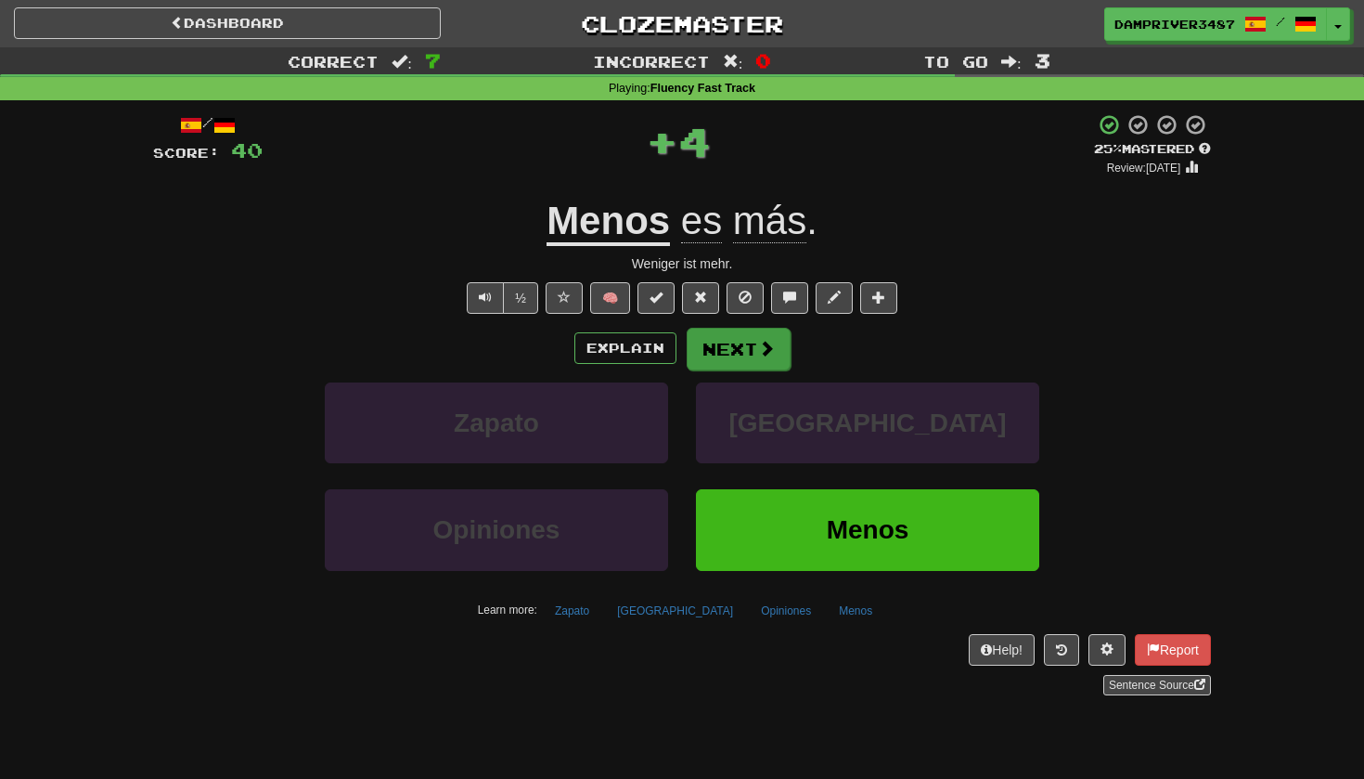
click at [751, 363] on button "Next" at bounding box center [739, 349] width 104 height 43
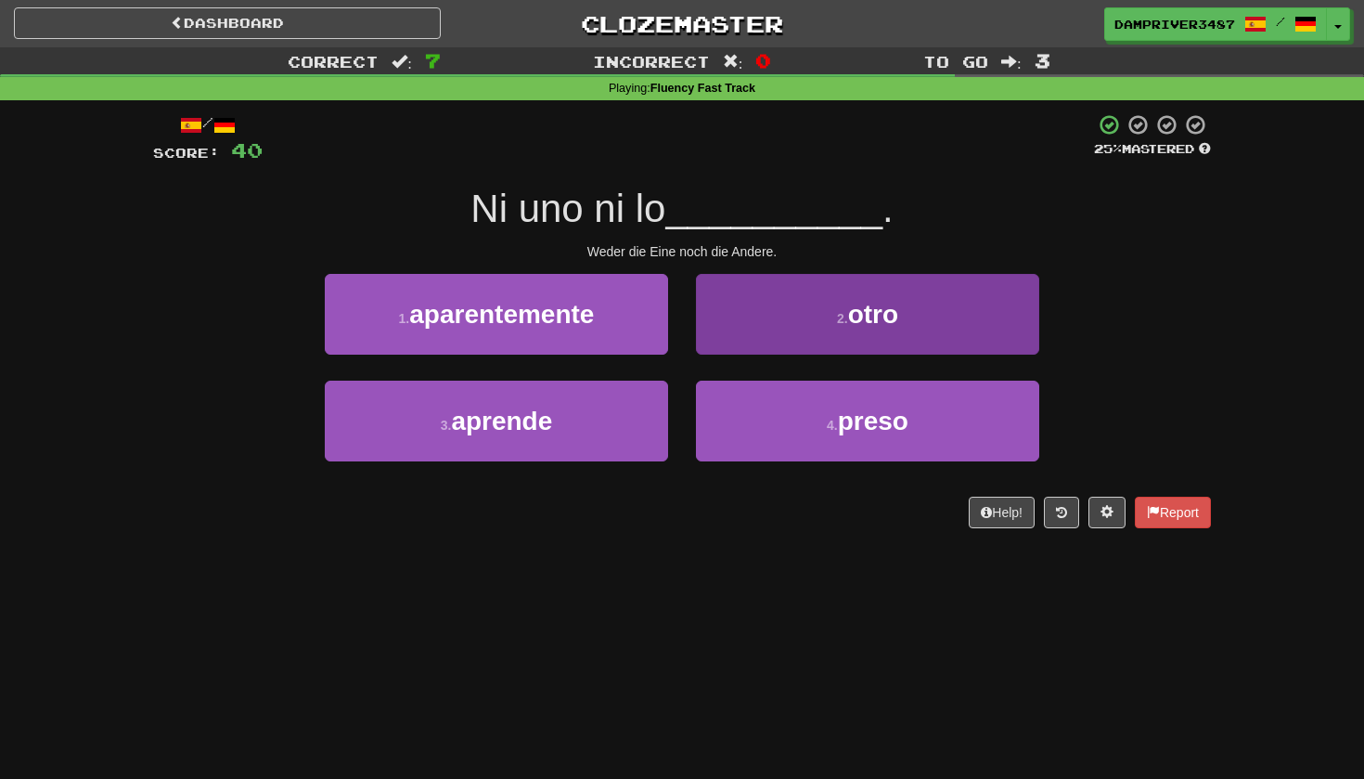
click at [896, 319] on span "otro" at bounding box center [873, 314] width 50 height 29
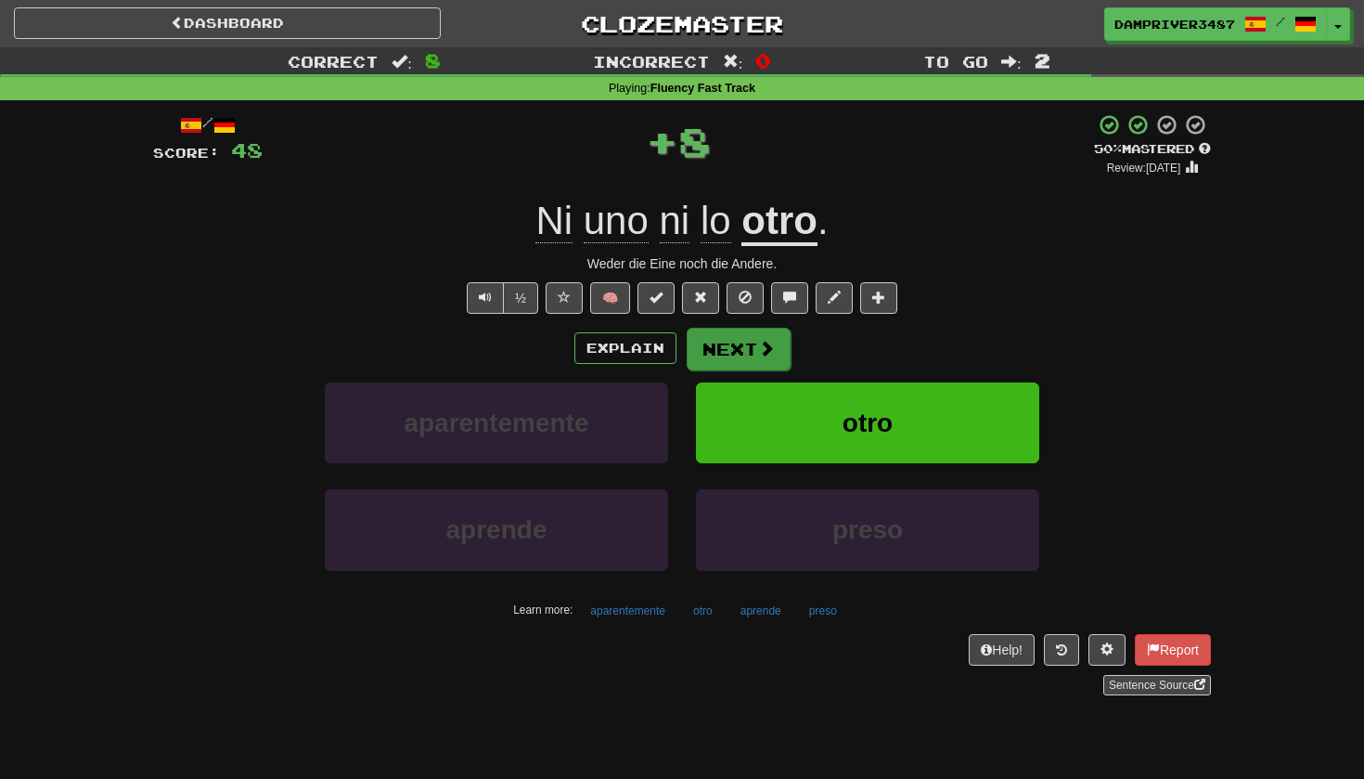
click at [758, 347] on span at bounding box center [766, 348] width 17 height 17
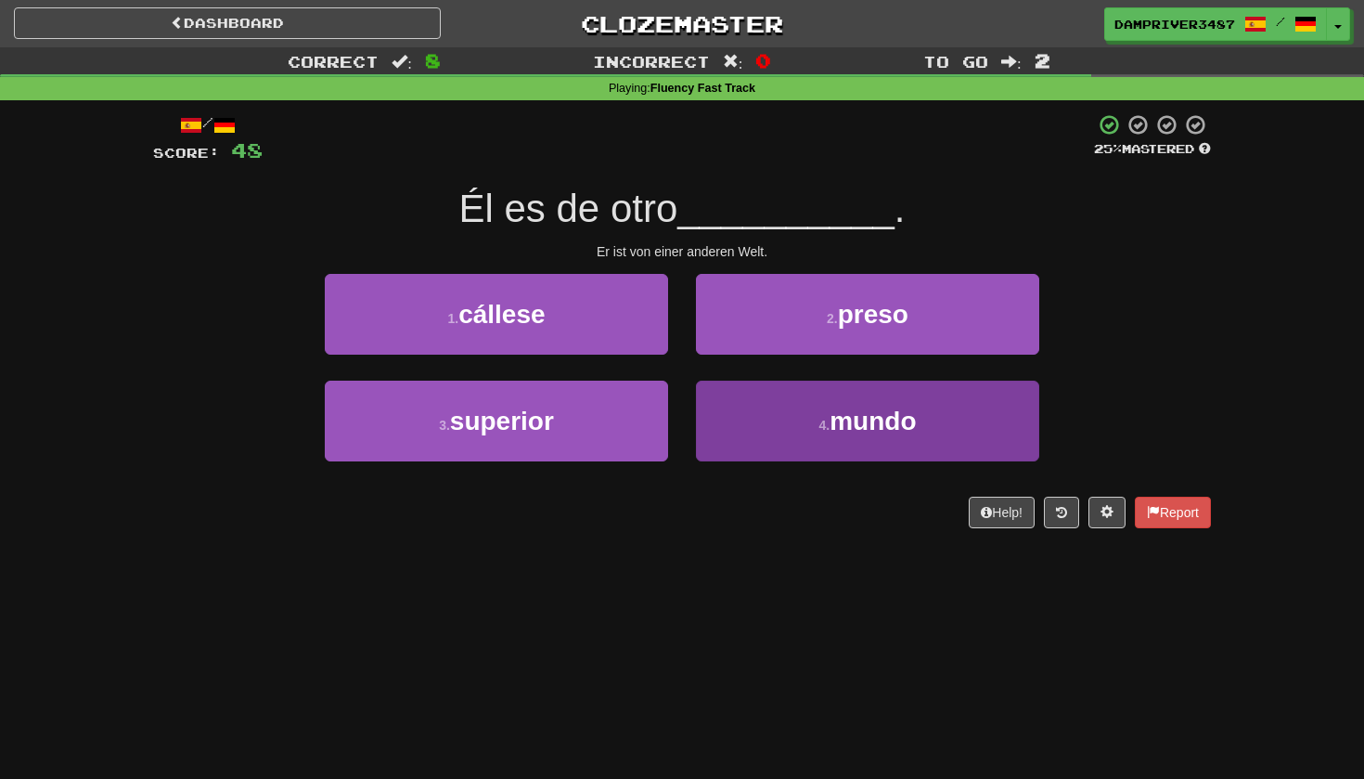
click at [805, 412] on button "4 . mundo" at bounding box center [867, 421] width 343 height 81
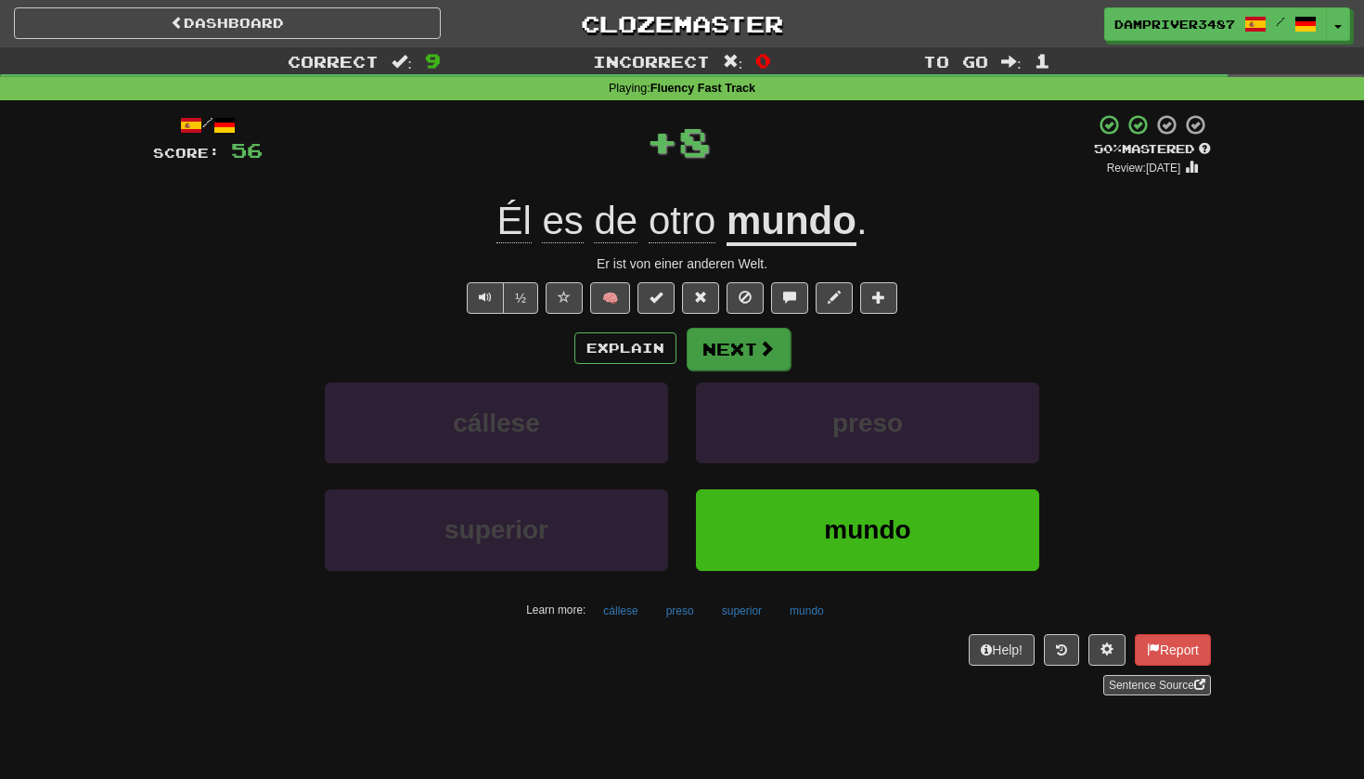
click at [743, 335] on button "Next" at bounding box center [739, 349] width 104 height 43
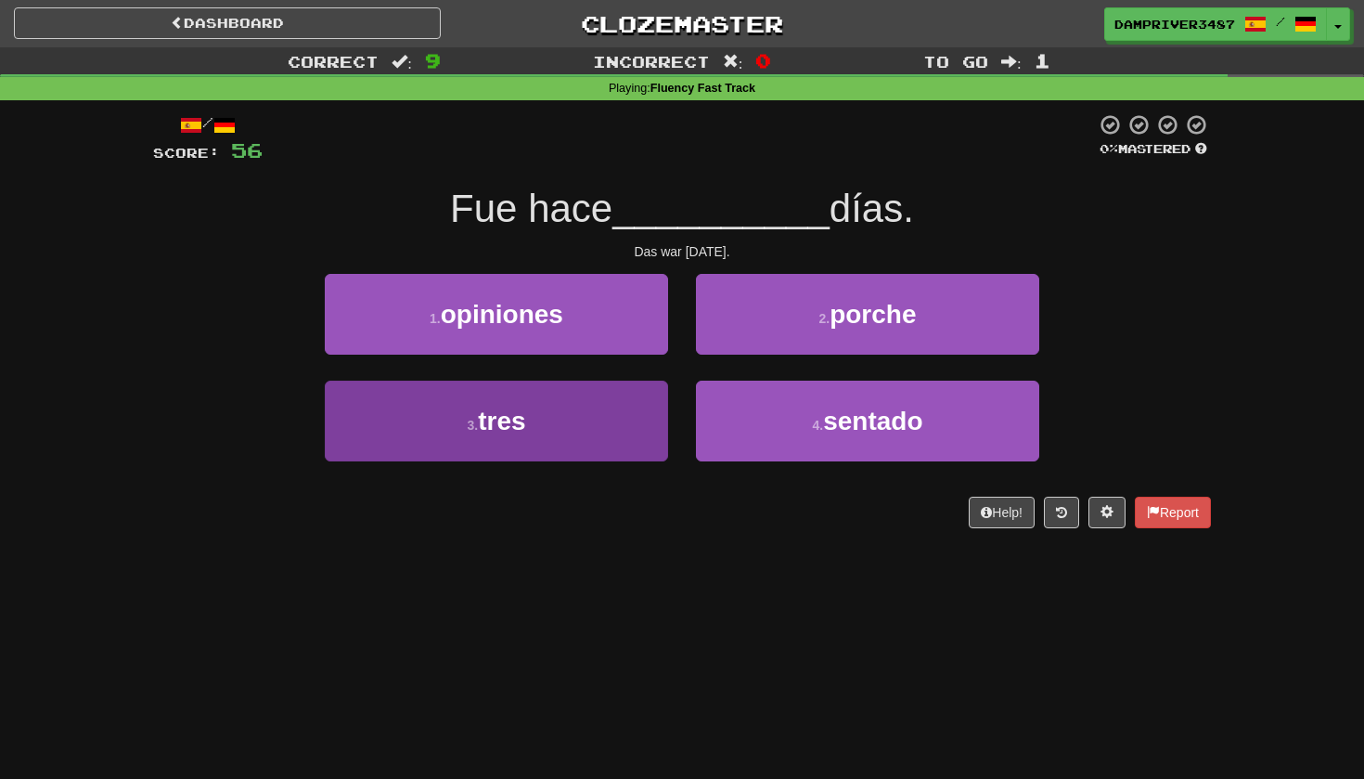
click at [542, 423] on button "3 . tres" at bounding box center [496, 421] width 343 height 81
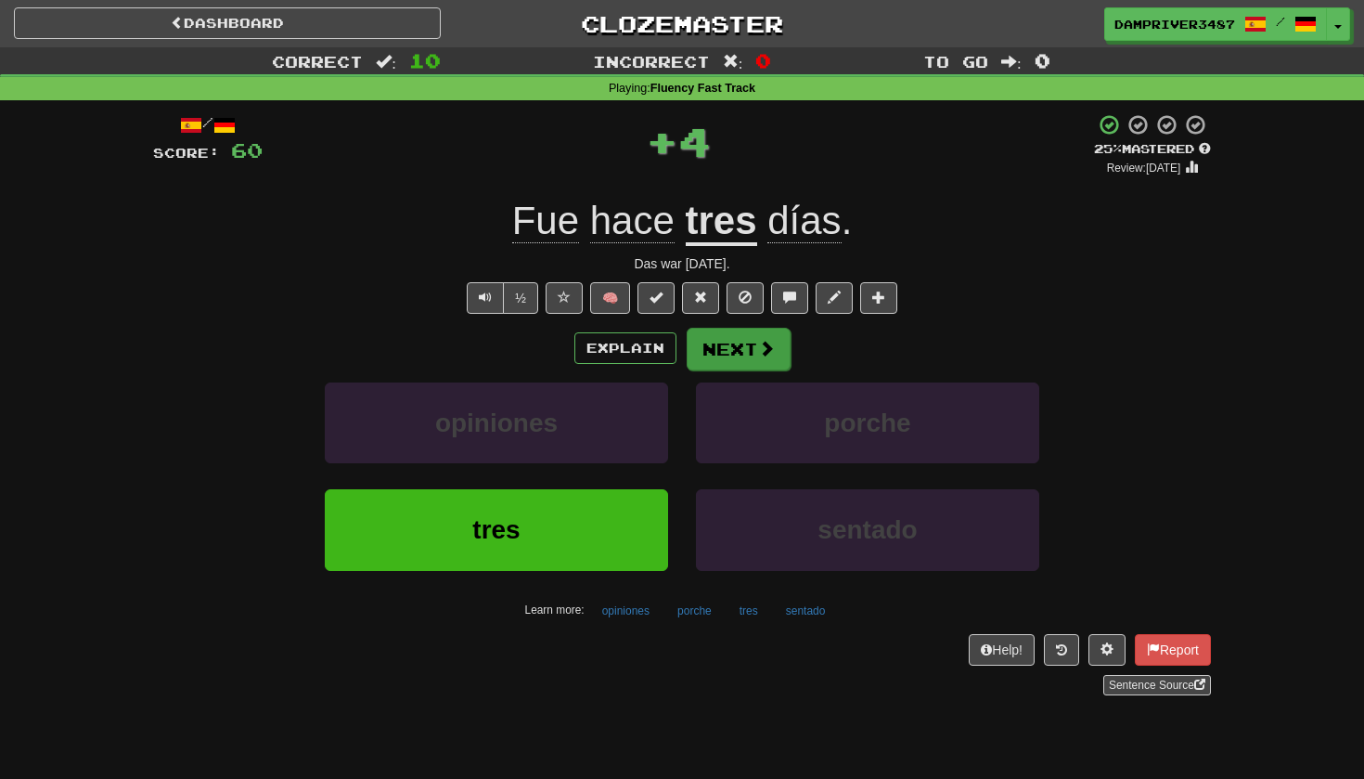
click at [761, 352] on span at bounding box center [766, 348] width 17 height 17
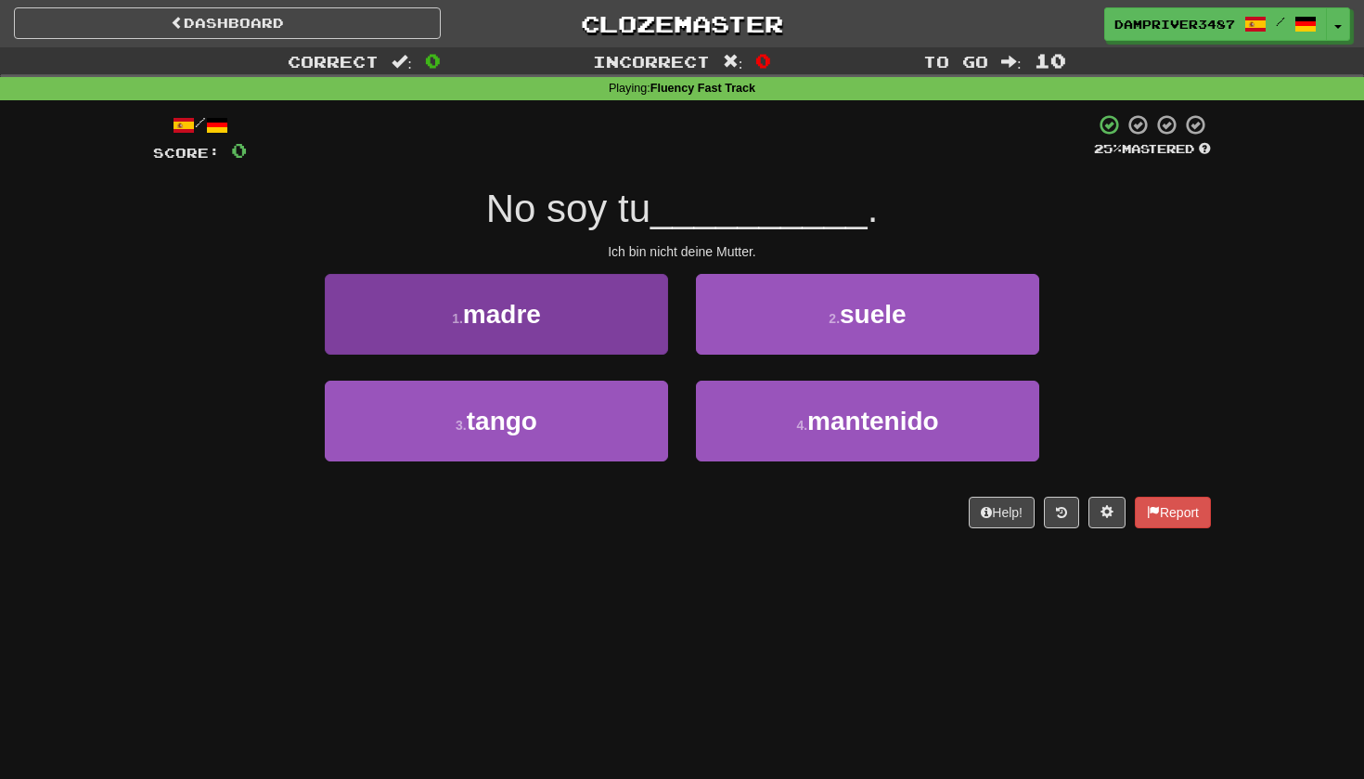
click at [552, 297] on button "1 . madre" at bounding box center [496, 314] width 343 height 81
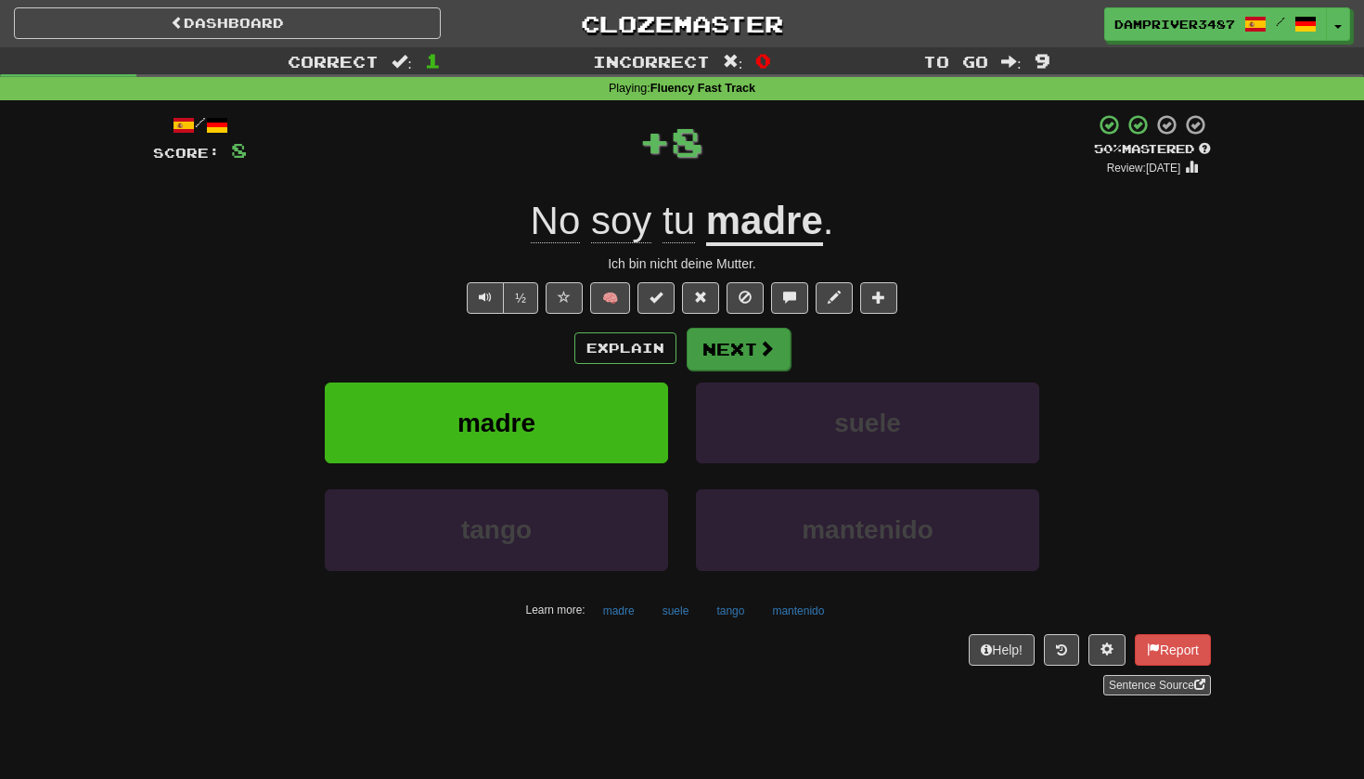
click at [763, 342] on span at bounding box center [766, 348] width 17 height 17
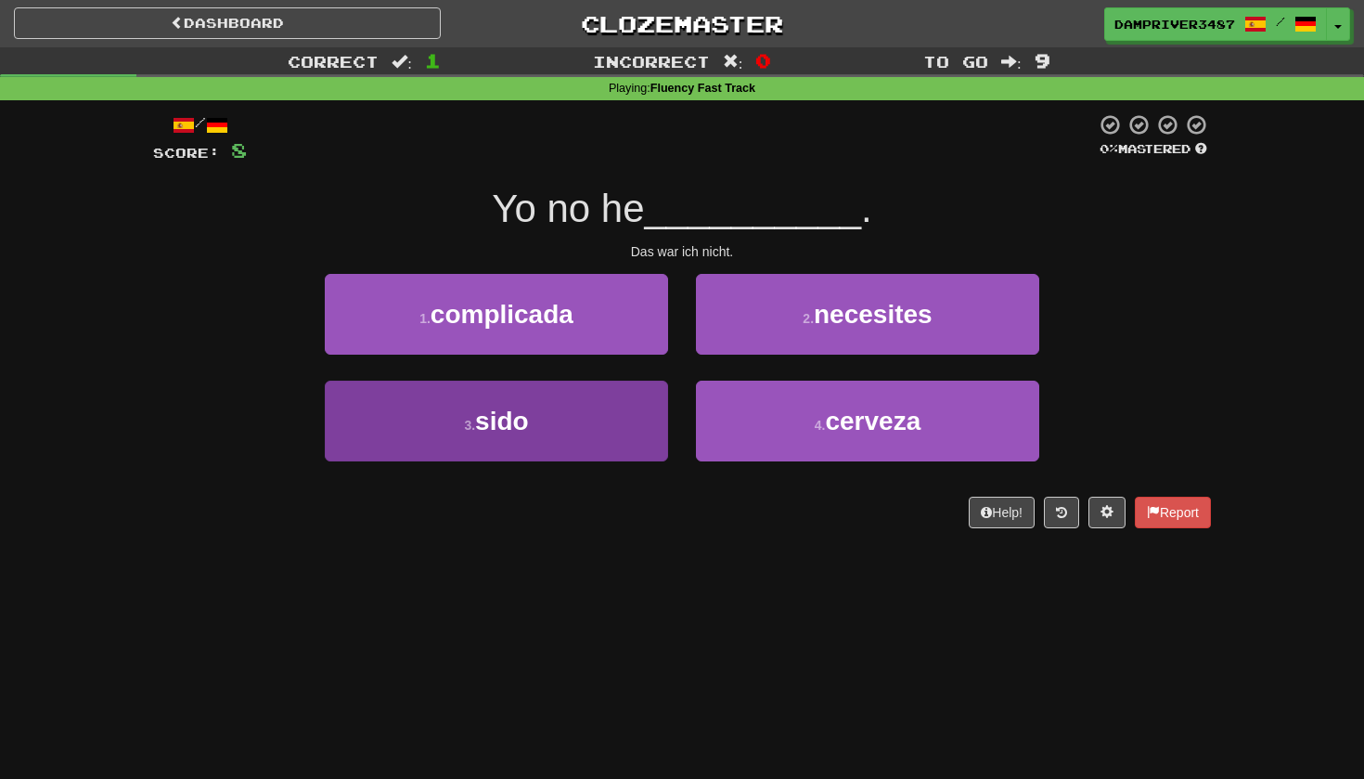
click at [550, 429] on button "3 . sido" at bounding box center [496, 421] width 343 height 81
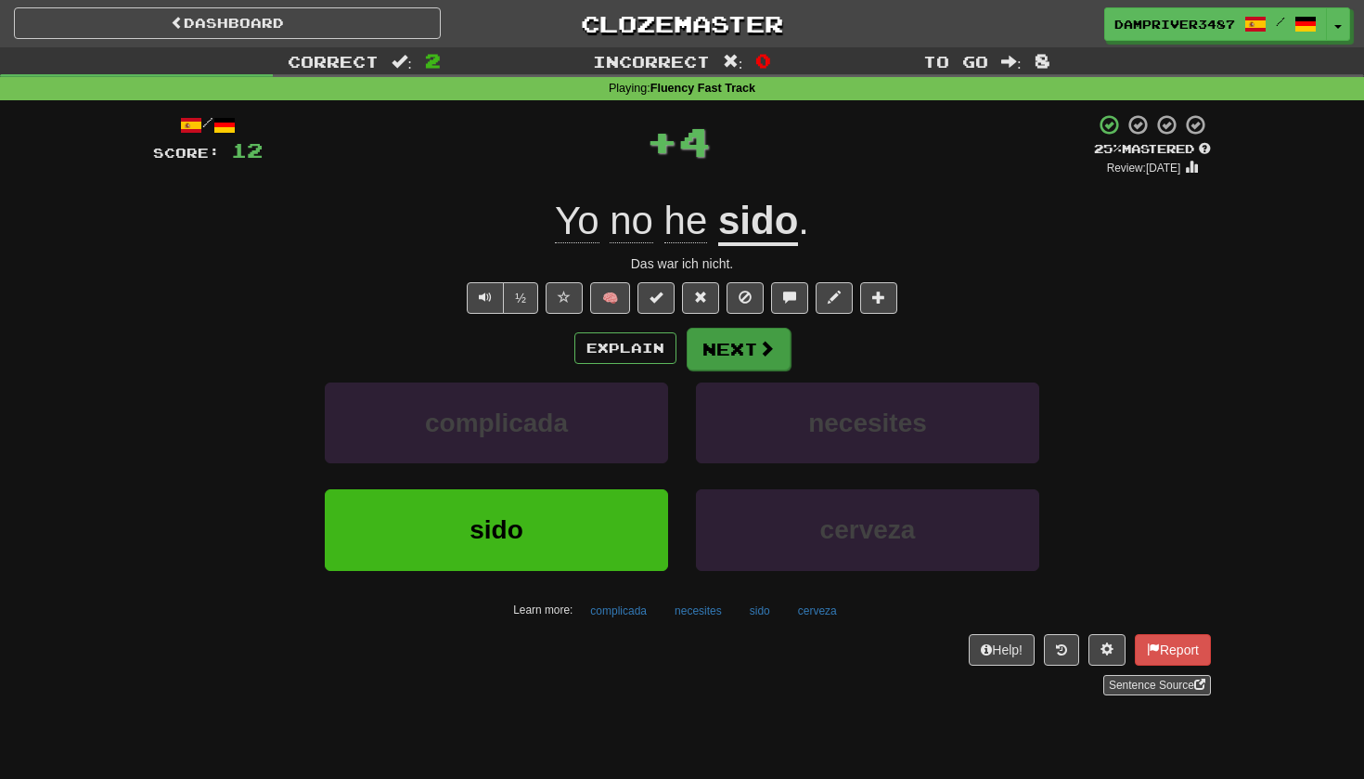
click at [730, 348] on button "Next" at bounding box center [739, 349] width 104 height 43
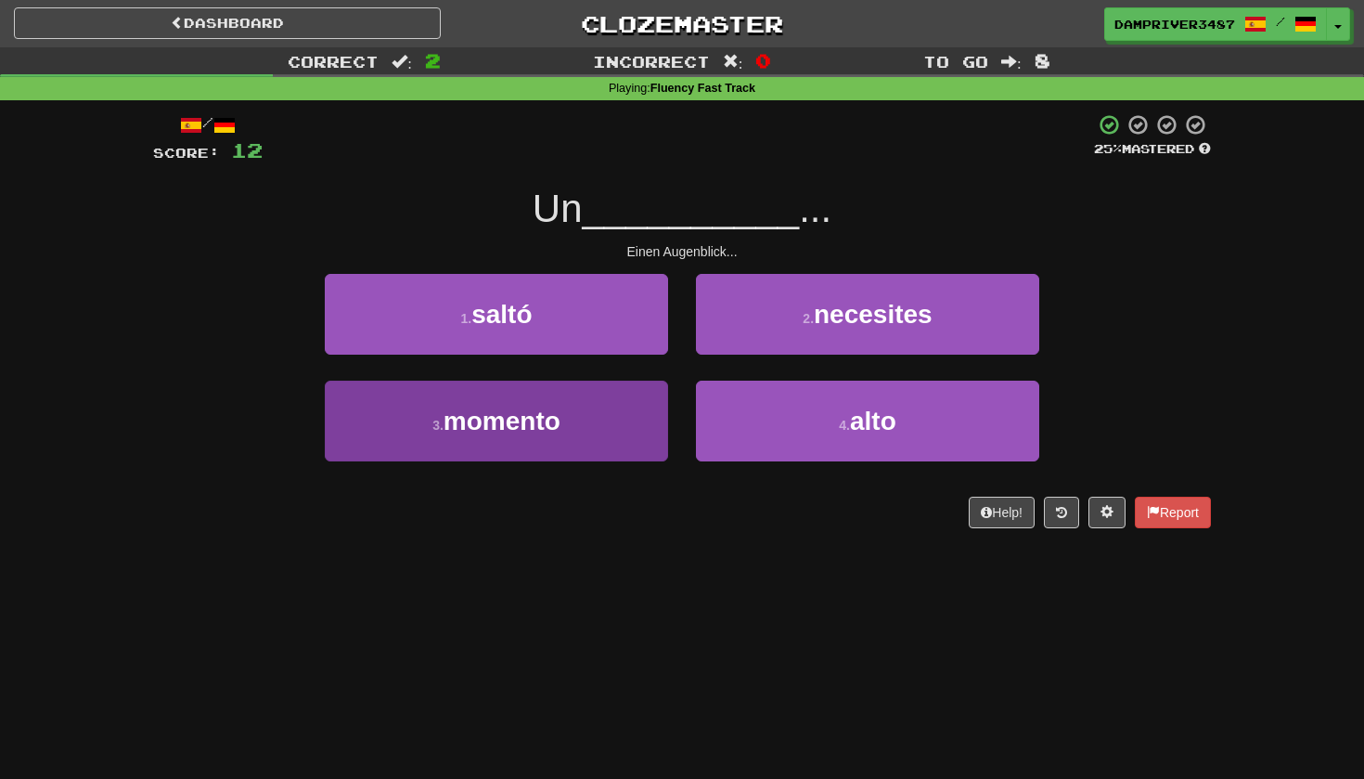
click at [586, 419] on button "3 . momento" at bounding box center [496, 421] width 343 height 81
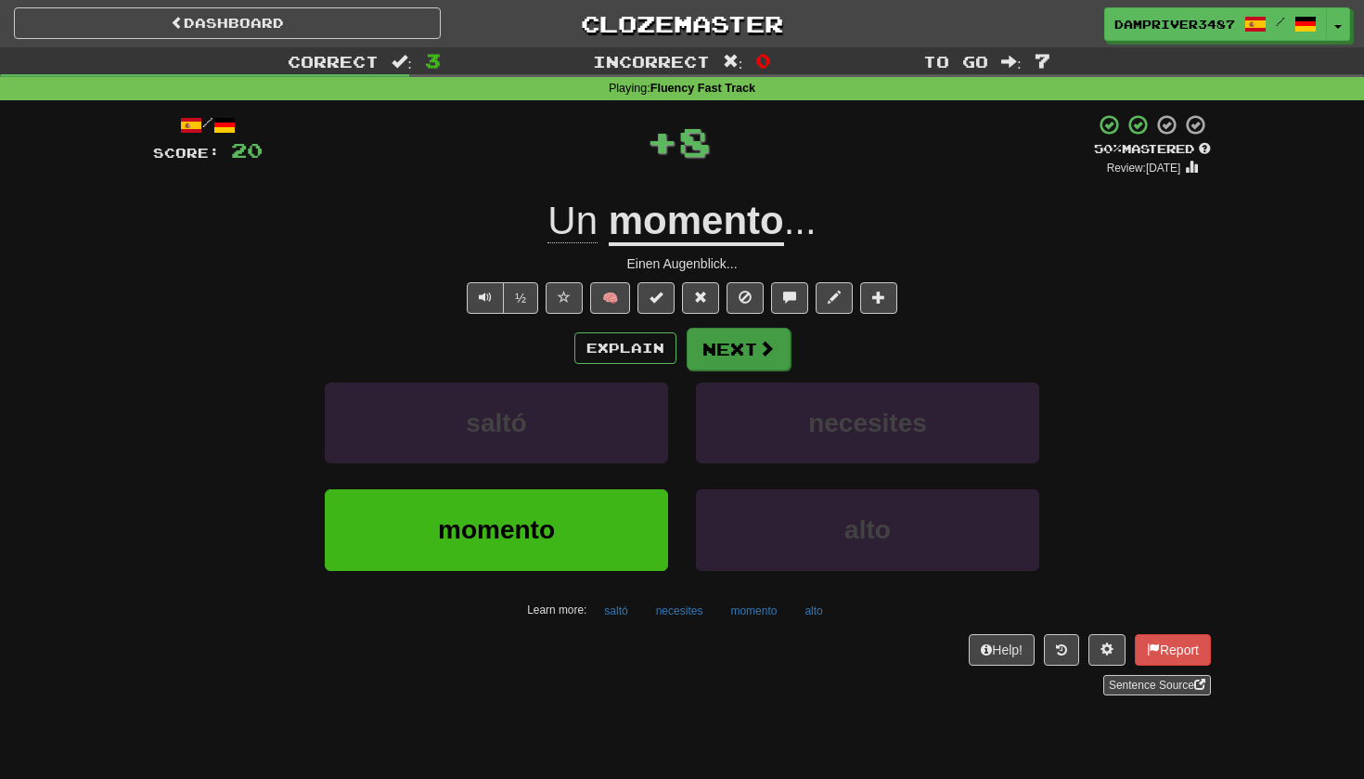
click at [745, 361] on button "Next" at bounding box center [739, 349] width 104 height 43
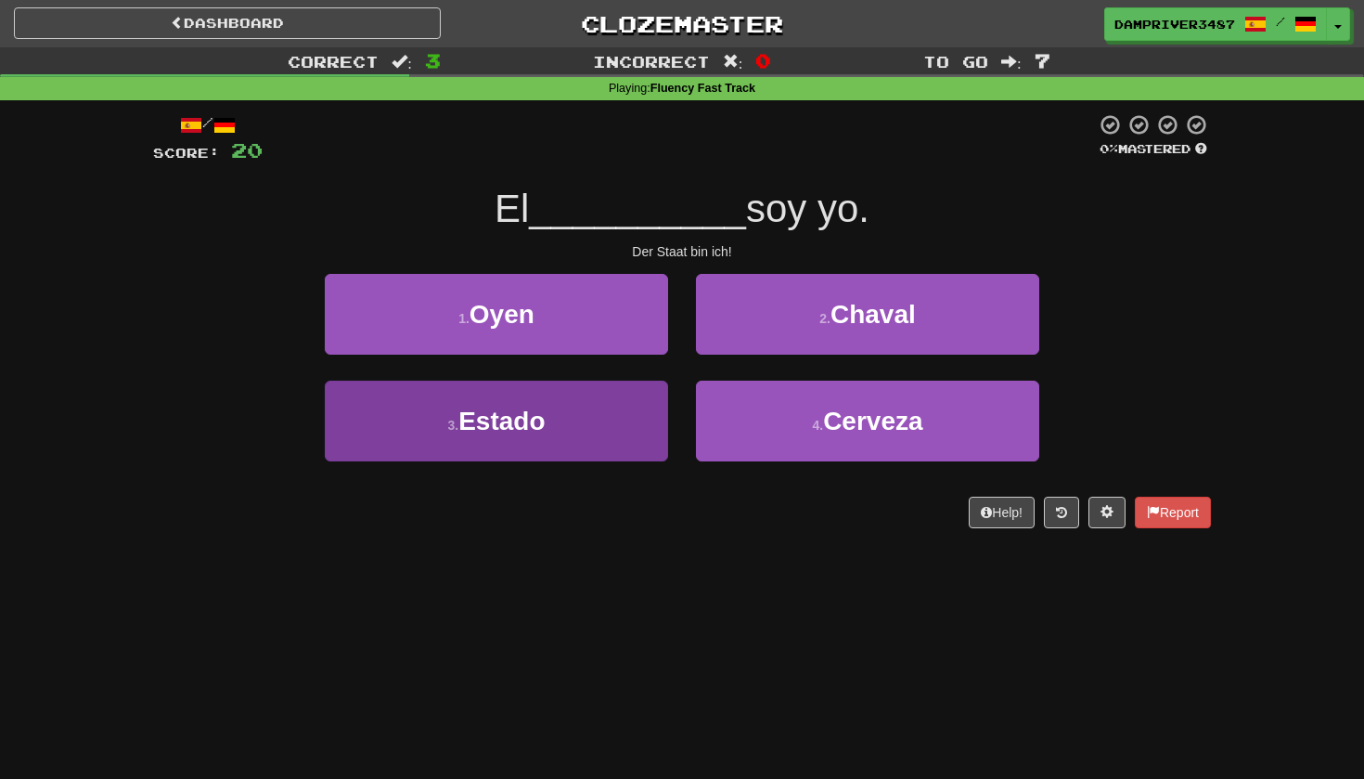
click at [573, 397] on button "3 . Estado" at bounding box center [496, 421] width 343 height 81
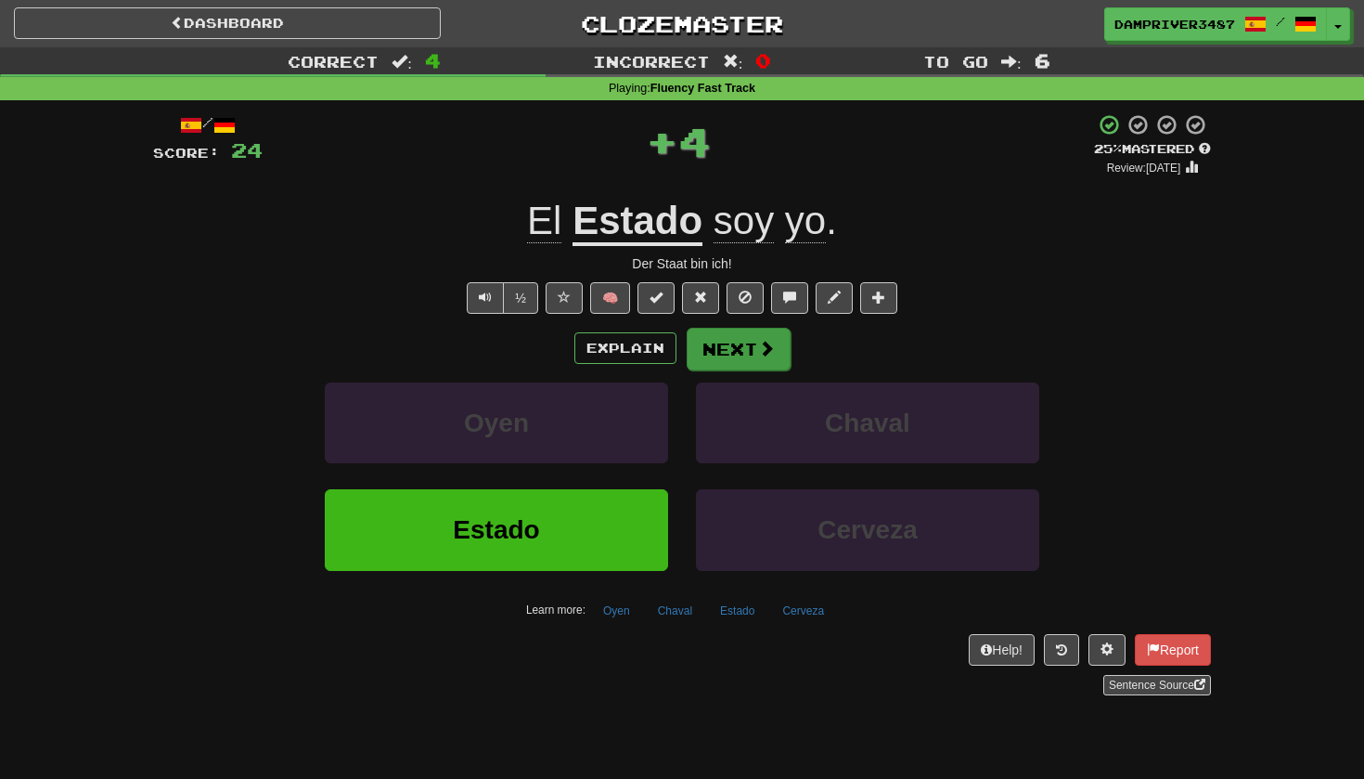
click at [732, 333] on button "Next" at bounding box center [739, 349] width 104 height 43
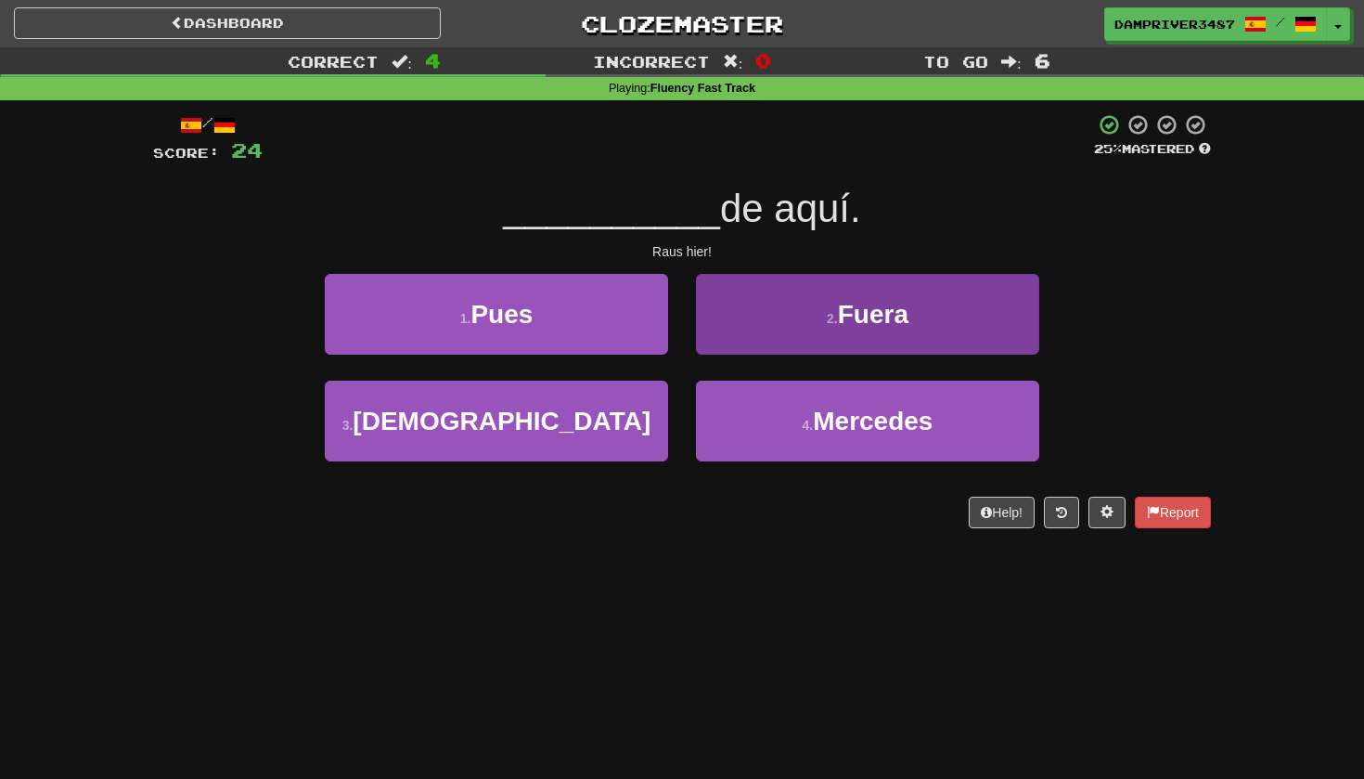
click at [799, 324] on button "2 . Fuera" at bounding box center [867, 314] width 343 height 81
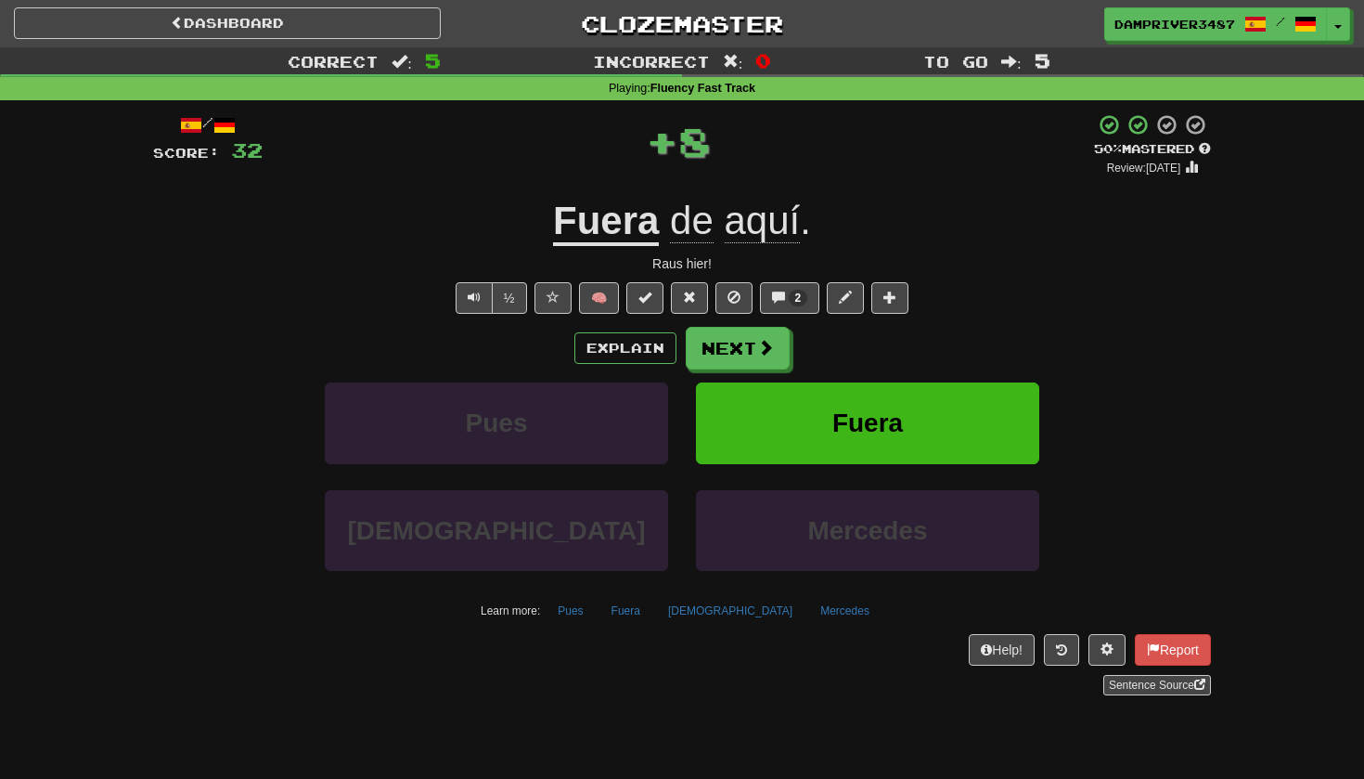
click at [808, 406] on button "Fuera" at bounding box center [867, 422] width 343 height 81
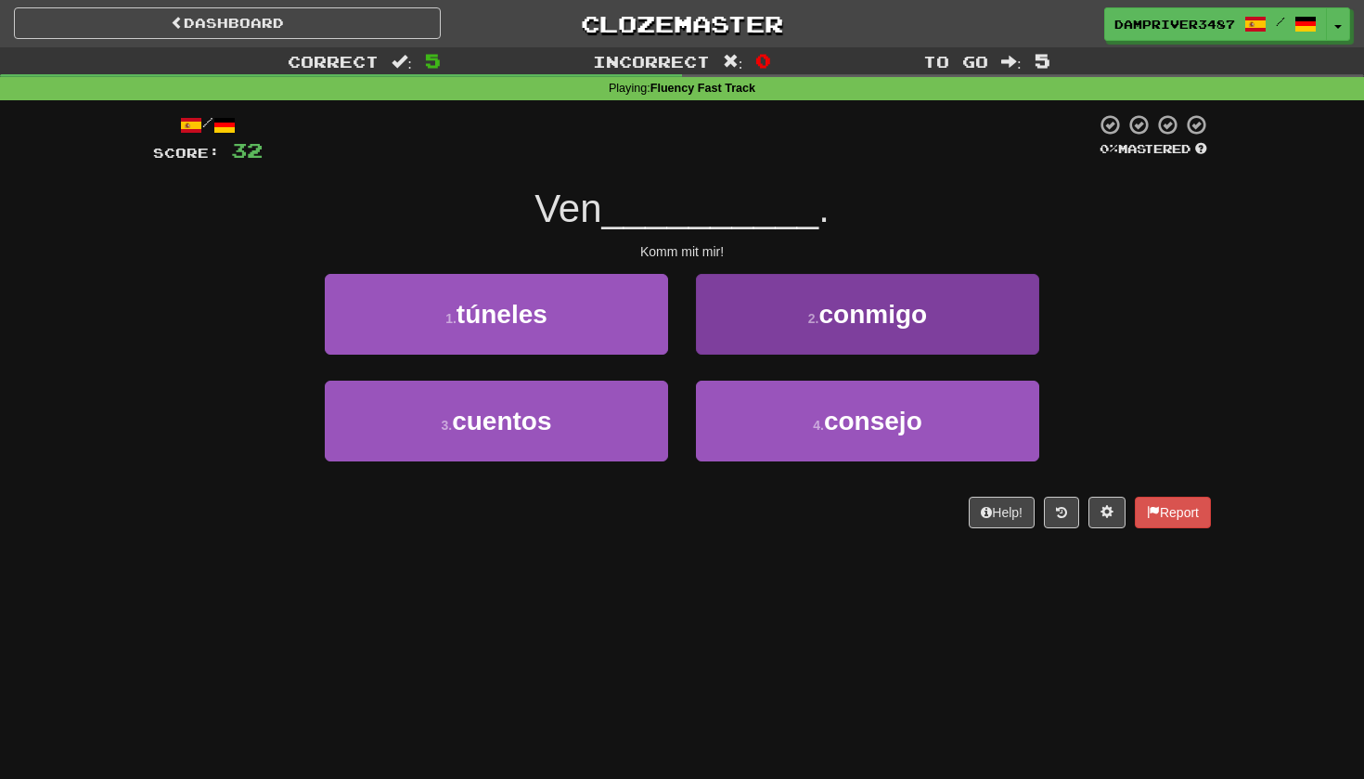
click at [808, 289] on button "2 . conmigo" at bounding box center [867, 314] width 343 height 81
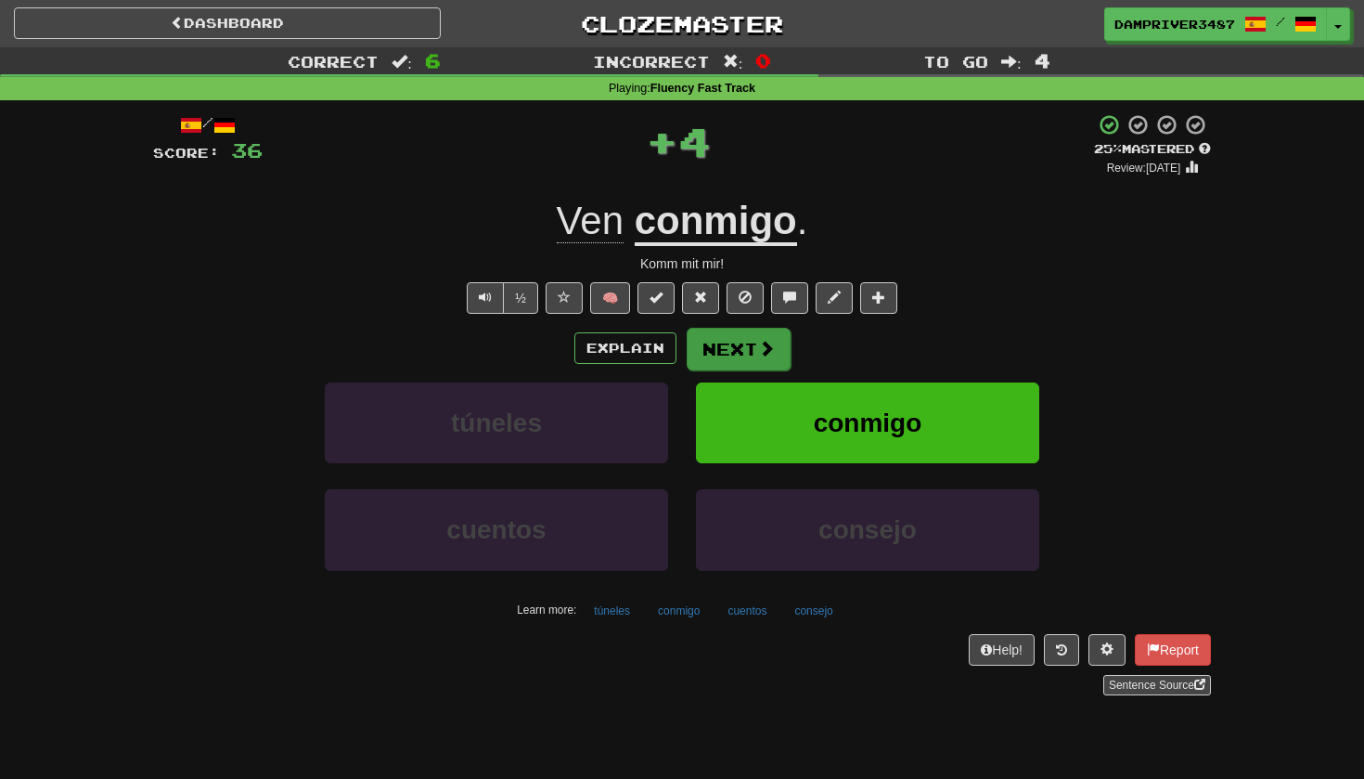
click at [754, 355] on button "Next" at bounding box center [739, 349] width 104 height 43
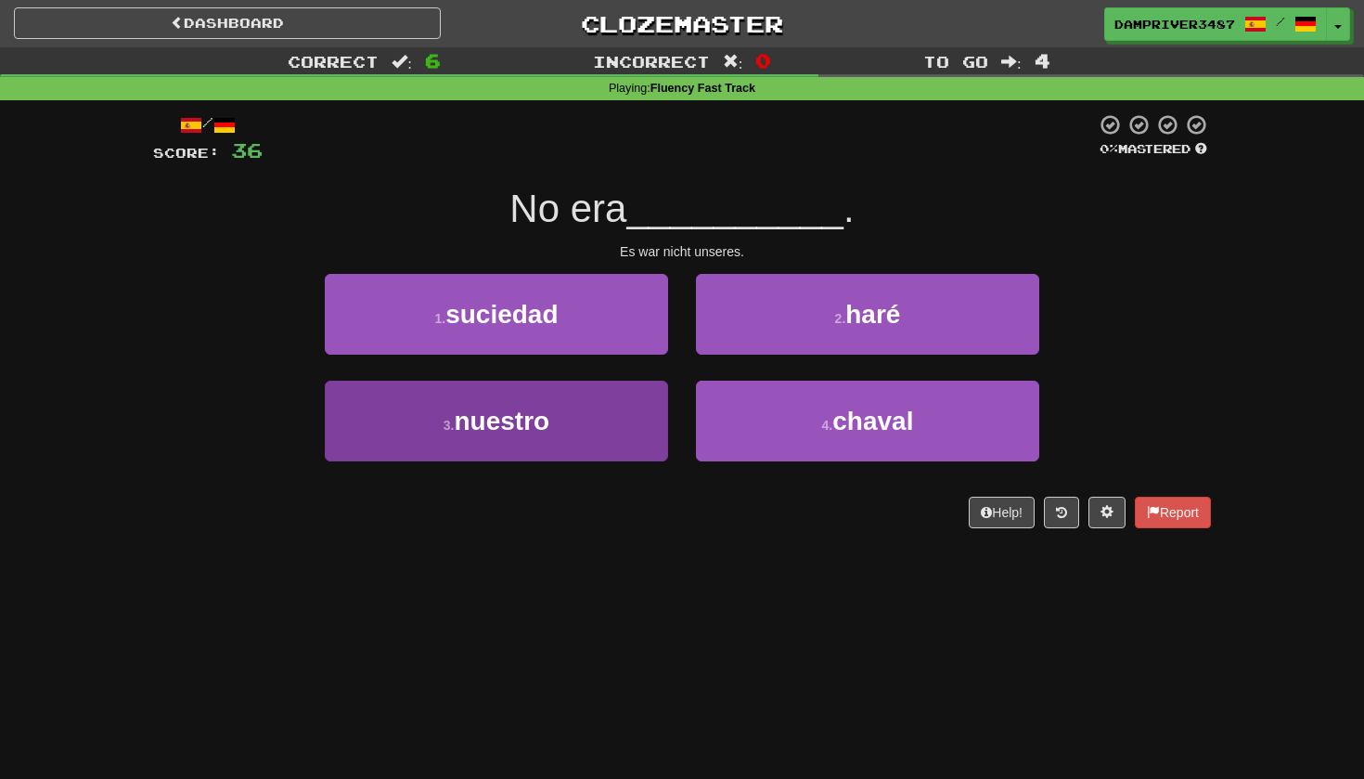
click at [564, 420] on button "3 . nuestro" at bounding box center [496, 421] width 343 height 81
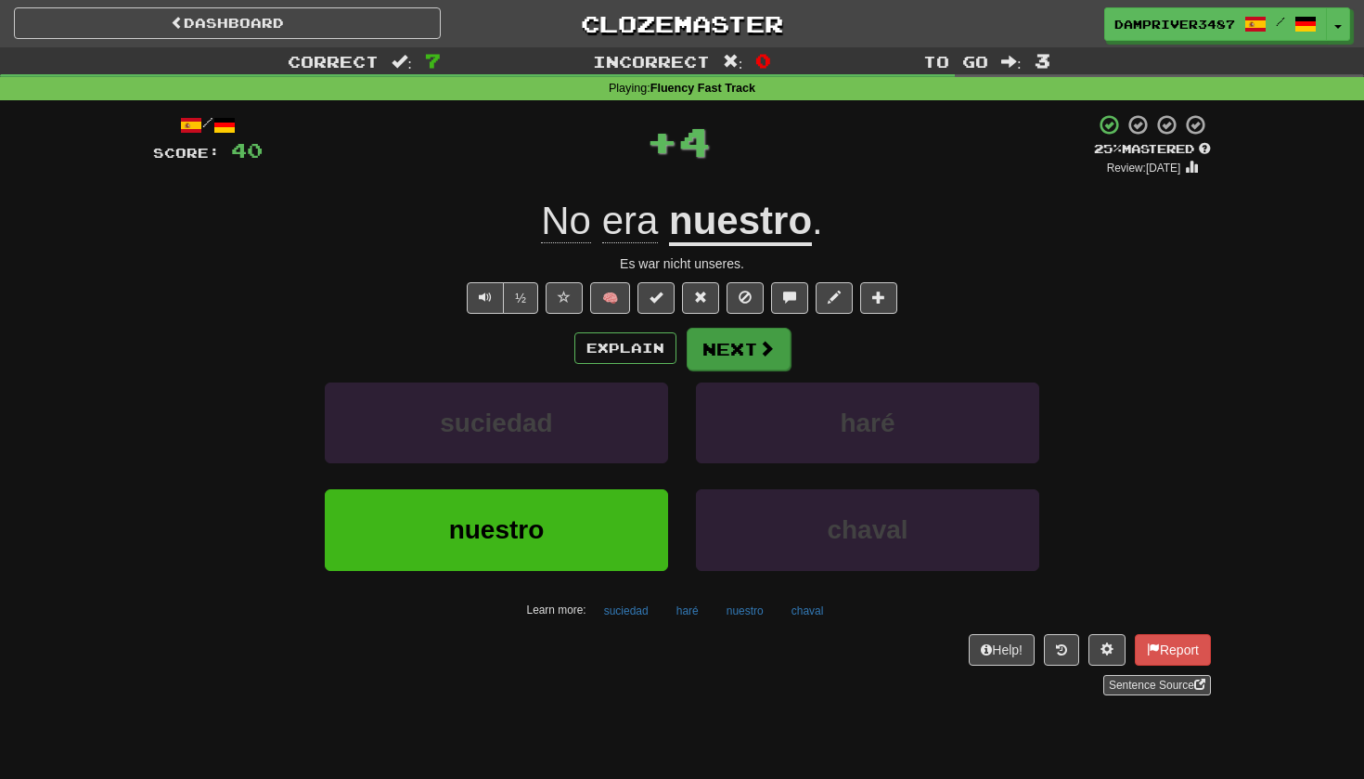
click at [729, 344] on button "Next" at bounding box center [739, 349] width 104 height 43
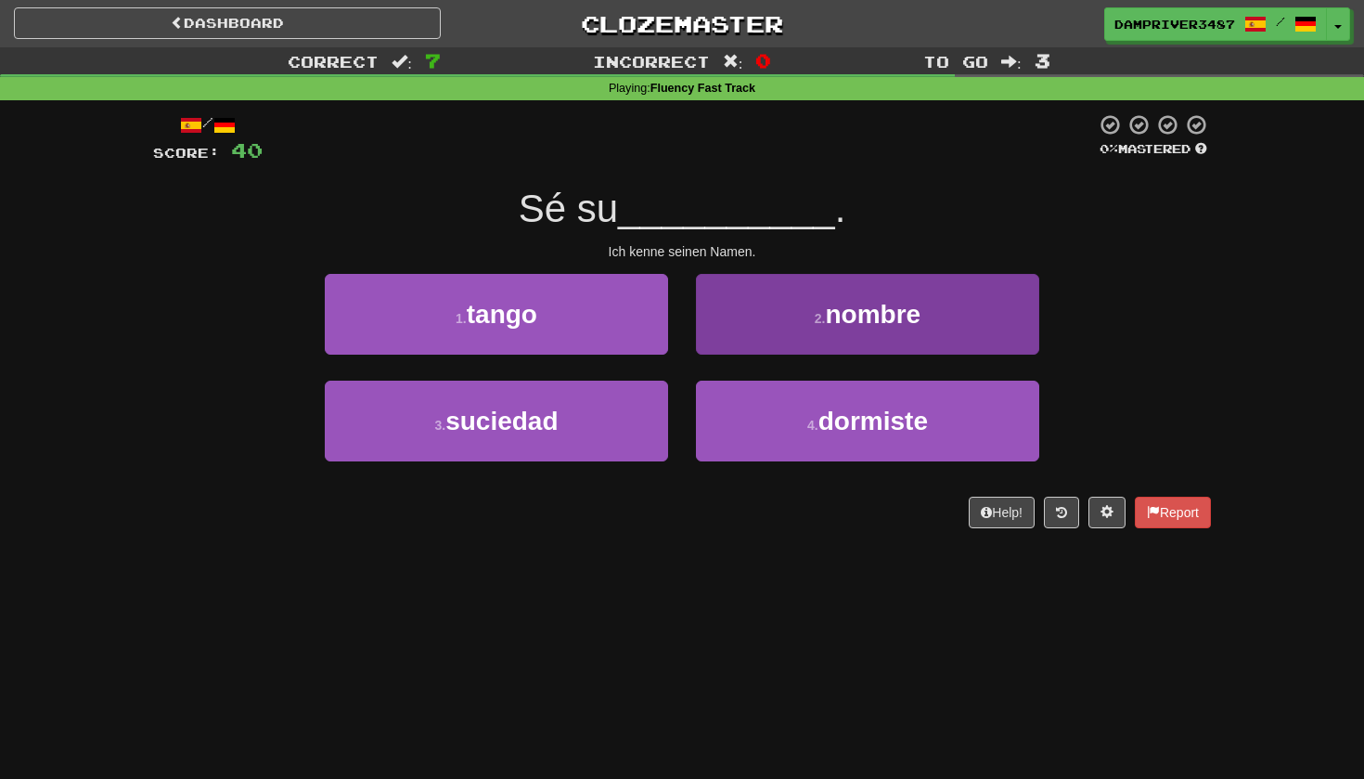
click at [779, 300] on button "2 . nombre" at bounding box center [867, 314] width 343 height 81
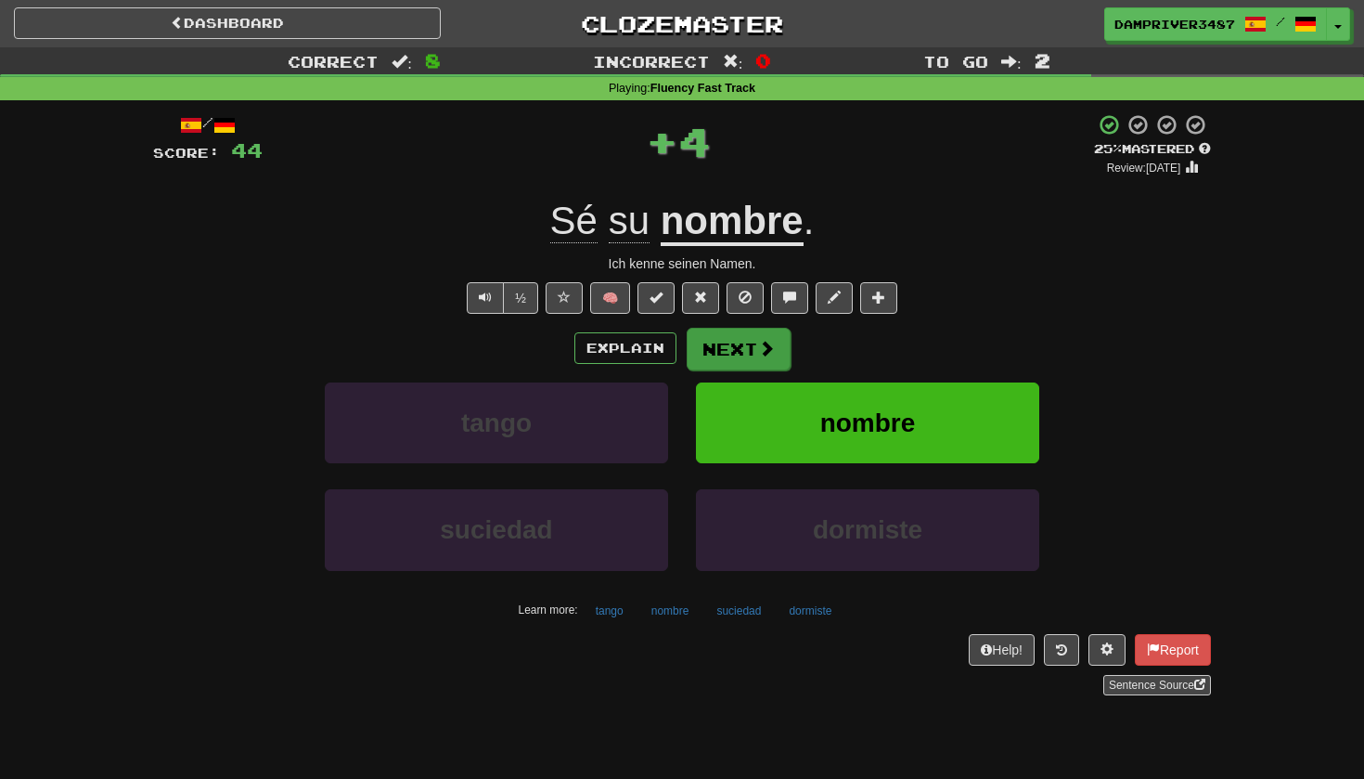
click at [735, 347] on button "Next" at bounding box center [739, 349] width 104 height 43
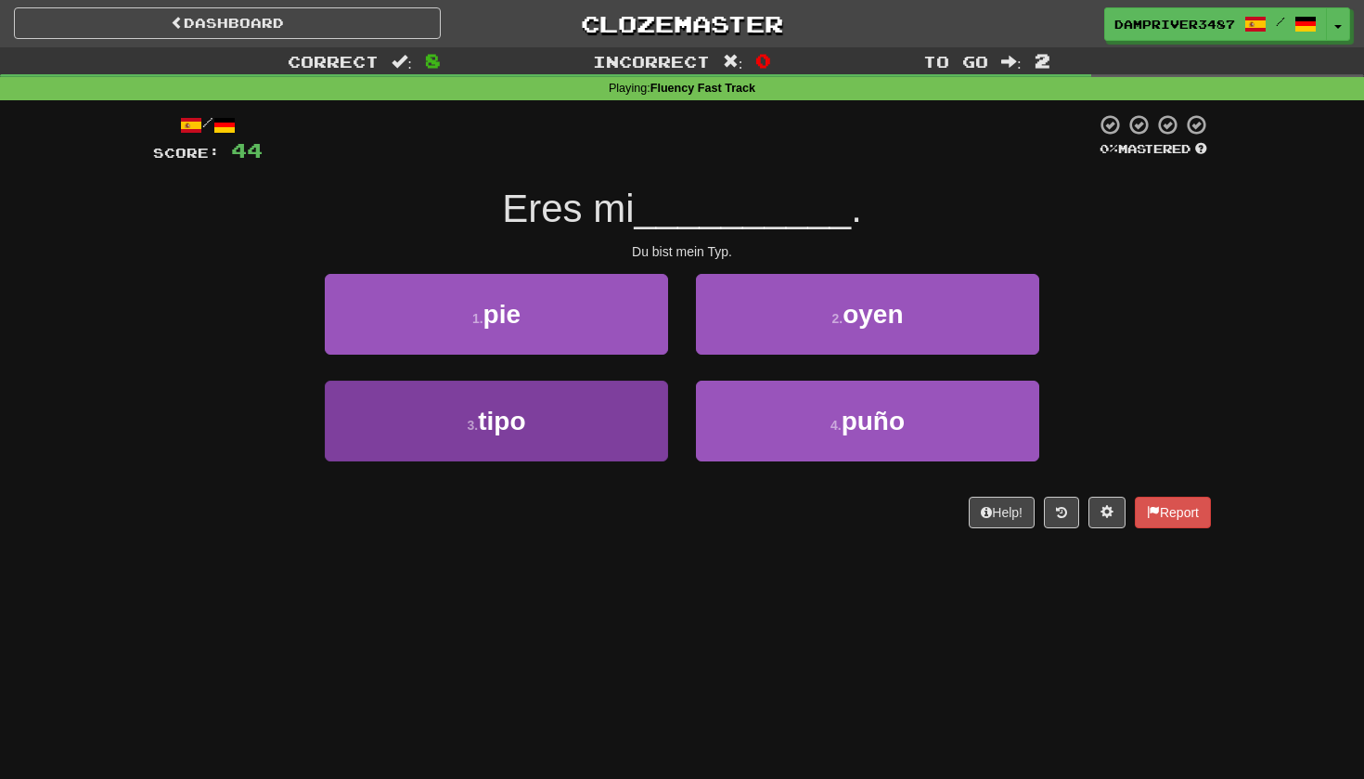
click at [565, 440] on button "3 . tipo" at bounding box center [496, 421] width 343 height 81
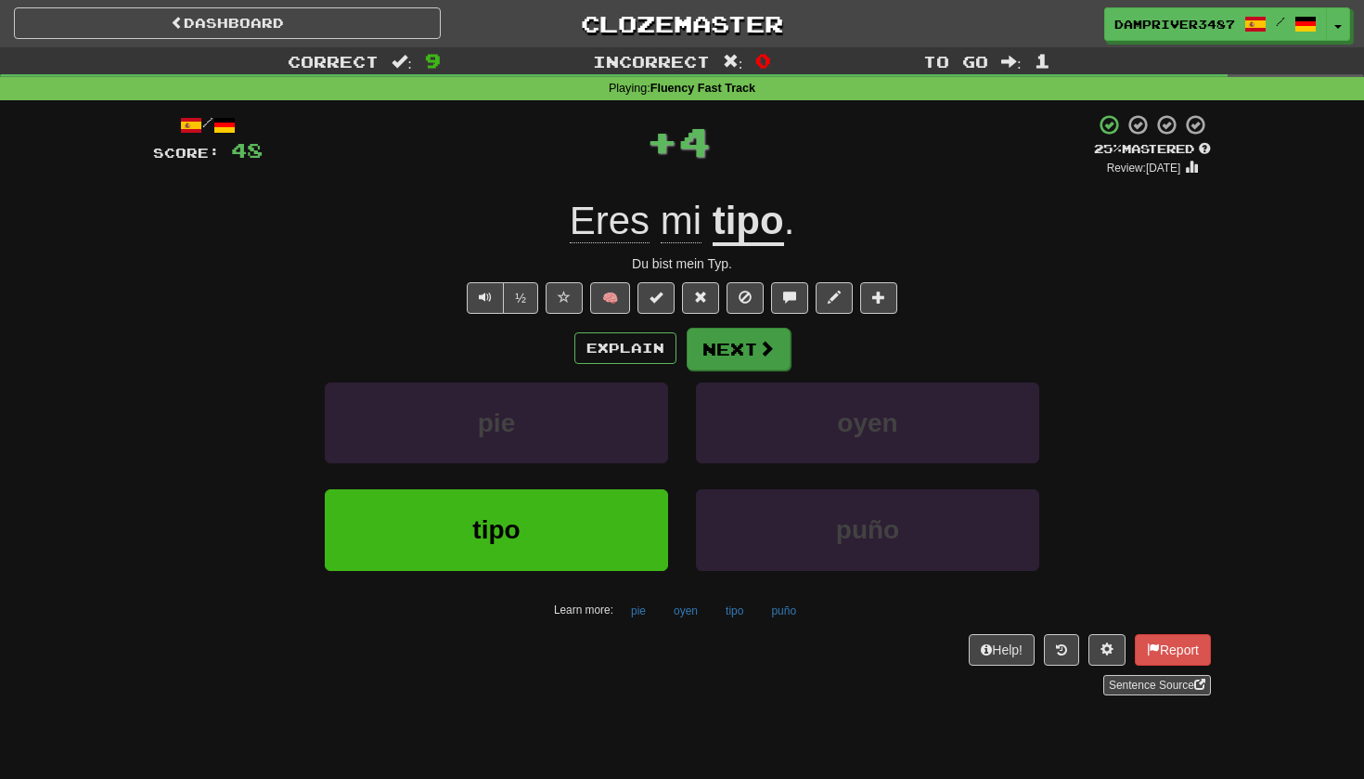
click at [732, 355] on button "Next" at bounding box center [739, 349] width 104 height 43
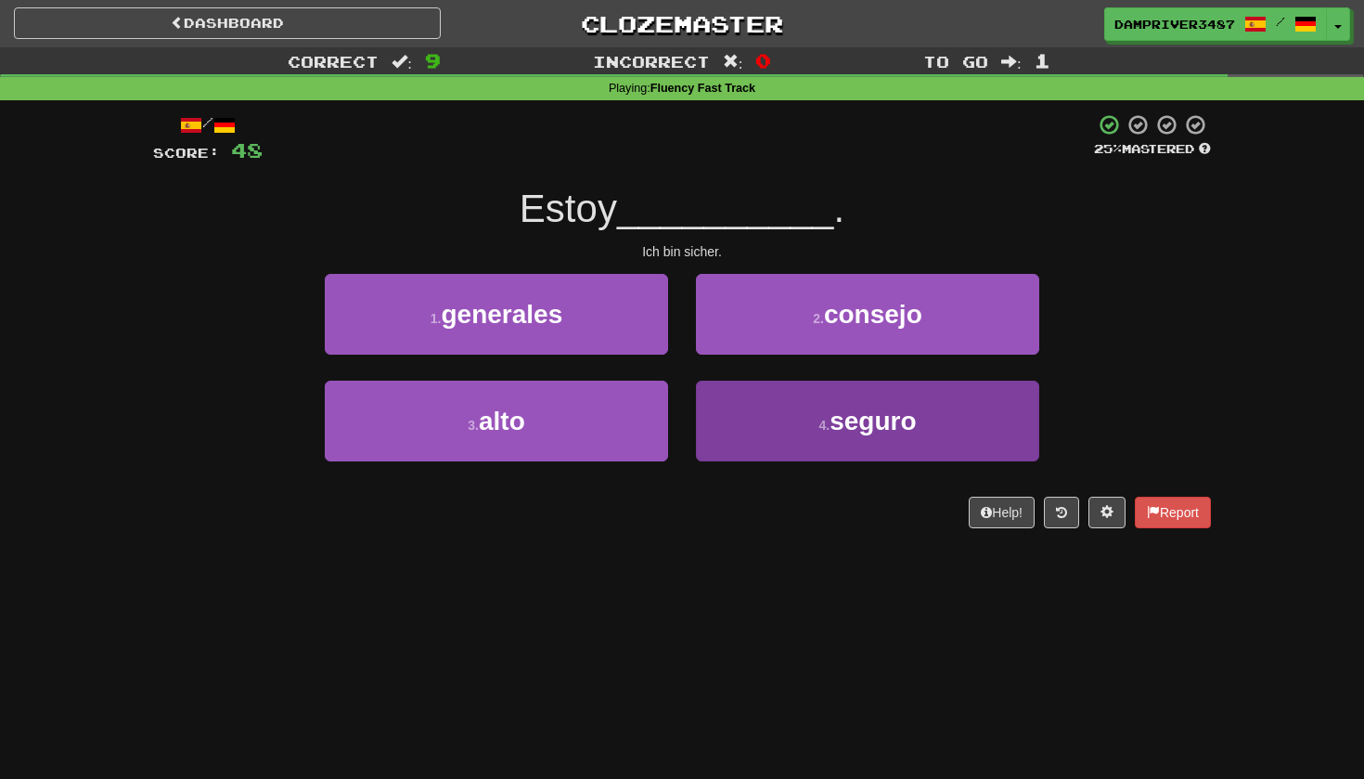
click at [773, 424] on button "4 . seguro" at bounding box center [867, 421] width 343 height 81
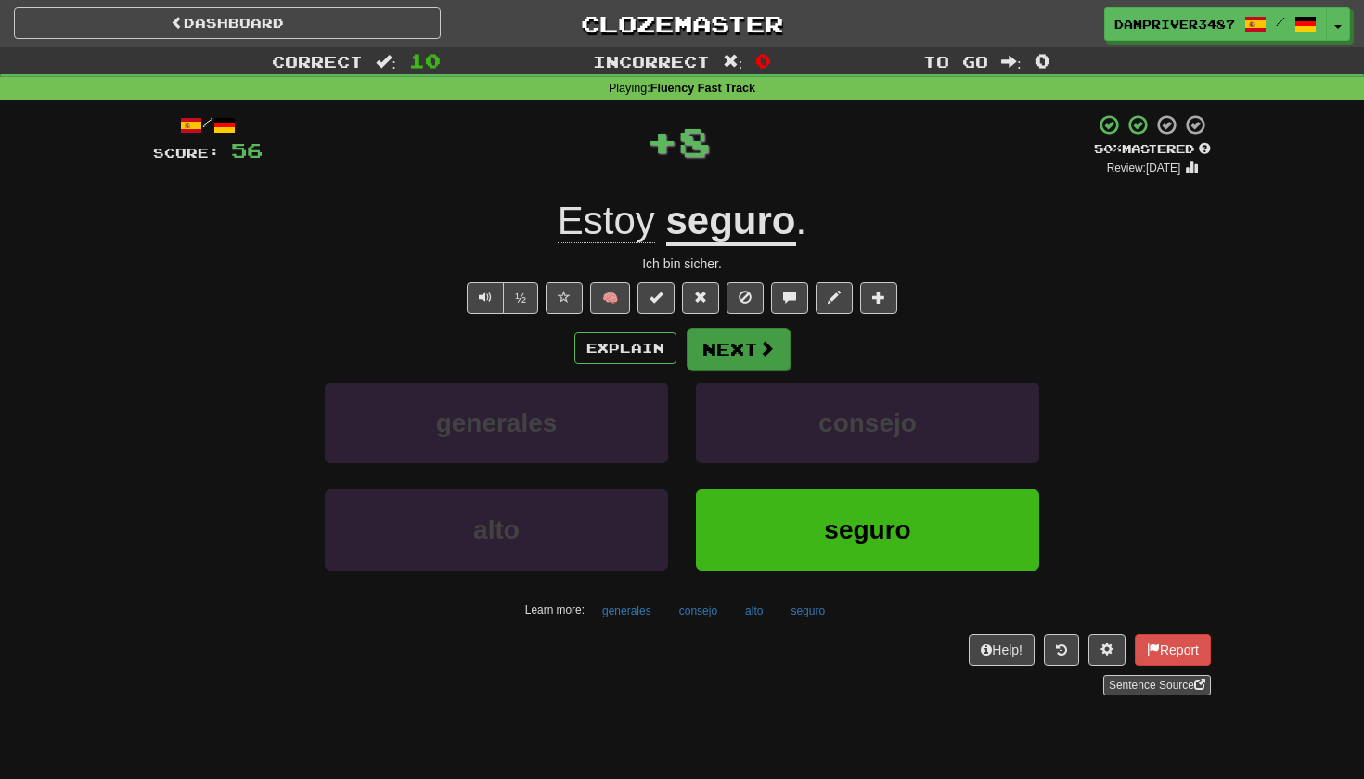
click at [719, 344] on button "Next" at bounding box center [739, 349] width 104 height 43
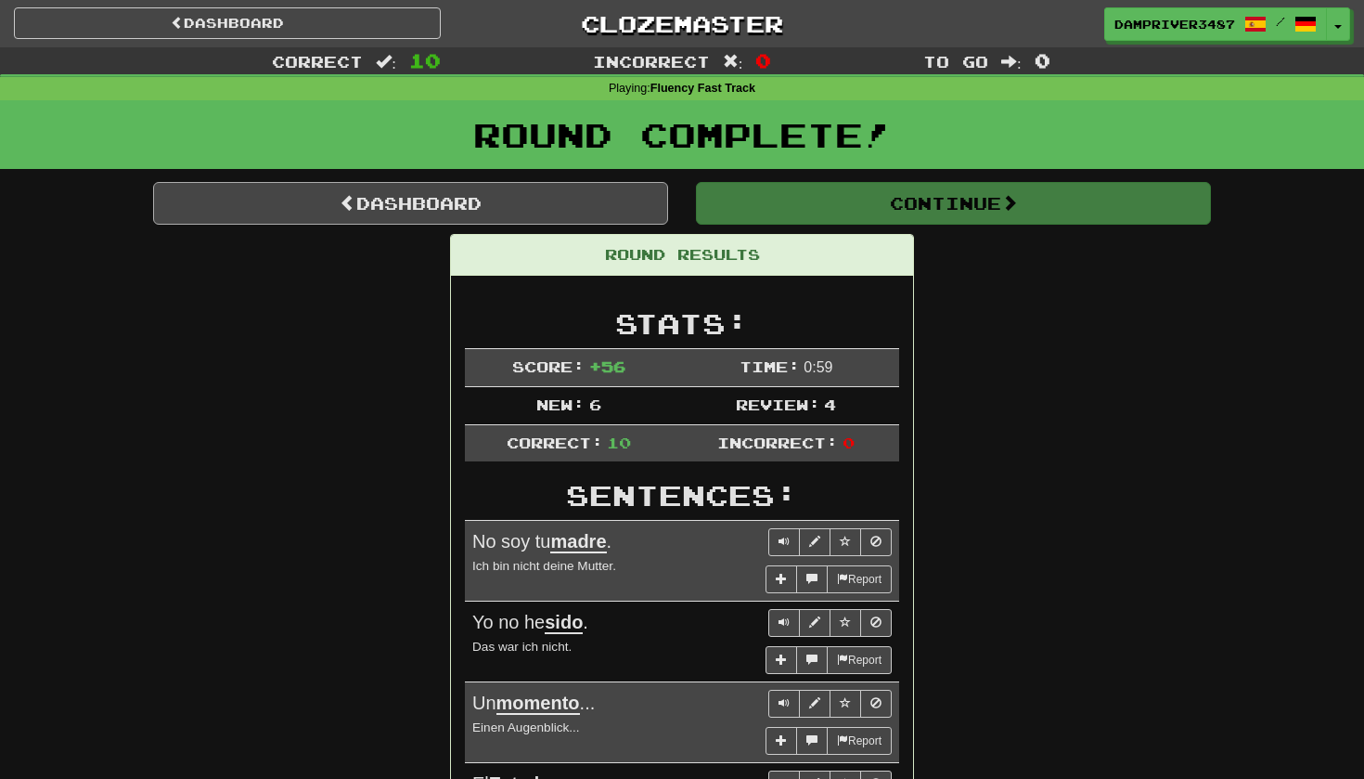
click at [400, 203] on link "Dashboard" at bounding box center [410, 203] width 515 height 43
